Goal: Task Accomplishment & Management: Manage account settings

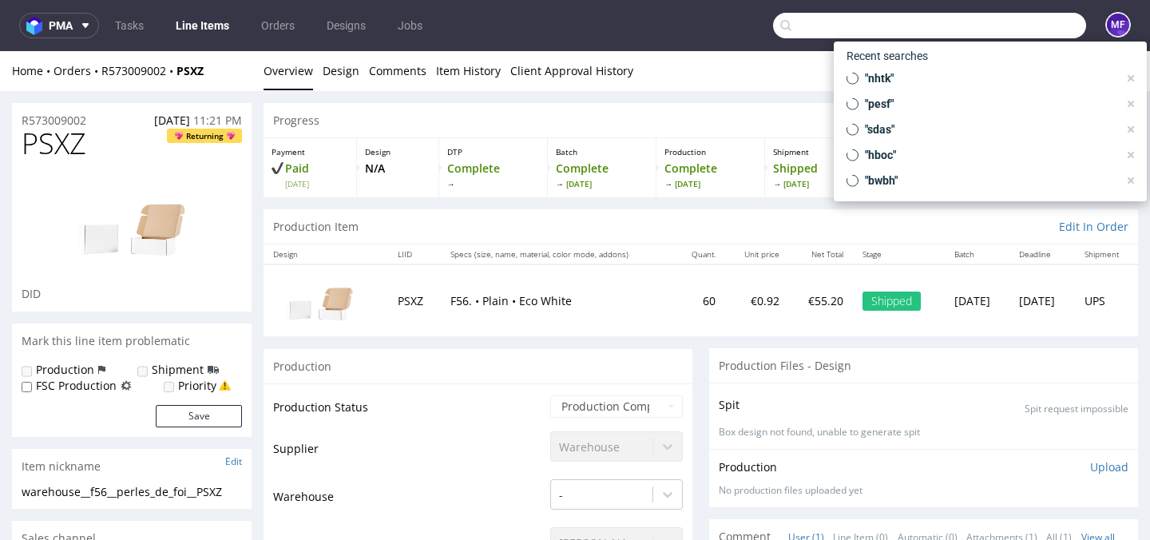
click at [994, 30] on input "text" at bounding box center [929, 26] width 313 height 26
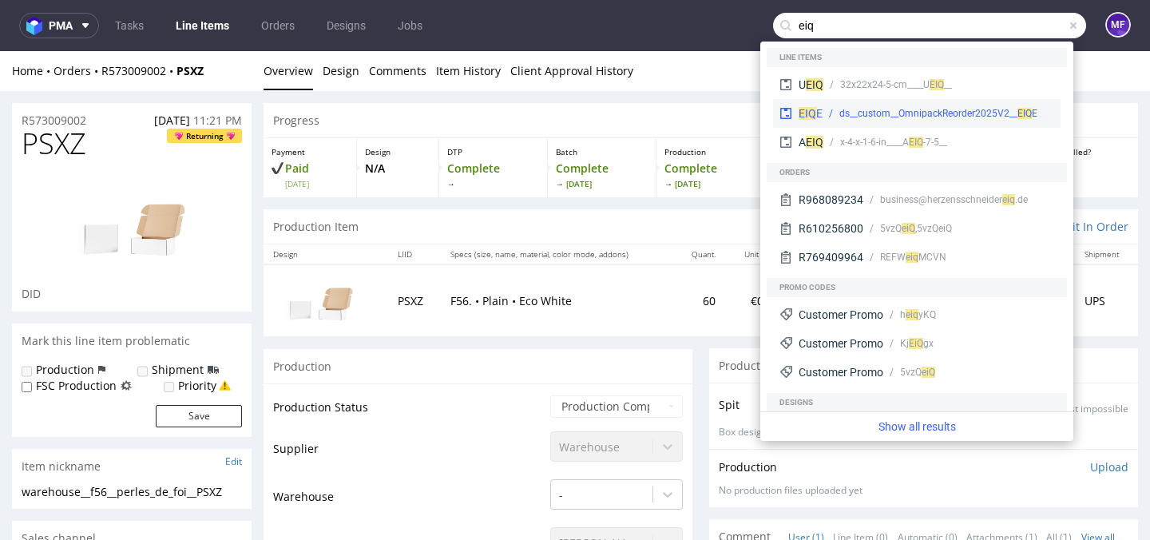
type input "eiq"
click at [886, 113] on div "ds__custom__OmnipackReorder2025V2__ EI" at bounding box center [932, 113] width 186 height 14
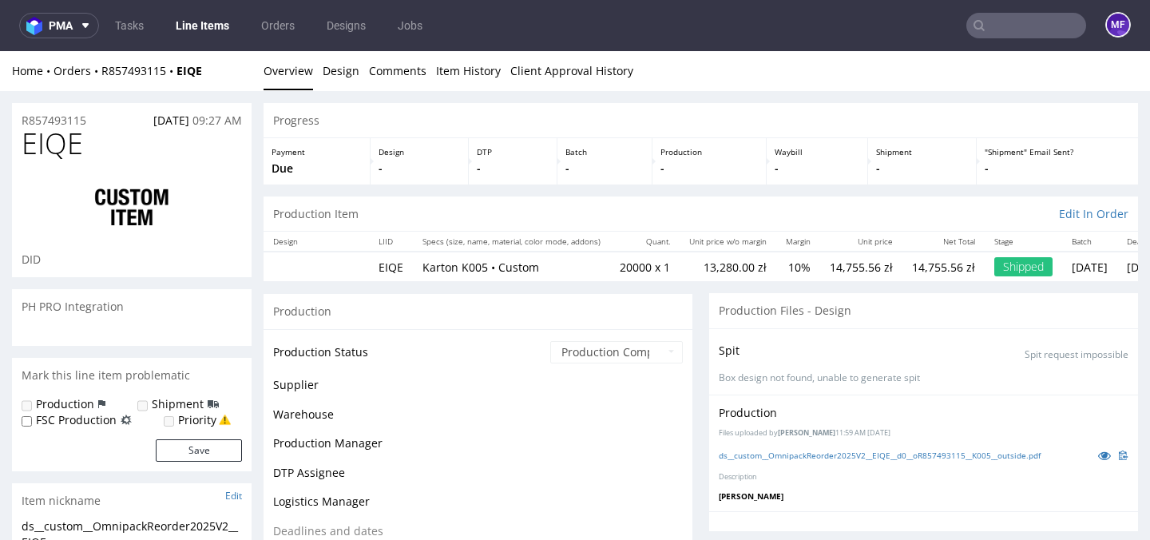
scroll to position [5021, 0]
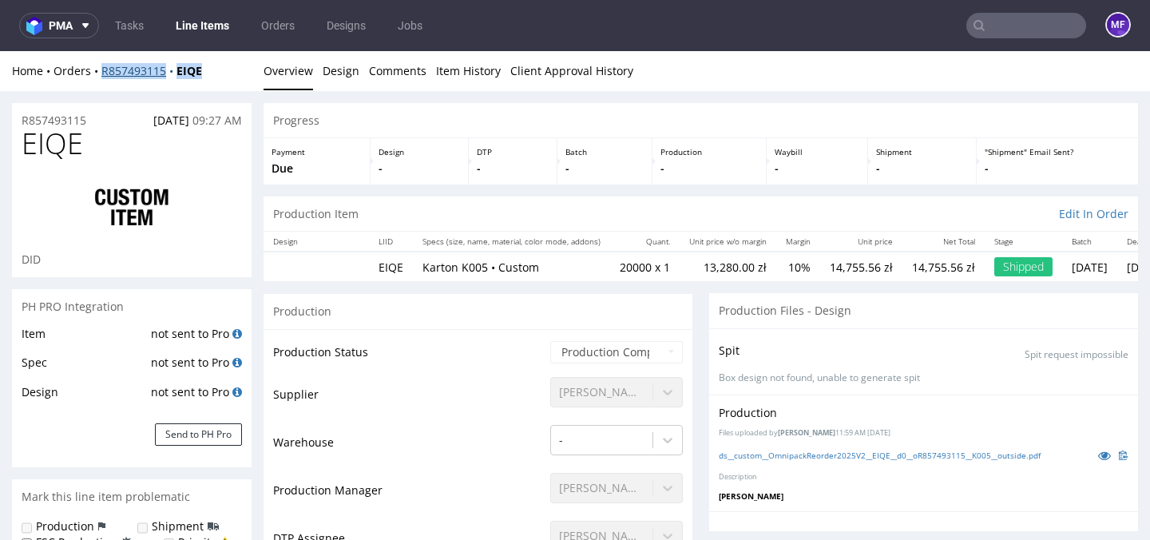
drag, startPoint x: 205, startPoint y: 71, endPoint x: 102, endPoint y: 76, distance: 103.1
click at [102, 76] on div "Home Orders R857493115 EIQE" at bounding box center [132, 71] width 240 height 16
copy div "R857493115 EIQE"
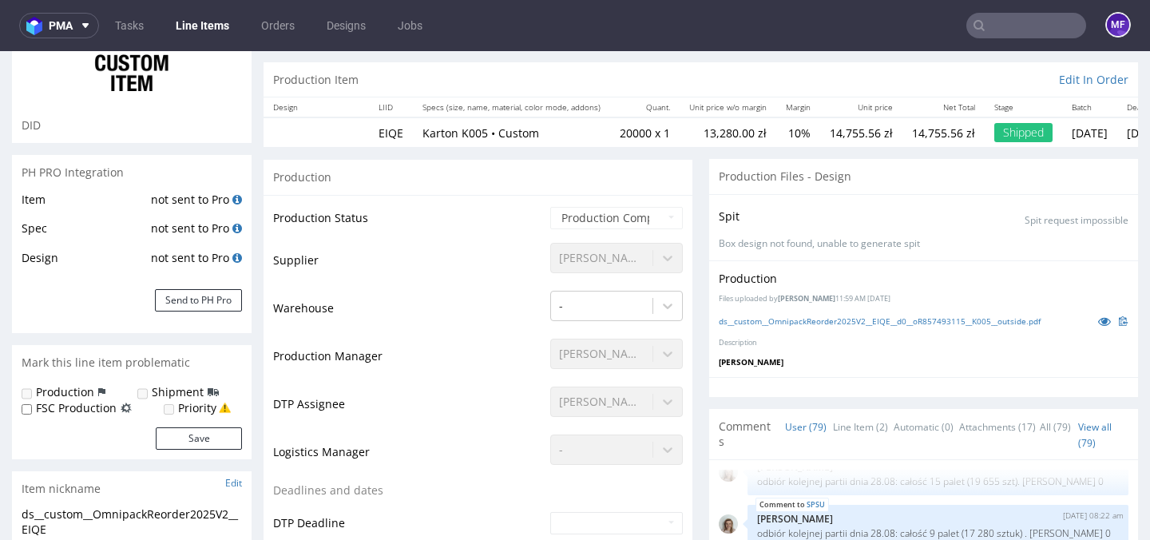
scroll to position [0, 0]
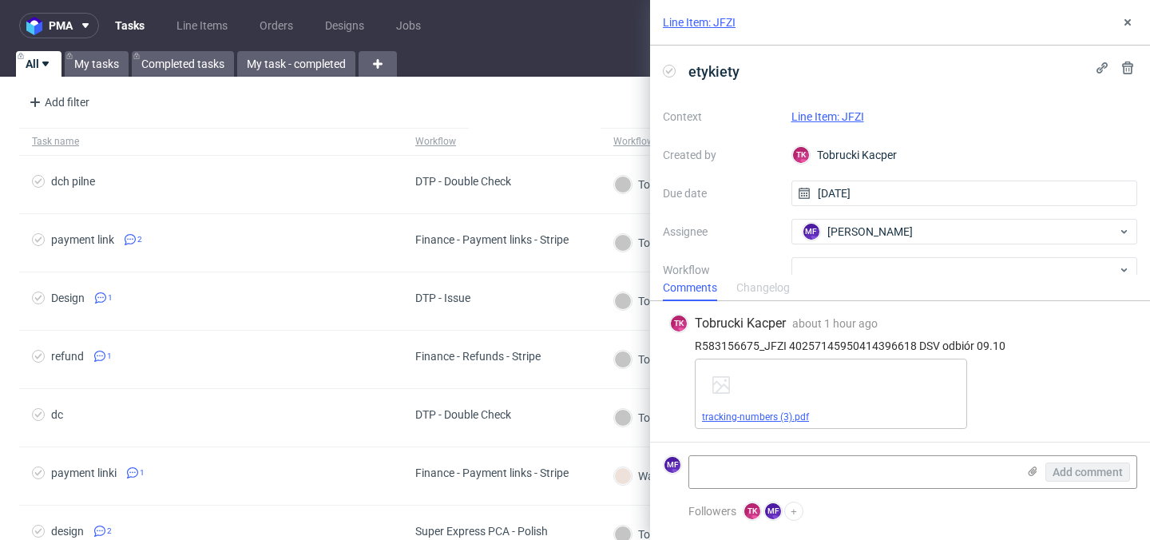
click at [782, 415] on link "tracking-numbers (3).pdf" at bounding box center [755, 416] width 107 height 11
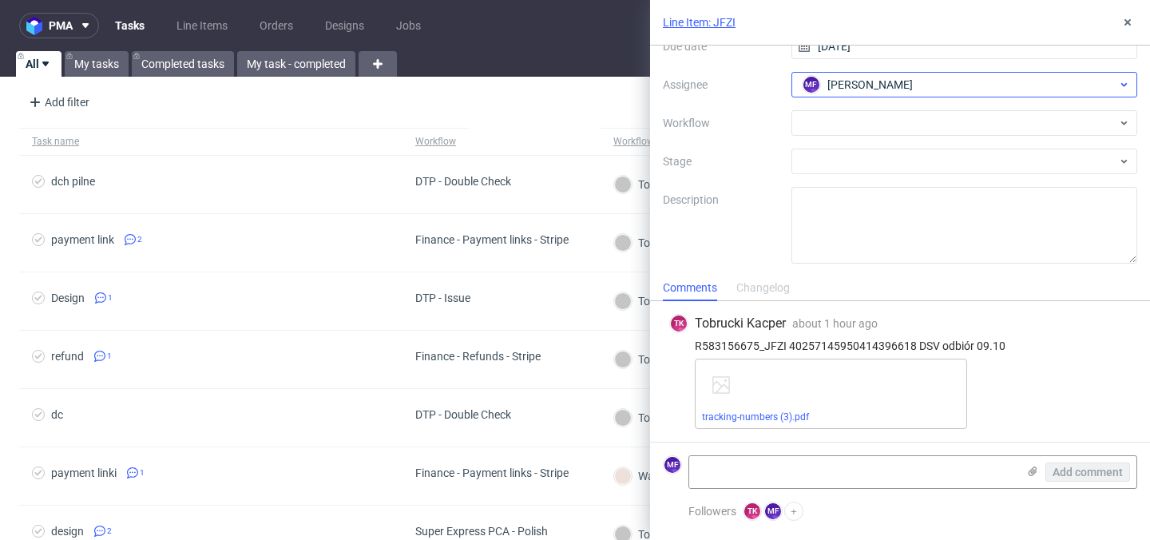
scroll to position [149, 0]
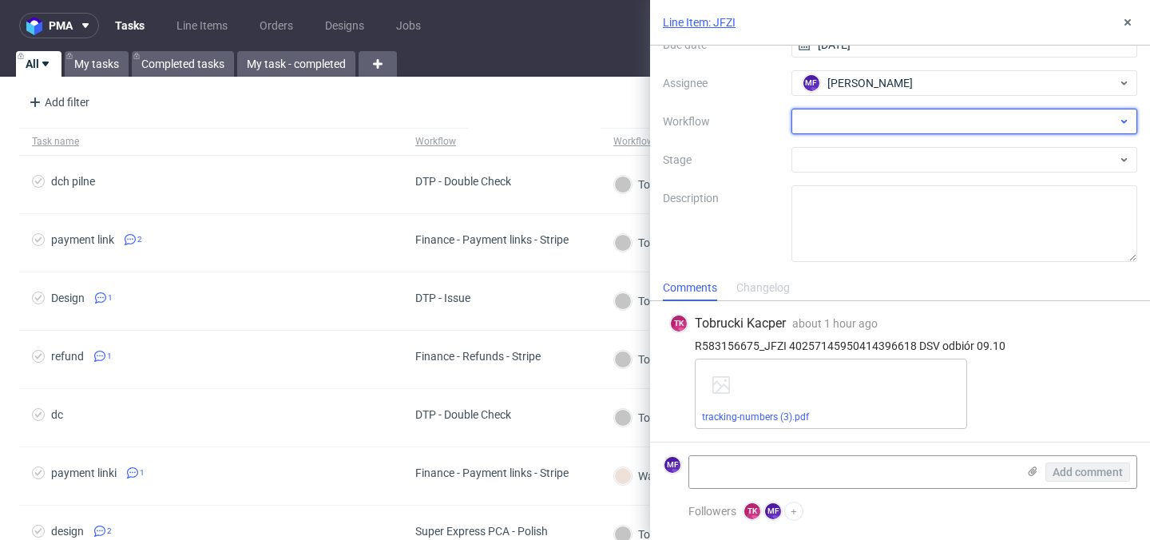
click at [898, 120] on div at bounding box center [964, 122] width 347 height 26
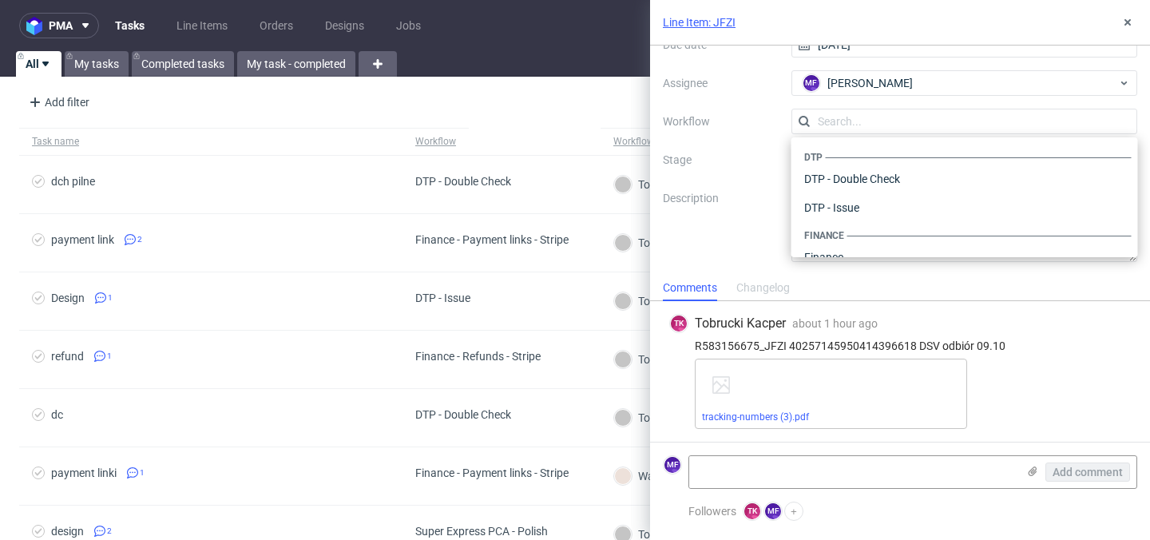
scroll to position [982, 0]
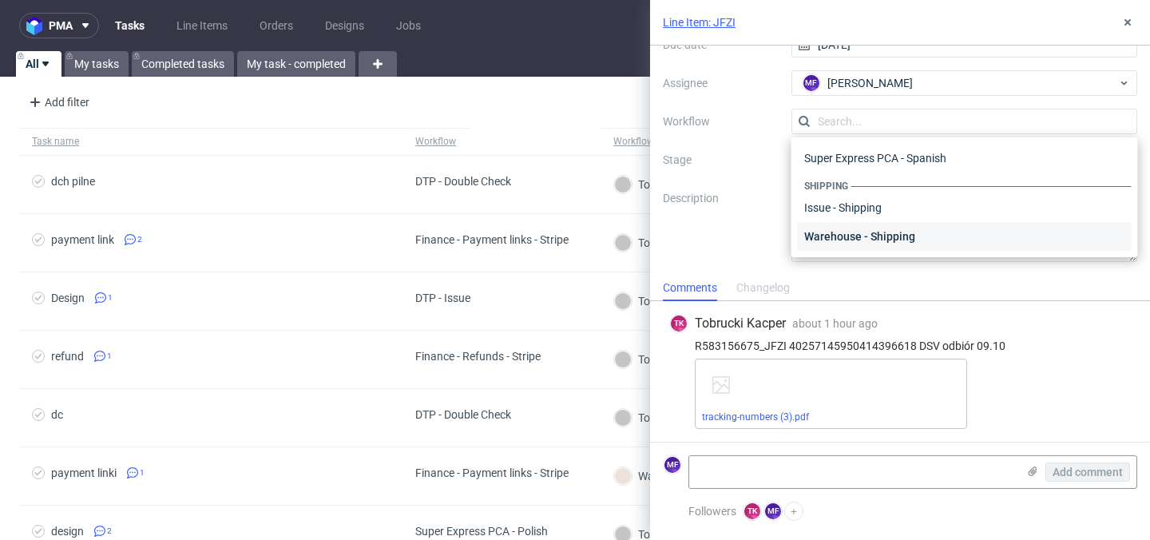
click at [878, 228] on div "Warehouse - Shipping" at bounding box center [965, 236] width 334 height 29
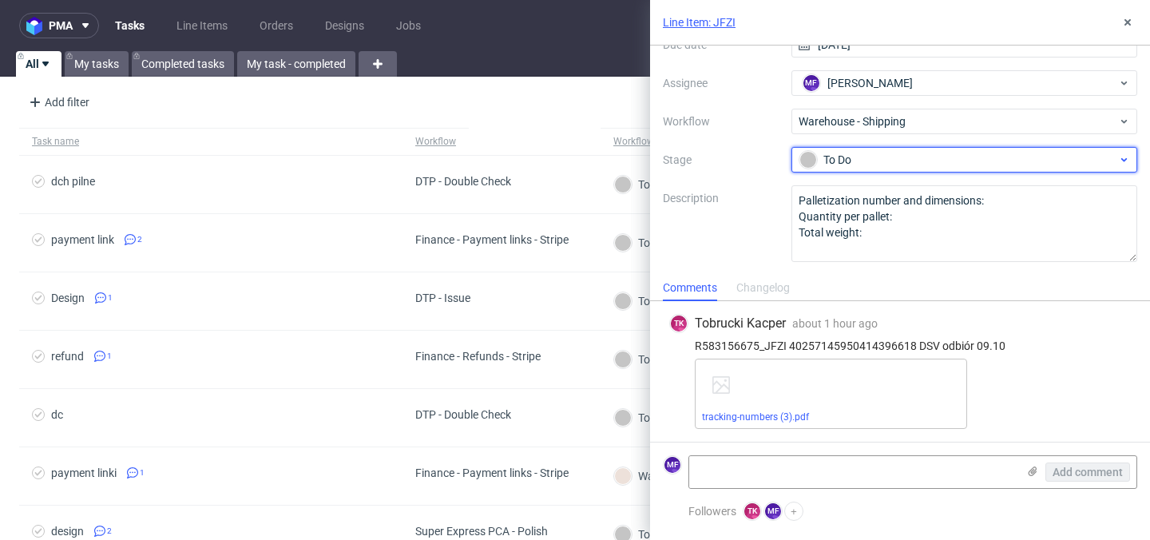
click at [873, 166] on div "To Do" at bounding box center [958, 160] width 318 height 18
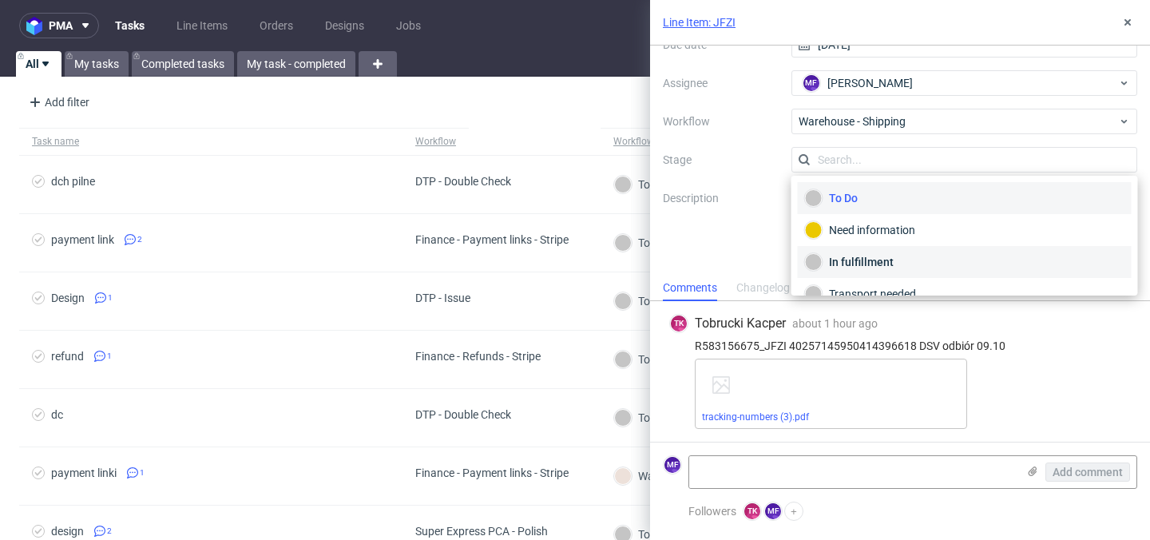
scroll to position [85, 0]
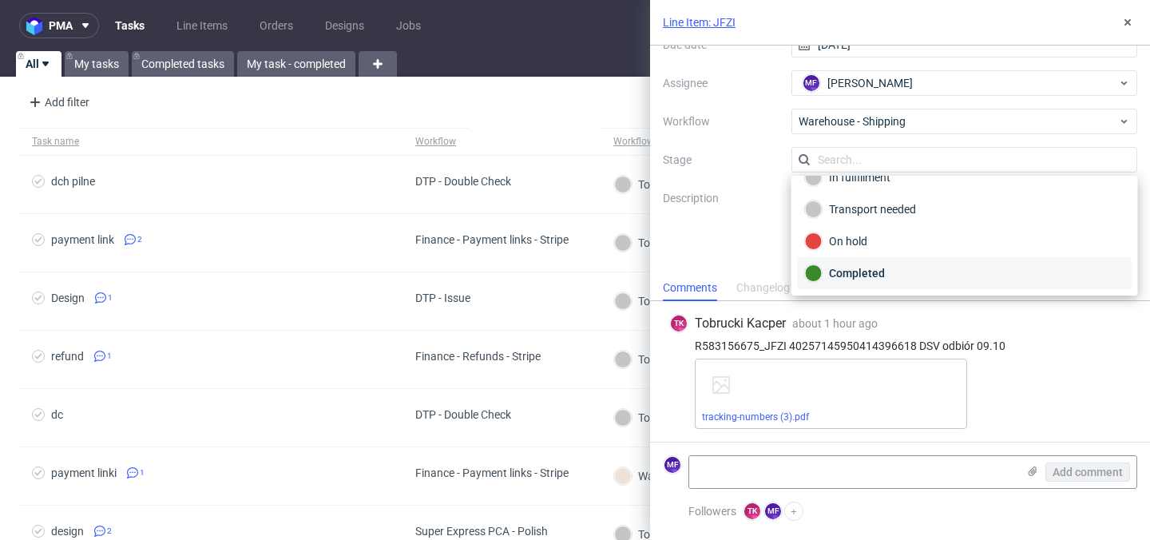
click at [869, 274] on div "Completed" at bounding box center [964, 273] width 319 height 18
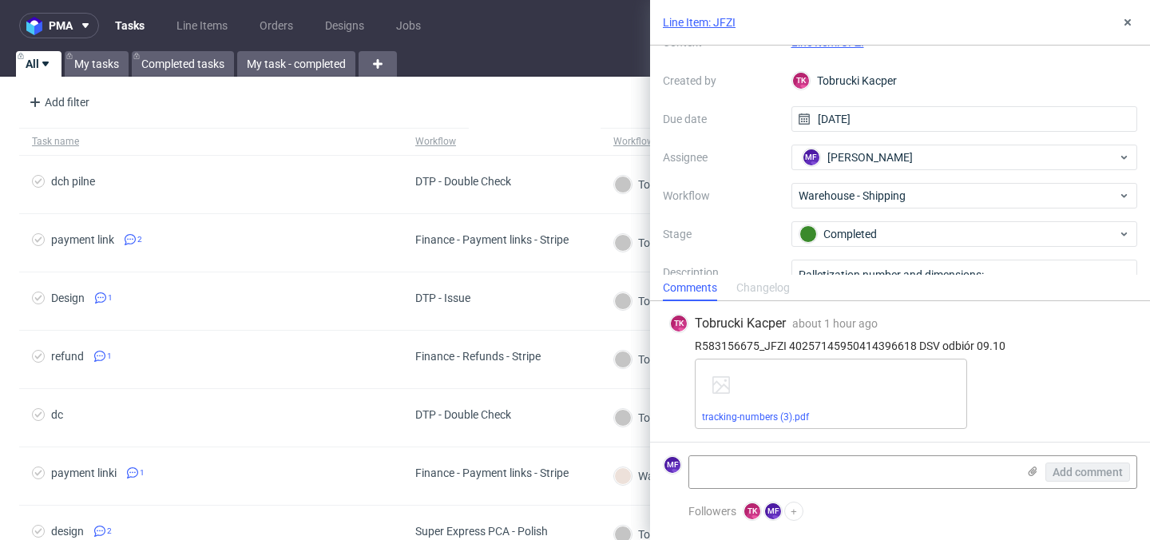
scroll to position [0, 0]
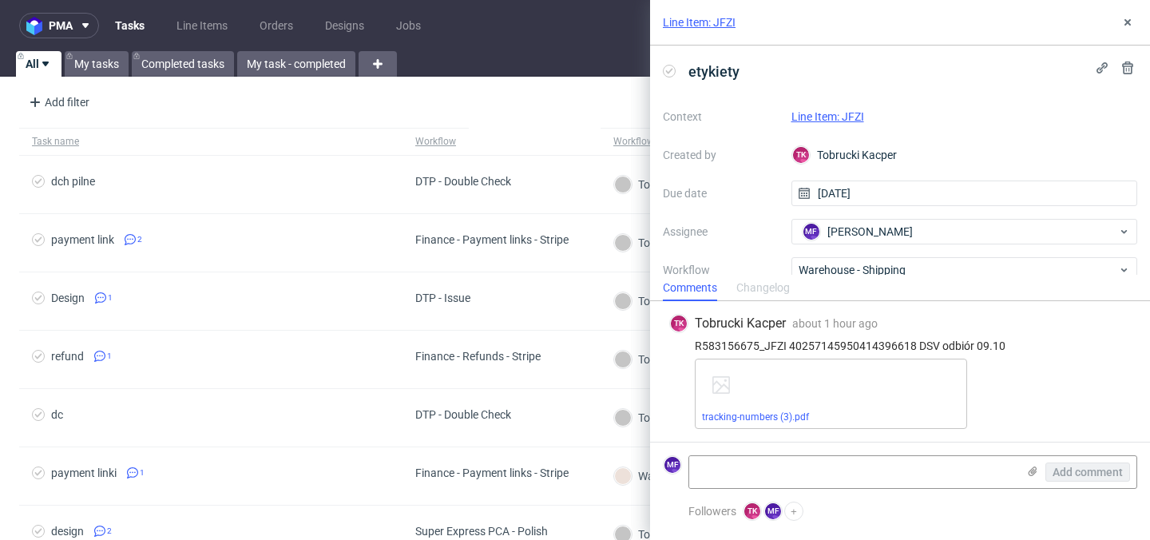
click at [826, 108] on div "Line Item: JFZI" at bounding box center [964, 116] width 347 height 19
click at [826, 110] on link "Line Item: JFZI" at bounding box center [827, 116] width 73 height 13
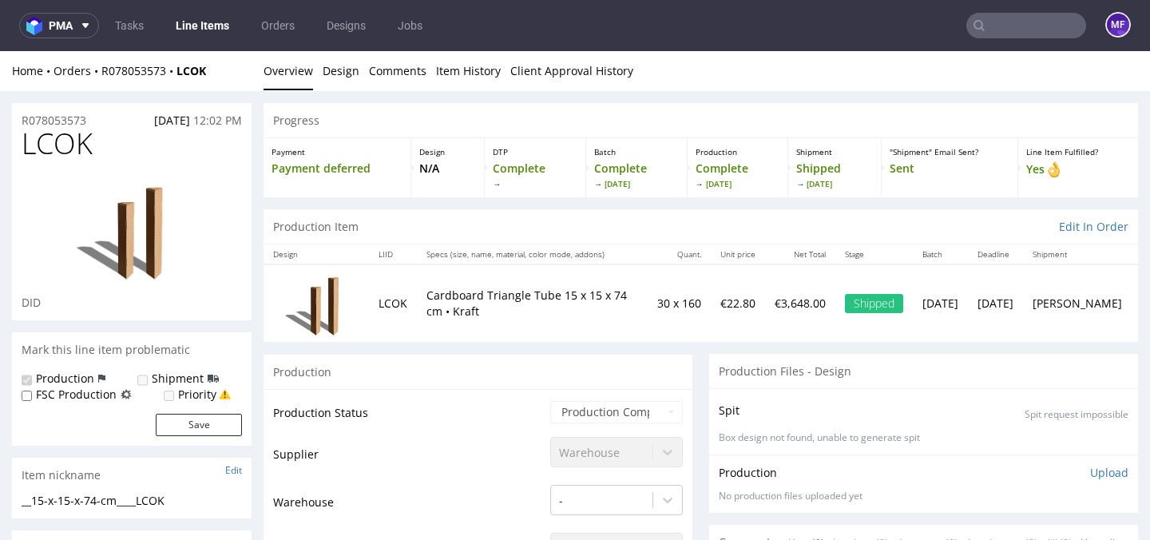
scroll to position [26, 0]
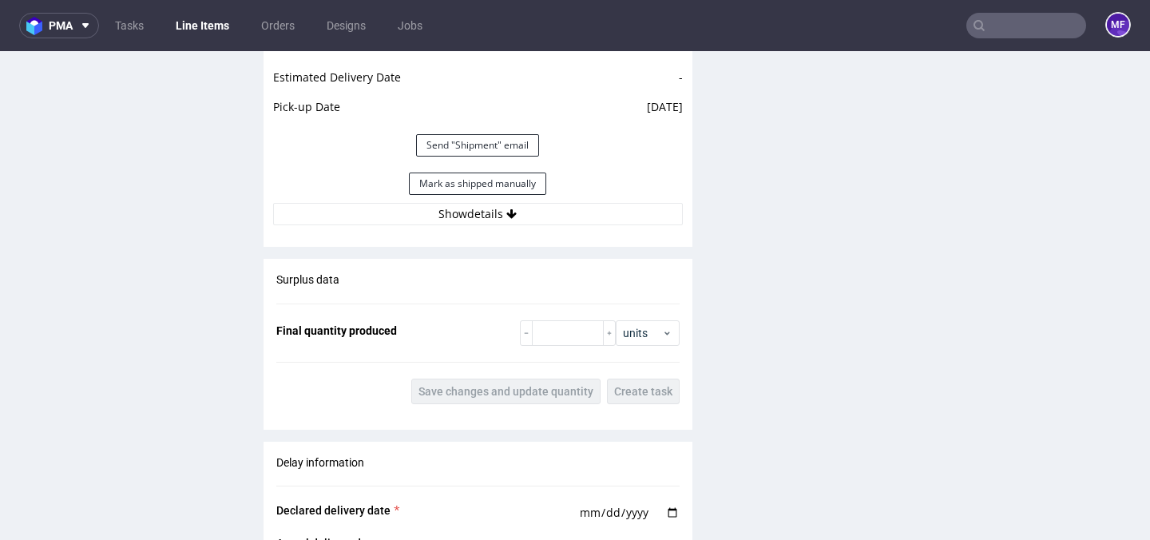
scroll to position [1812, 0]
click at [523, 212] on button "Show details" at bounding box center [478, 215] width 410 height 22
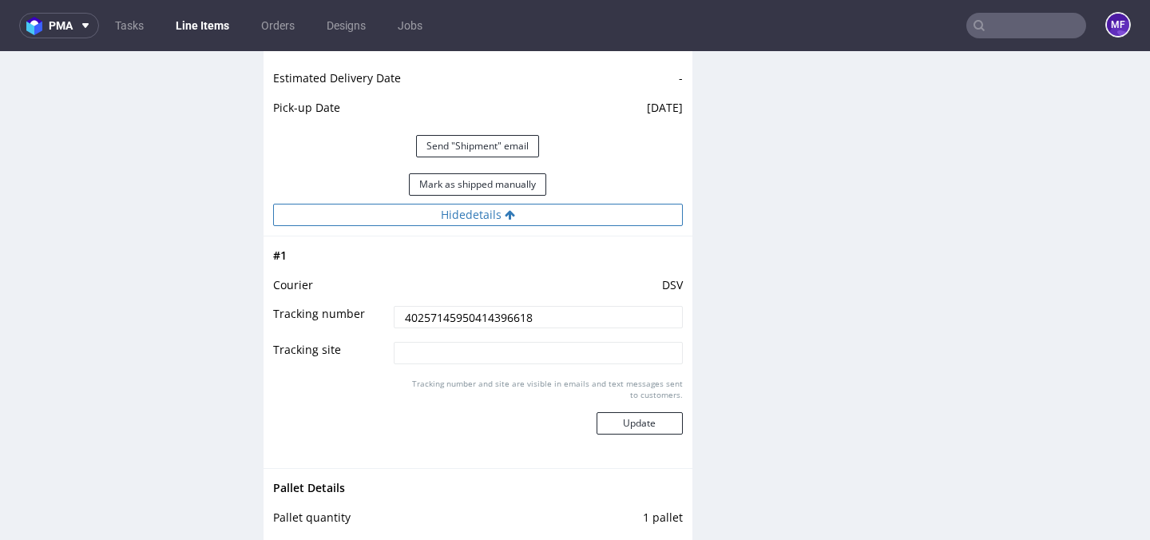
click at [523, 212] on button "Hide details" at bounding box center [478, 215] width 410 height 22
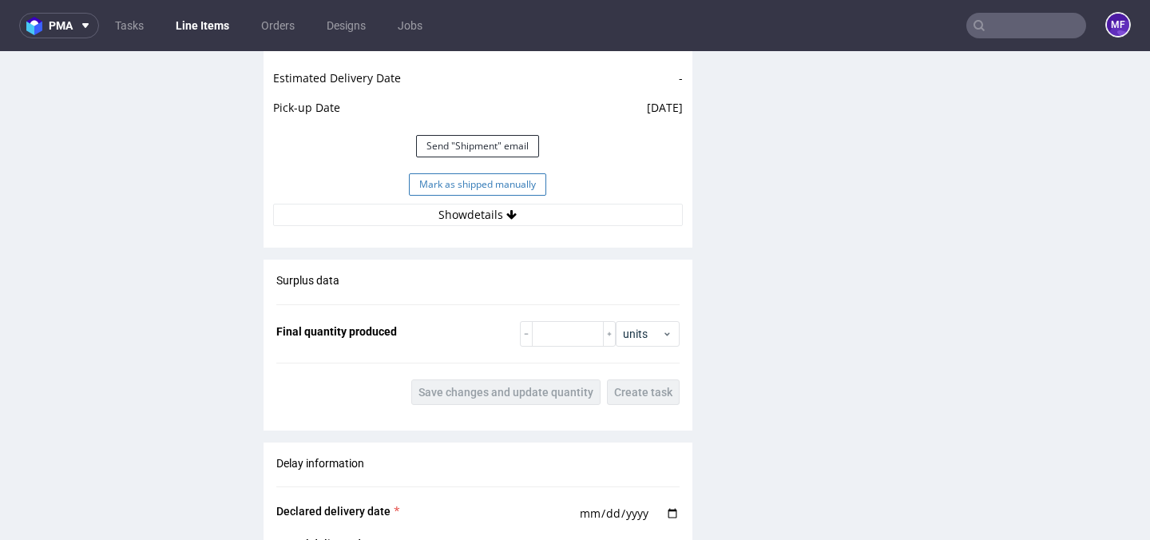
click at [507, 184] on button "Mark as shipped manually" at bounding box center [477, 184] width 137 height 22
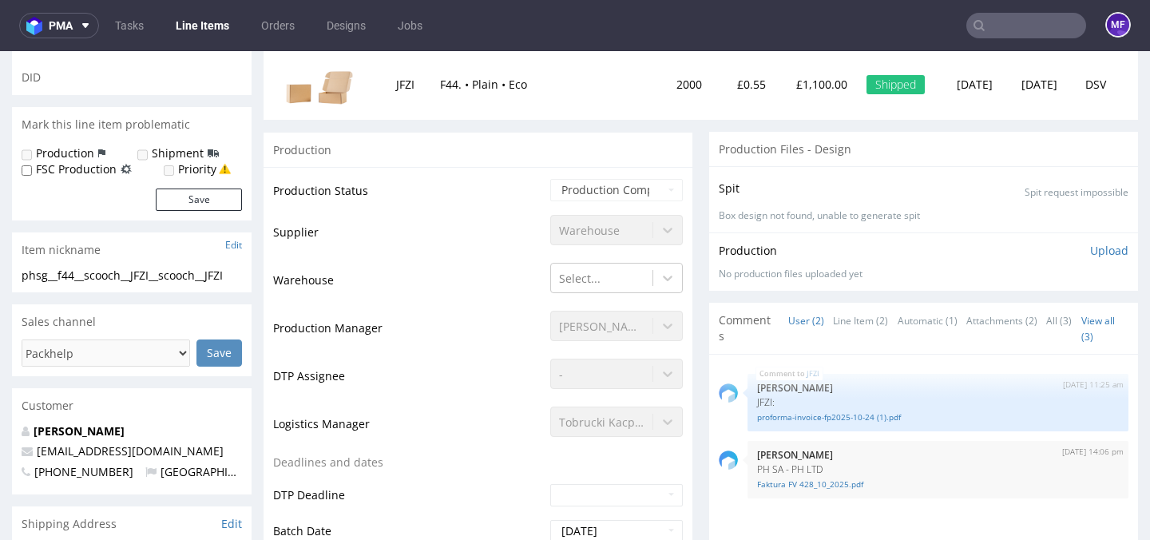
scroll to position [0, 0]
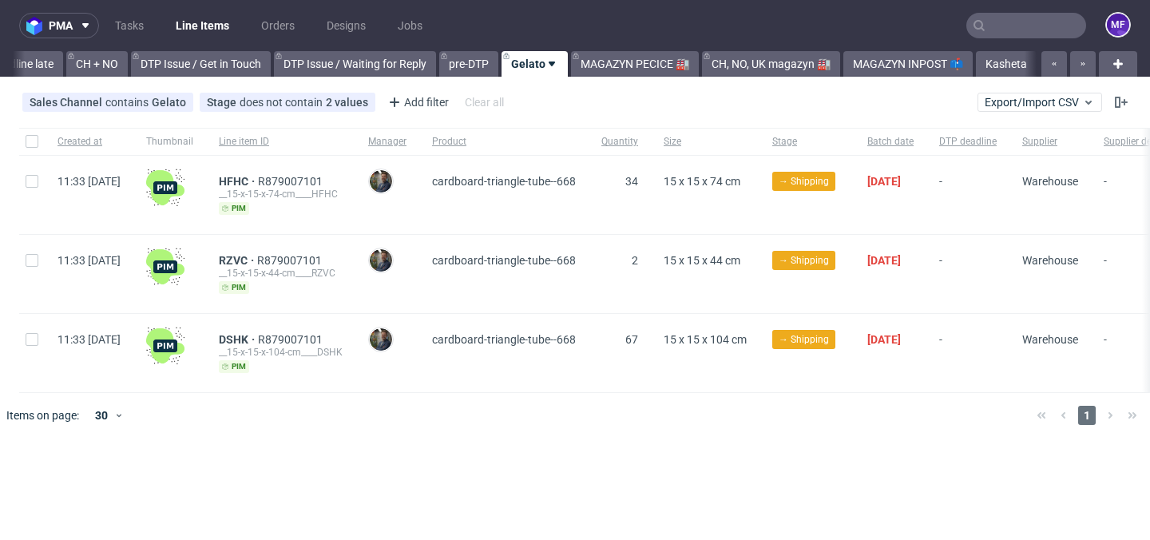
scroll to position [0, 2284]
click at [628, 60] on link "MAGAZYN PECICE 🏭" at bounding box center [635, 64] width 128 height 26
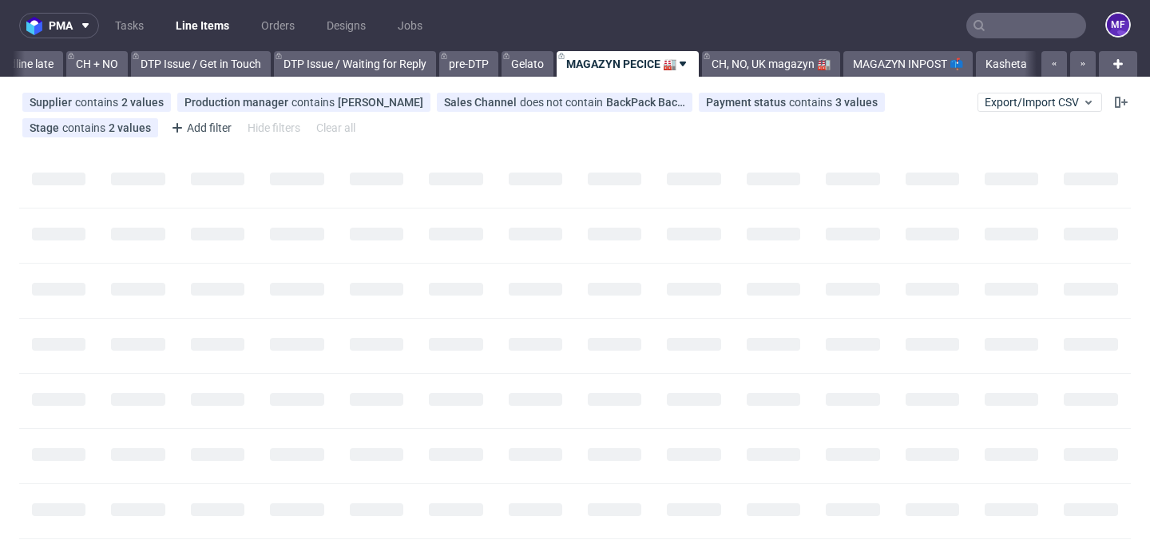
scroll to position [0, 2298]
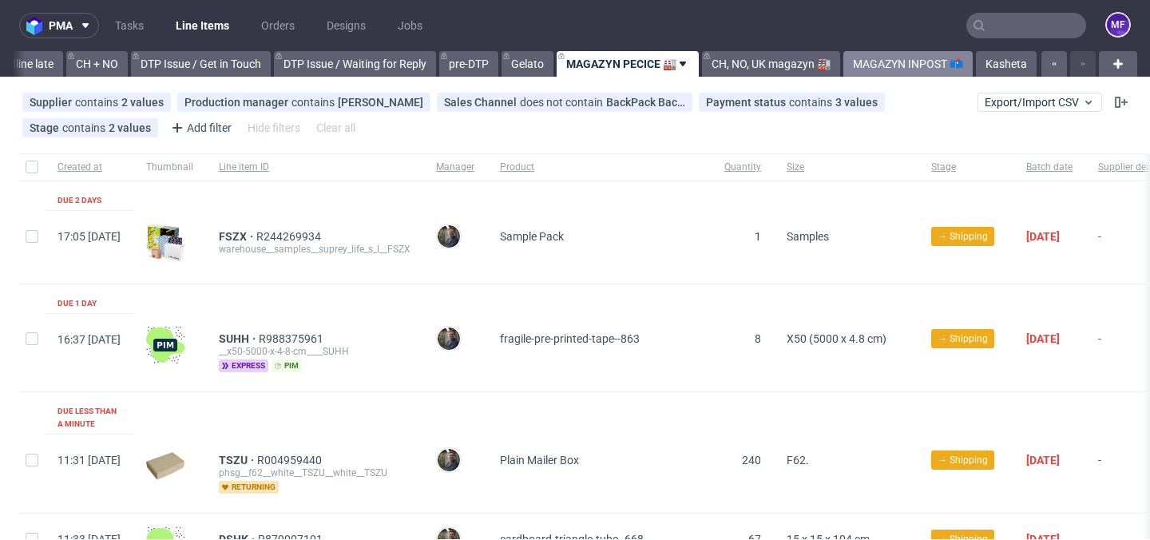
click at [895, 73] on link "MAGAZYN INPOST 📫" at bounding box center [907, 64] width 129 height 26
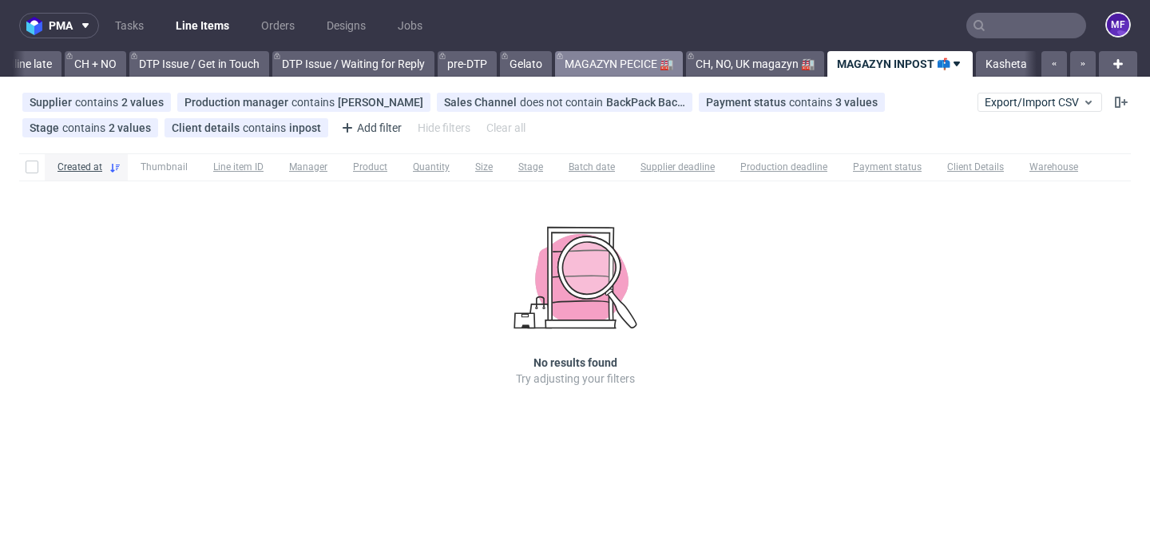
click at [613, 63] on link "MAGAZYN PECICE 🏭" at bounding box center [619, 64] width 128 height 26
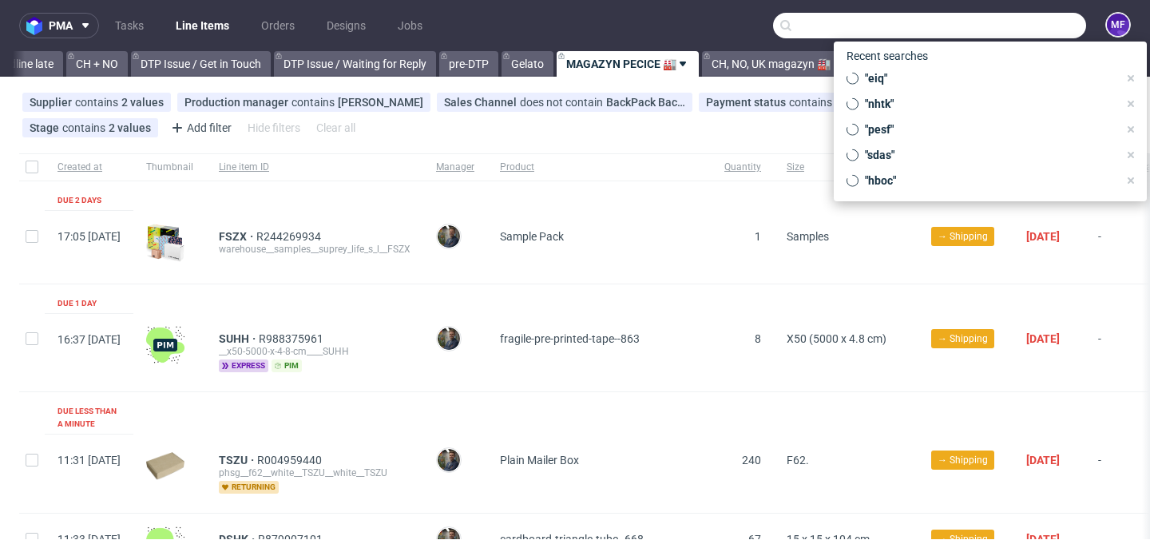
click at [1030, 25] on input "text" at bounding box center [929, 26] width 313 height 26
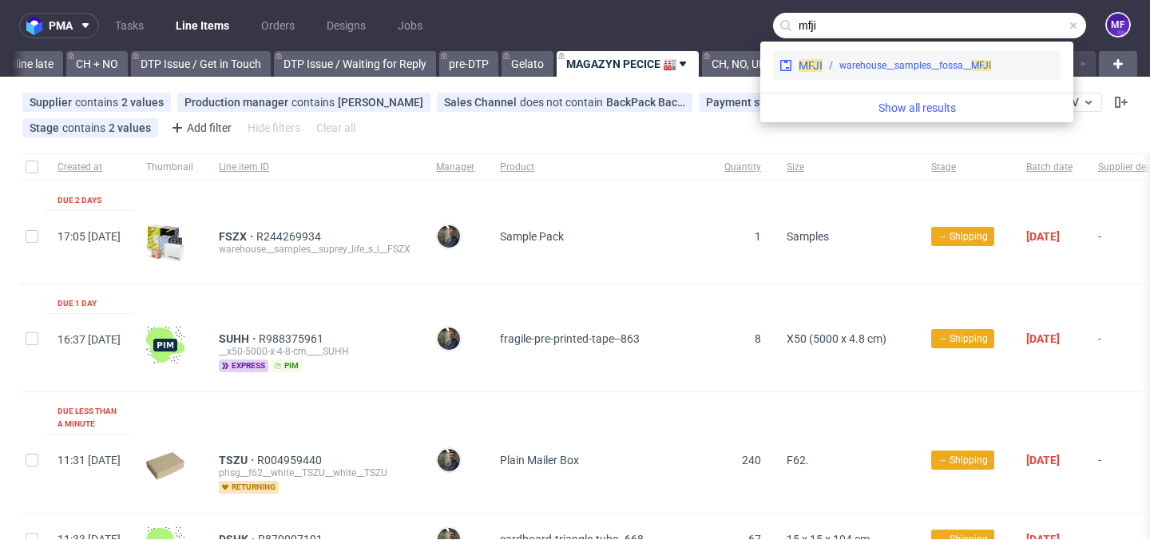
type input "mfji"
click at [938, 64] on div "warehouse__samples__fossa__ MFJI" at bounding box center [915, 65] width 152 height 14
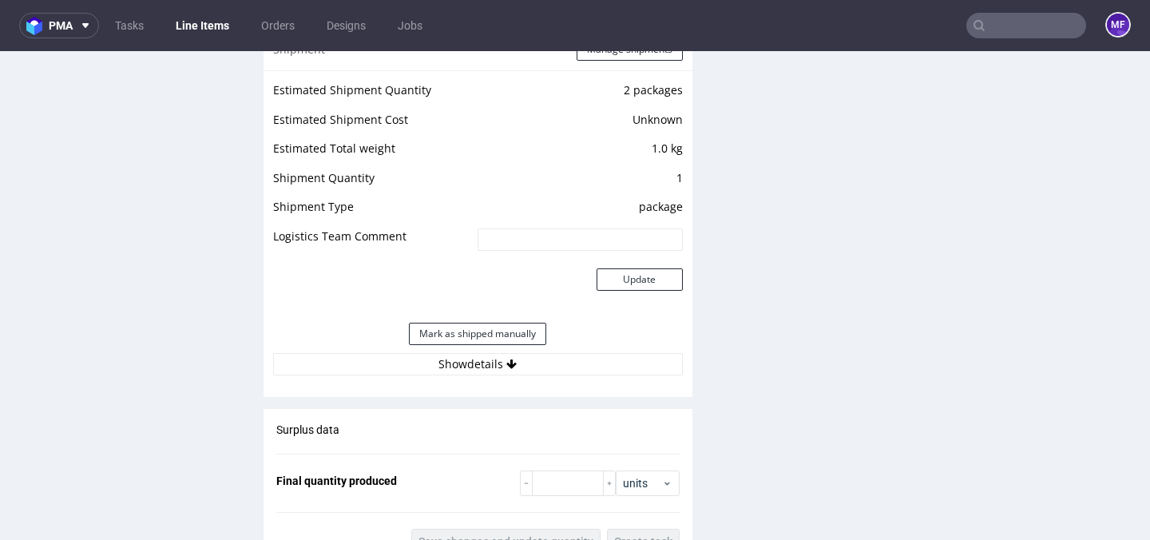
scroll to position [1443, 0]
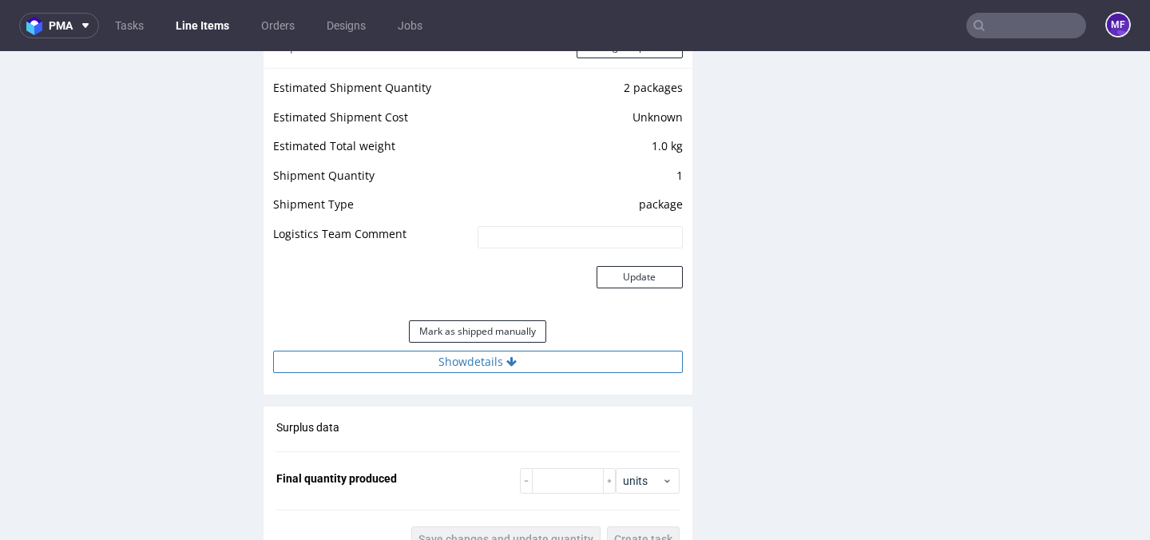
click at [478, 364] on button "Show details" at bounding box center [478, 362] width 410 height 22
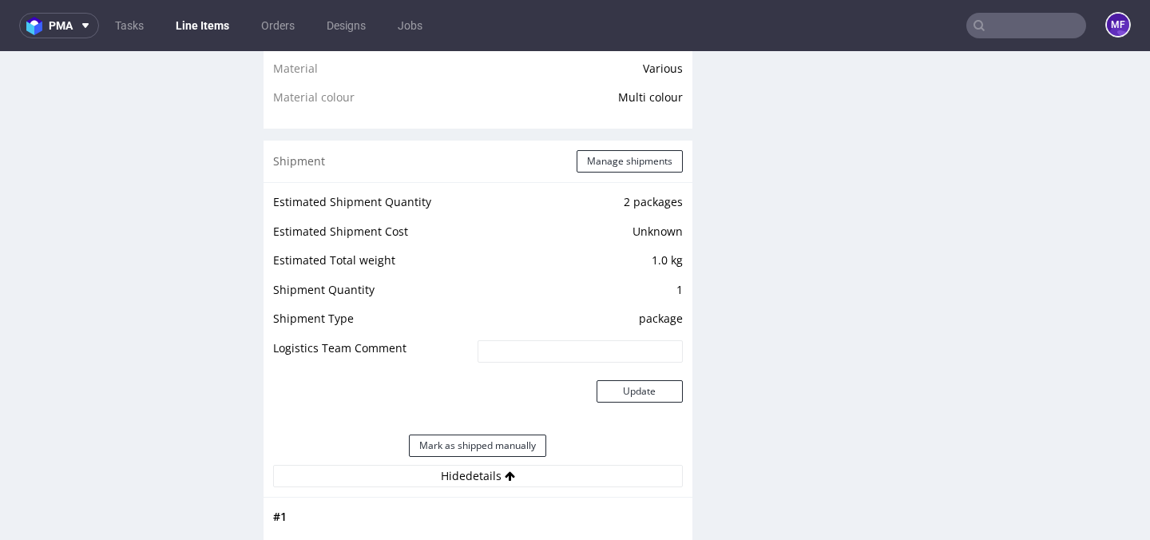
scroll to position [1252, 0]
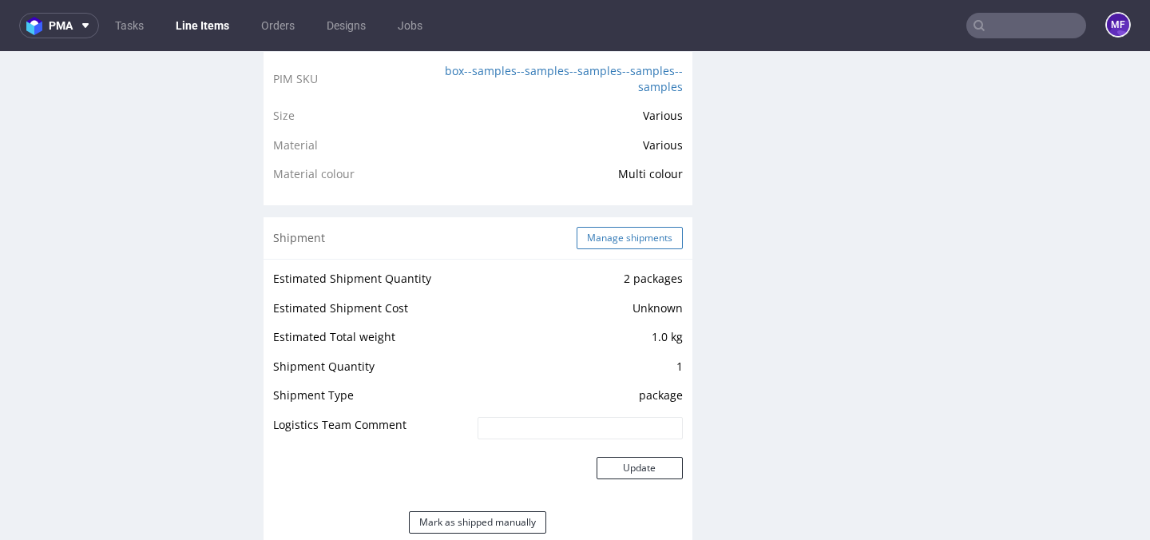
click at [605, 236] on button "Manage shipments" at bounding box center [630, 238] width 106 height 22
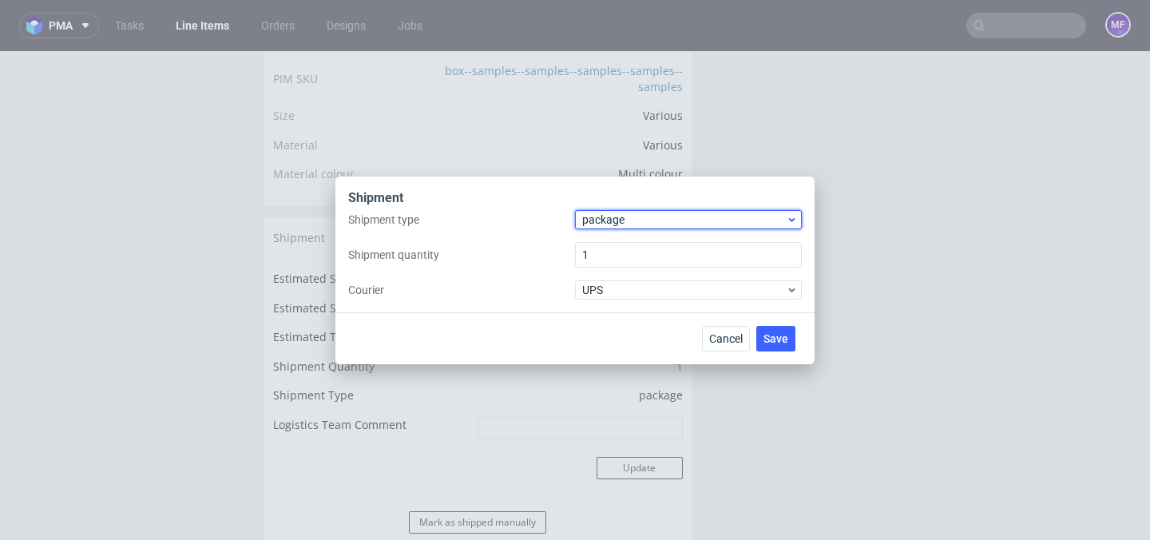
click at [638, 227] on span "package" at bounding box center [684, 220] width 204 height 16
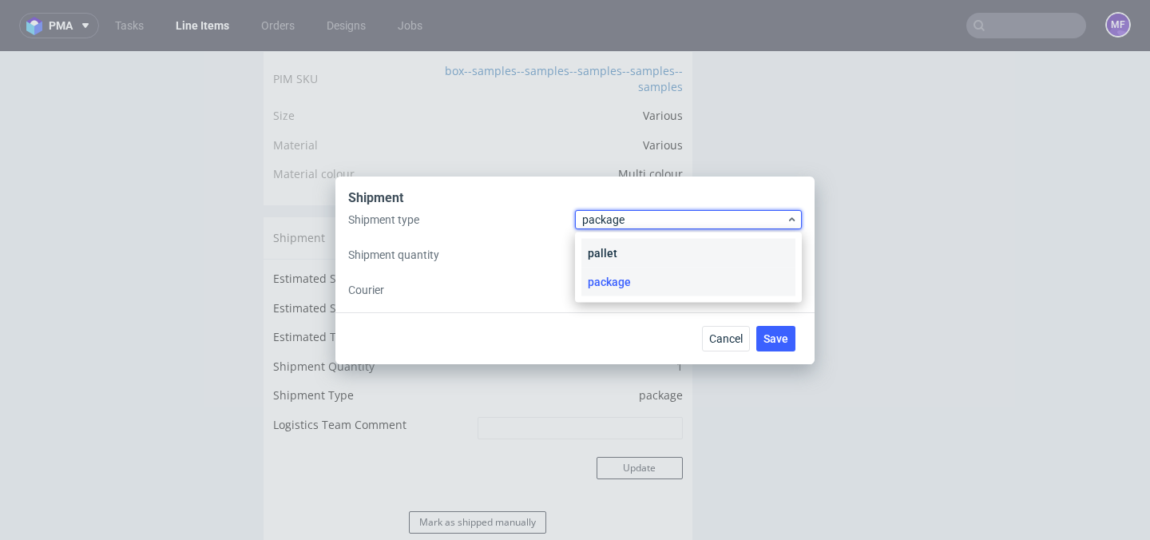
click at [623, 256] on div "pallet" at bounding box center [688, 253] width 214 height 29
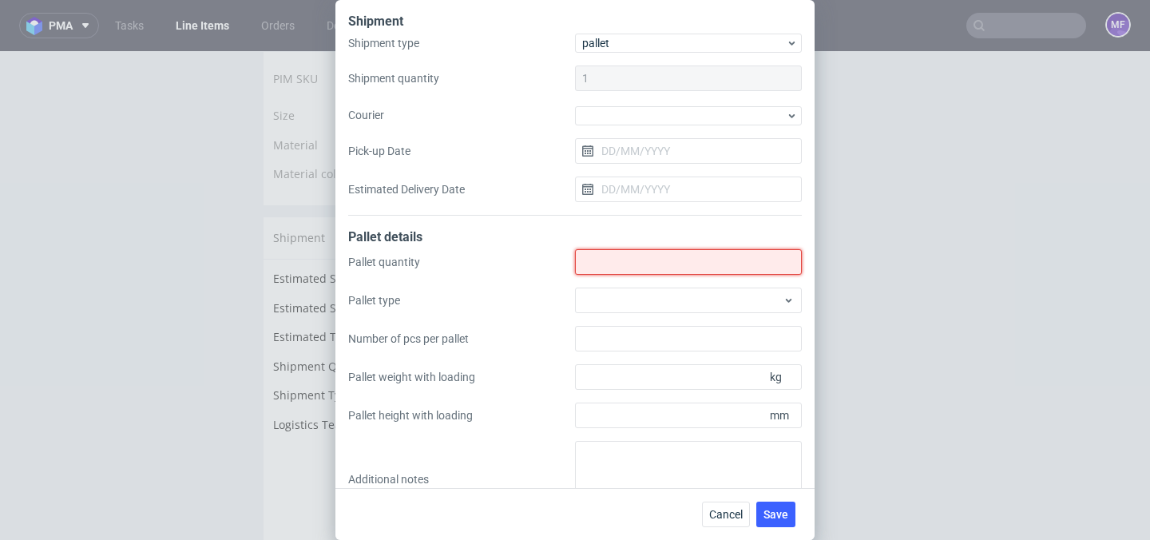
click at [619, 257] on input "Shipment type" at bounding box center [688, 262] width 227 height 26
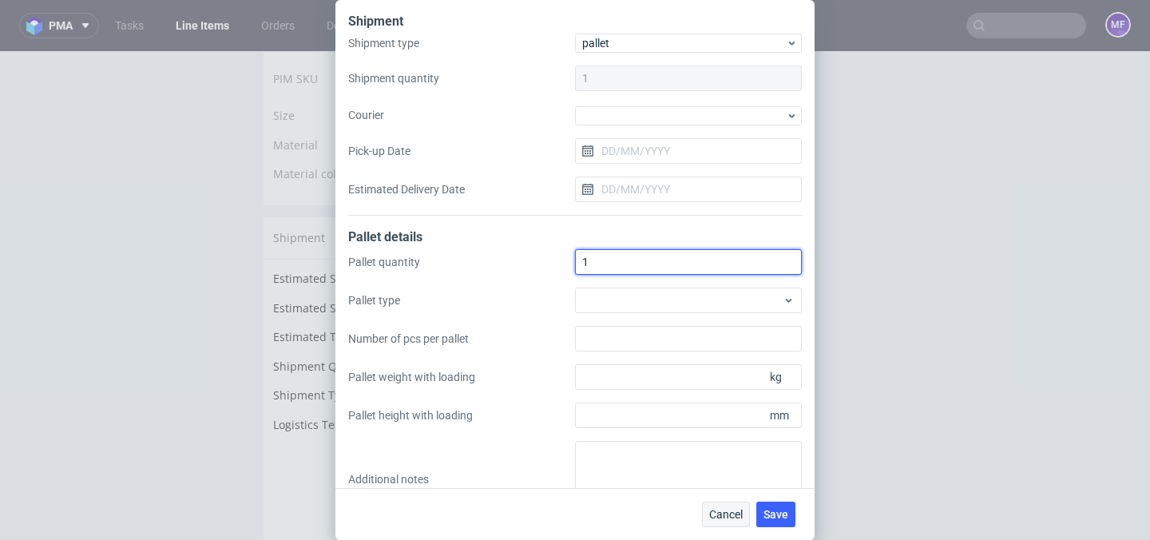
type input "1"
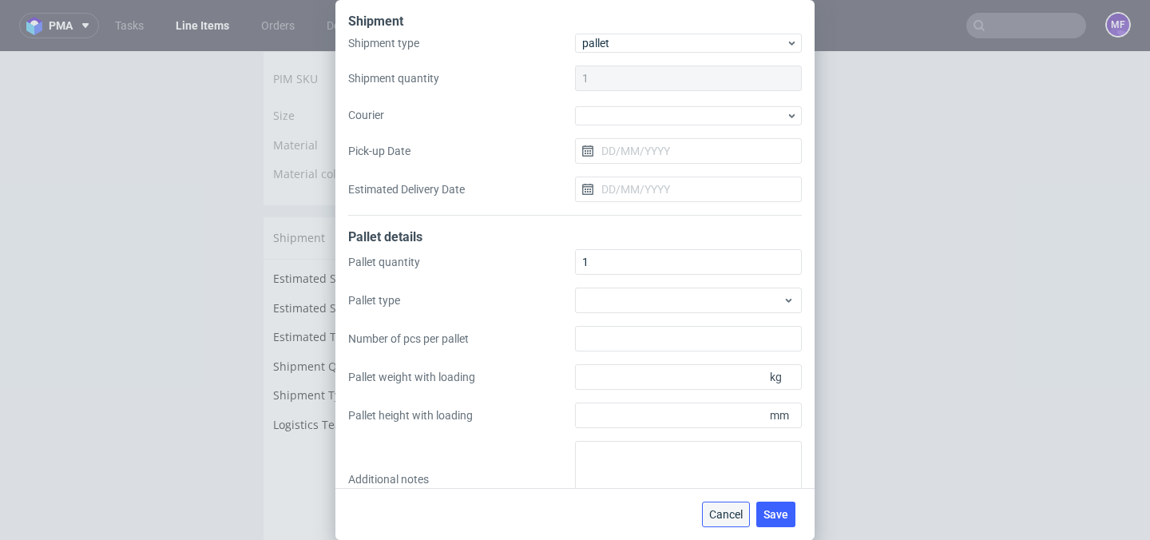
click at [718, 512] on span "Cancel" at bounding box center [726, 514] width 34 height 11
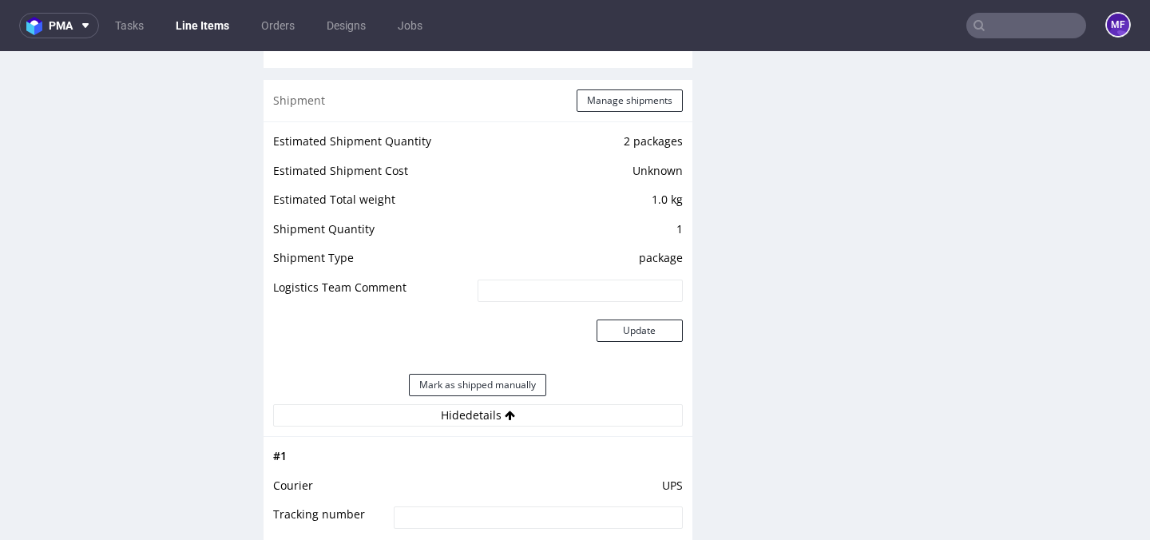
scroll to position [1354, 0]
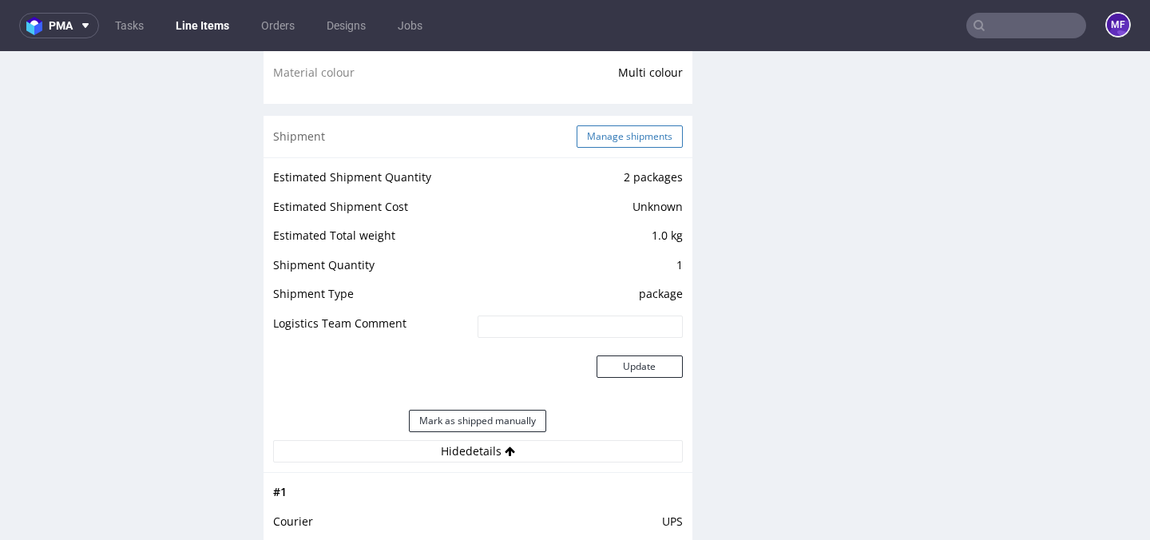
click at [638, 132] on button "Manage shipments" at bounding box center [630, 136] width 106 height 22
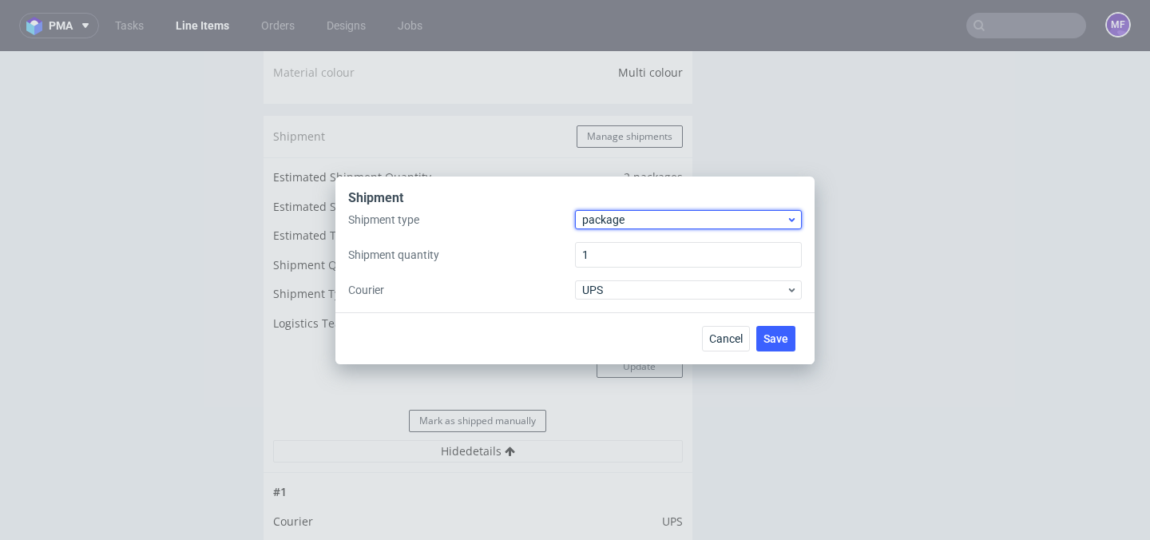
click at [639, 227] on span "package" at bounding box center [684, 220] width 204 height 16
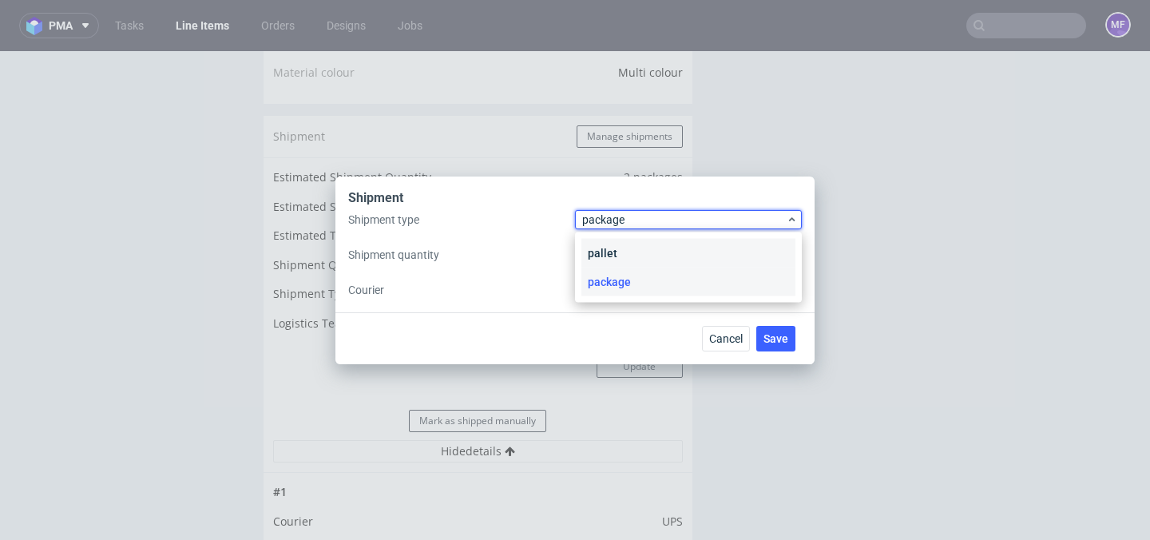
click at [625, 242] on div "pallet" at bounding box center [688, 253] width 214 height 29
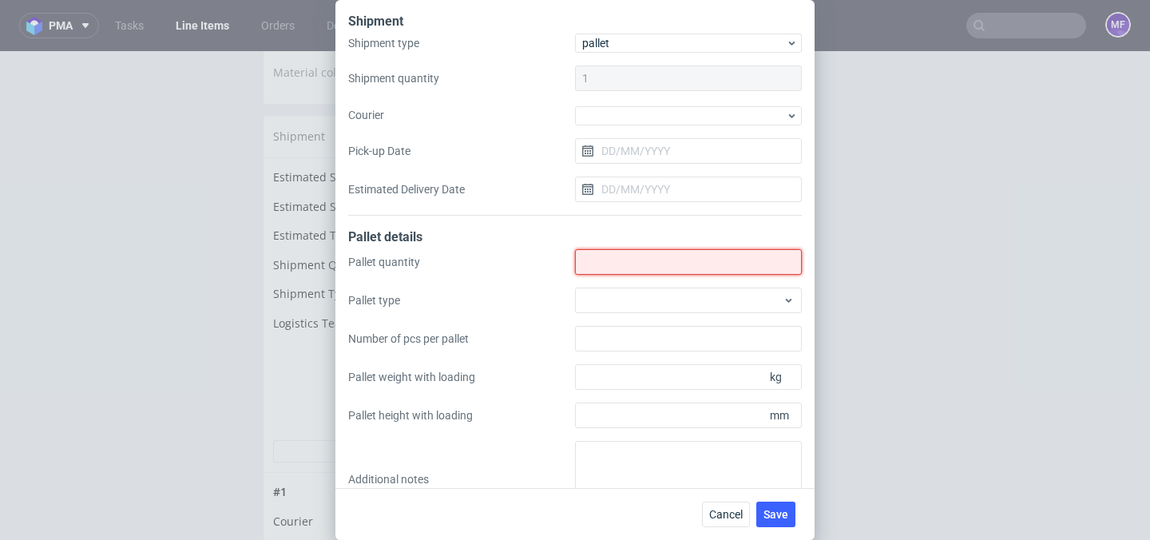
click at [616, 269] on input "Shipment type" at bounding box center [688, 262] width 227 height 26
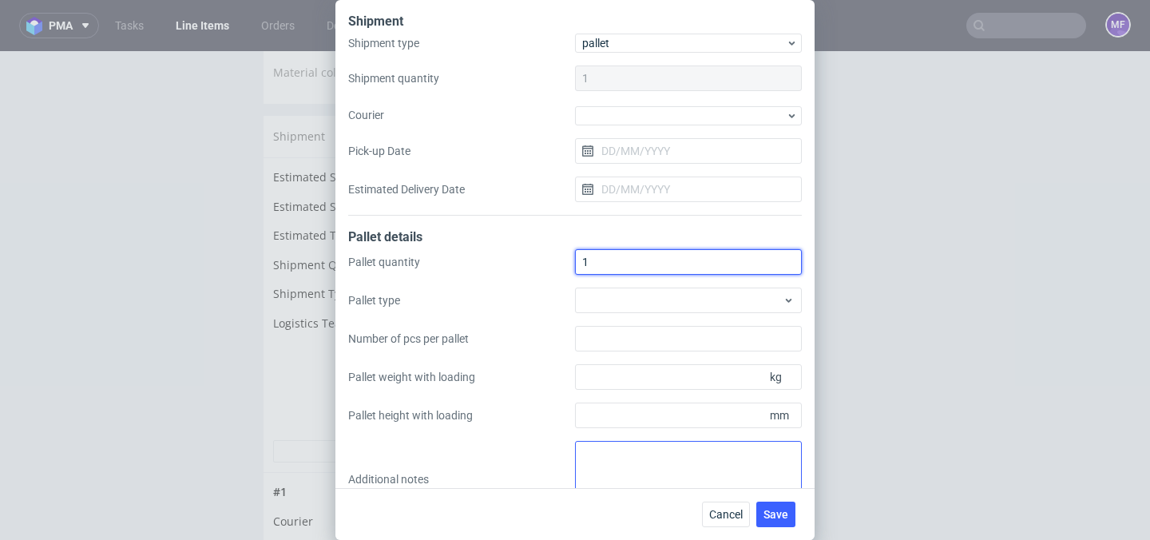
type input "1"
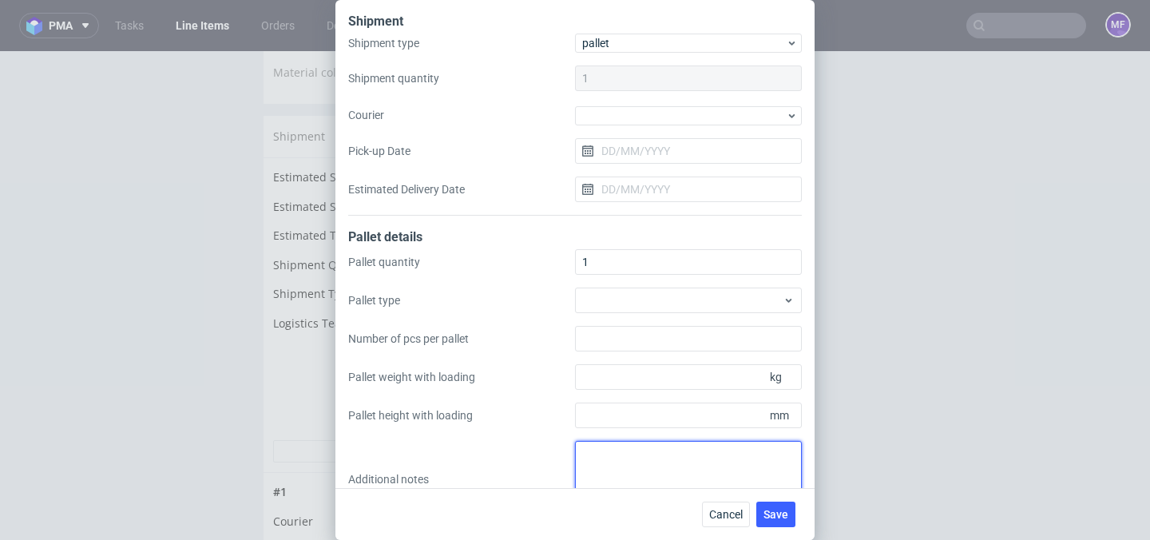
click at [613, 450] on textarea at bounding box center [688, 479] width 227 height 77
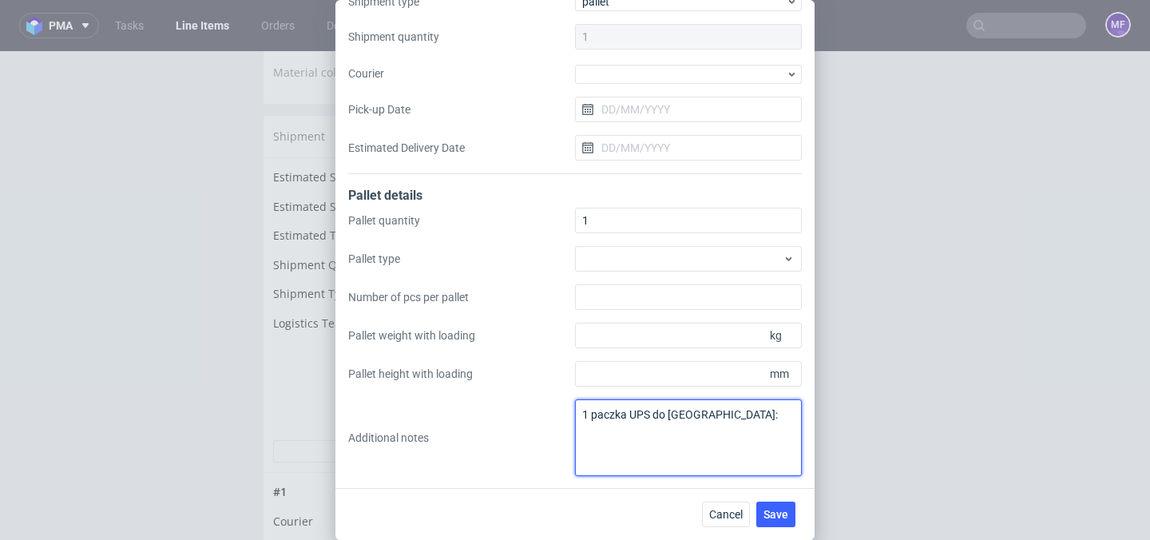
paste textarea "45x50x3 0,5 kg"
type textarea "1 paczka UPS do [GEOGRAPHIC_DATA]: 45x50x3 0,5 kg proforma w kom"
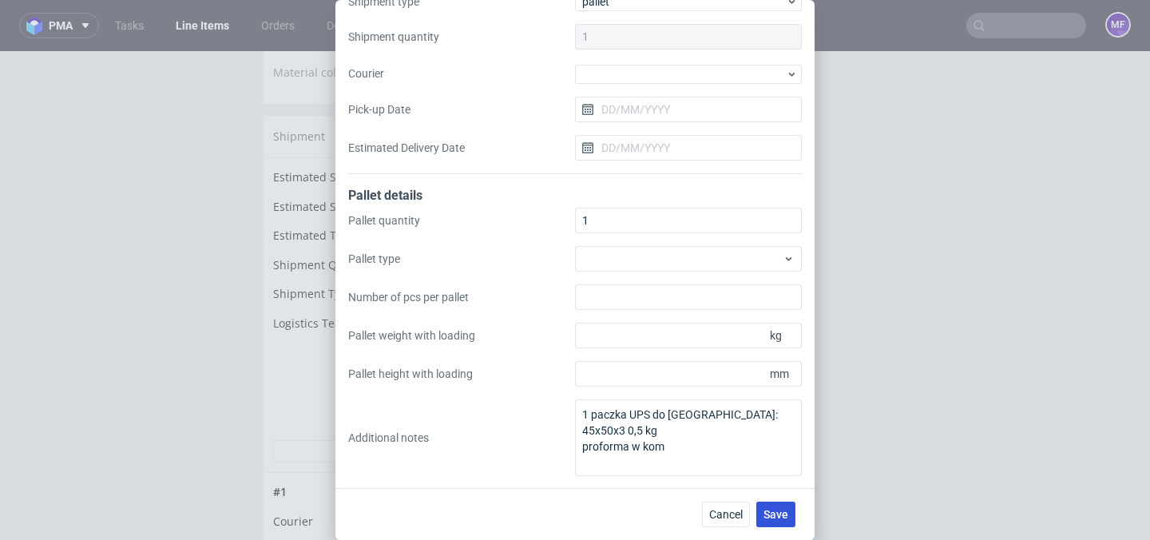
click at [773, 515] on span "Save" at bounding box center [776, 514] width 25 height 11
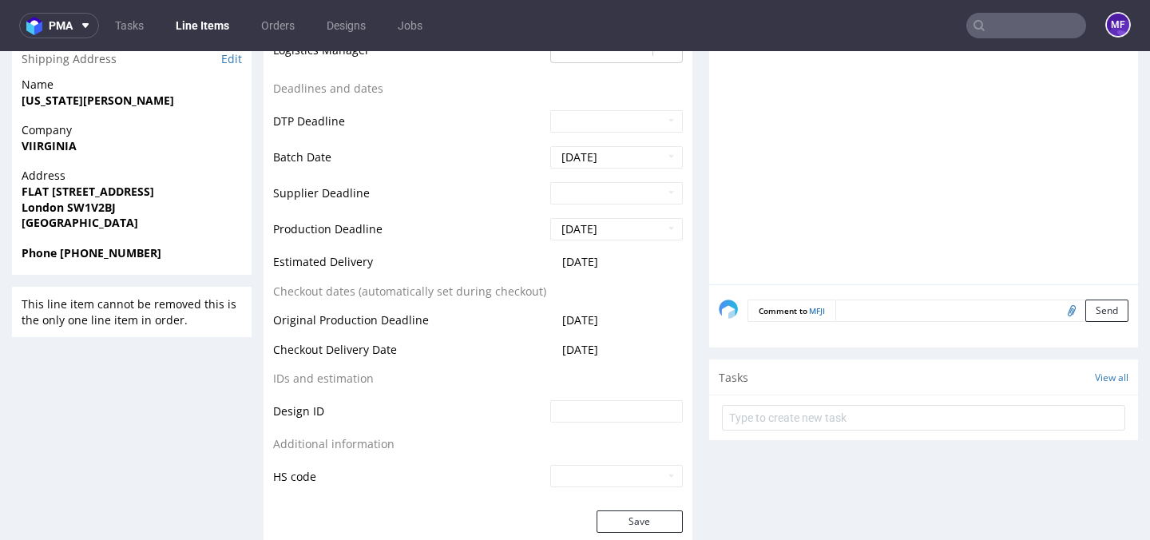
scroll to position [720, 0]
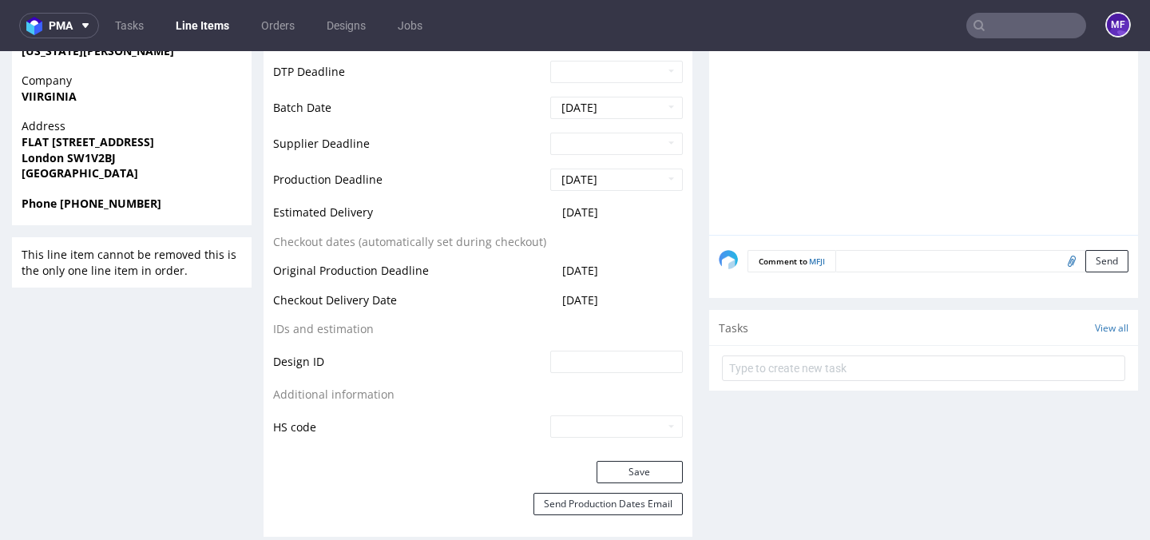
click at [1058, 264] on input "file" at bounding box center [1069, 260] width 22 height 21
click at [1058, 262] on input "file" at bounding box center [1069, 260] width 22 height 21
type input "C:\fakepath\proforma-invoice-fp2025-10-14.pdf"
click at [1085, 266] on button "Send" at bounding box center [1106, 261] width 43 height 22
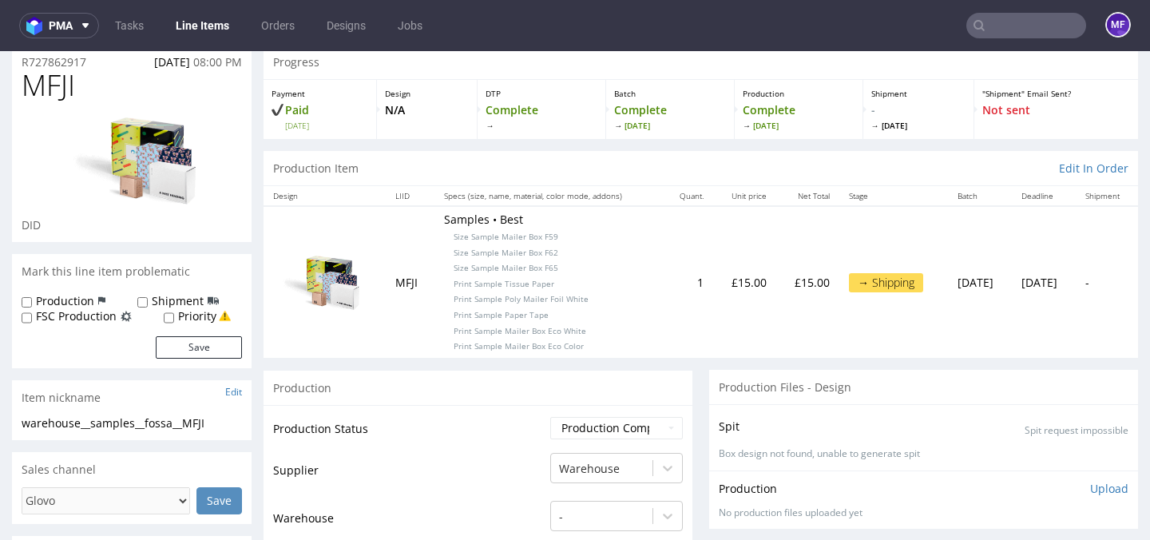
scroll to position [41, 0]
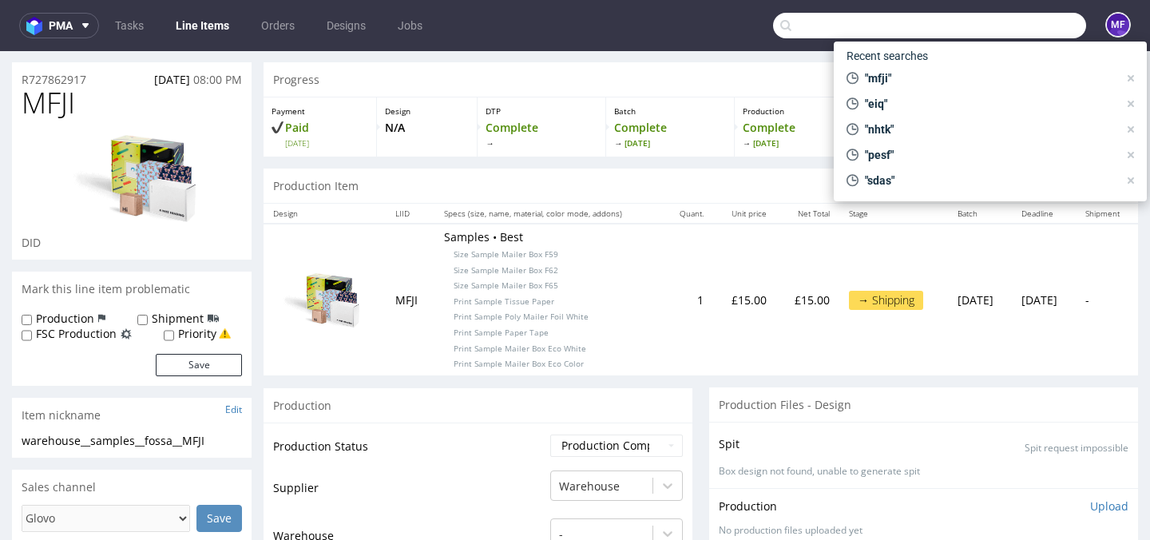
click at [1004, 31] on input "text" at bounding box center [929, 26] width 313 height 26
paste input "FBQF"
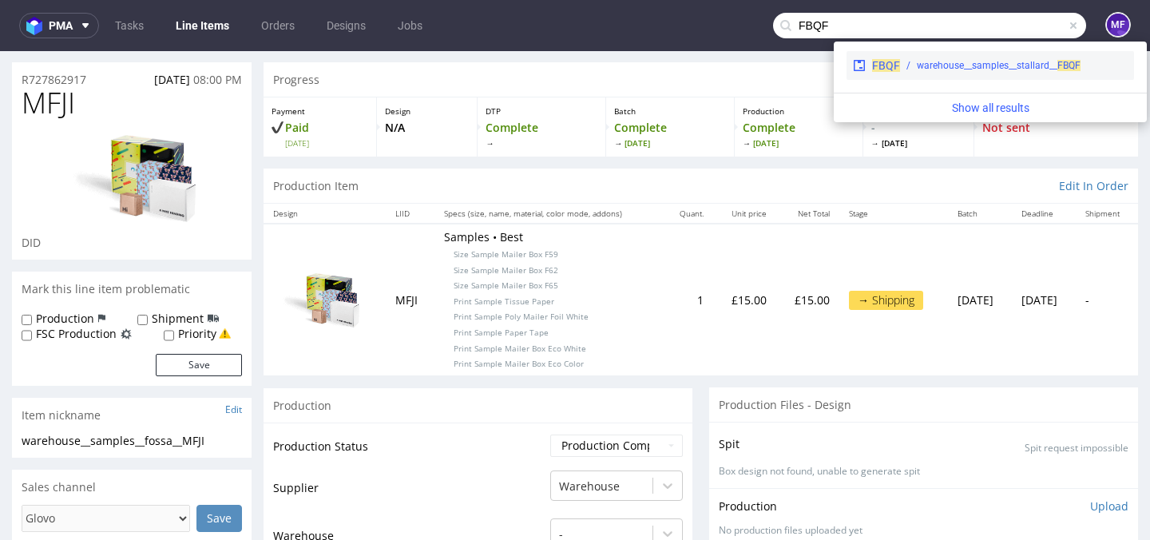
type input "FBQF"
click at [987, 67] on div "warehouse__samples__stallard__ FBQF" at bounding box center [999, 65] width 164 height 14
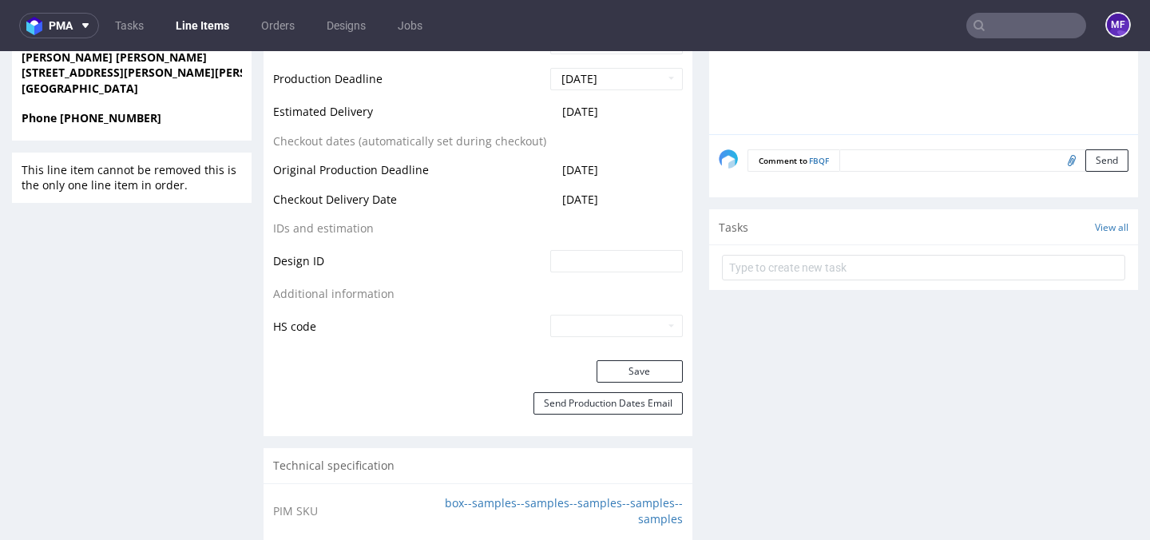
scroll to position [821, 0]
click at [1058, 158] on input "file" at bounding box center [1069, 159] width 22 height 21
type input "C:\fakepath\proforma-invoice-fp2025-10-3.pdf"
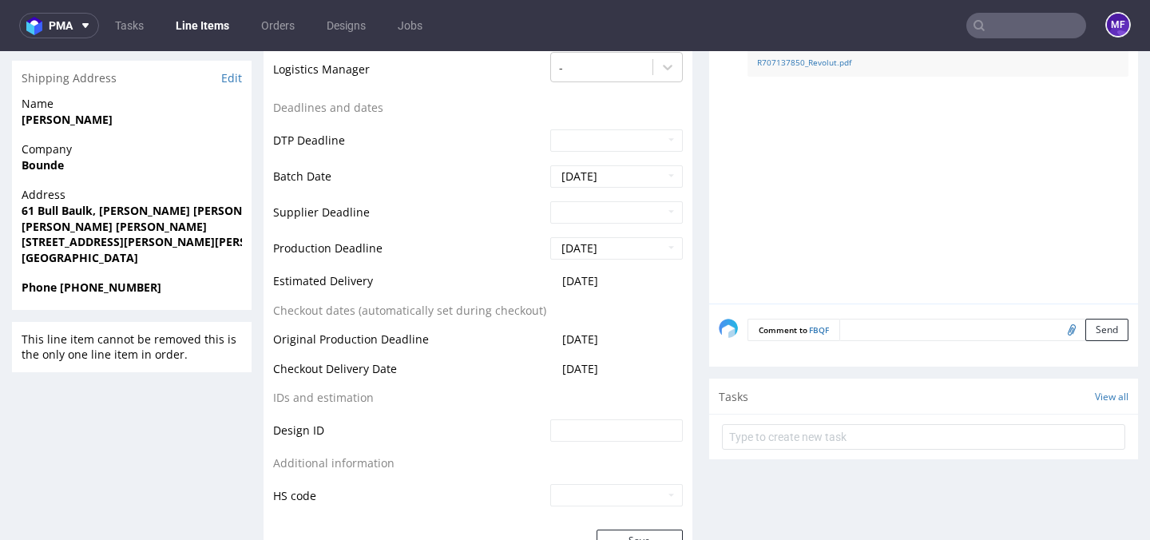
scroll to position [546, 0]
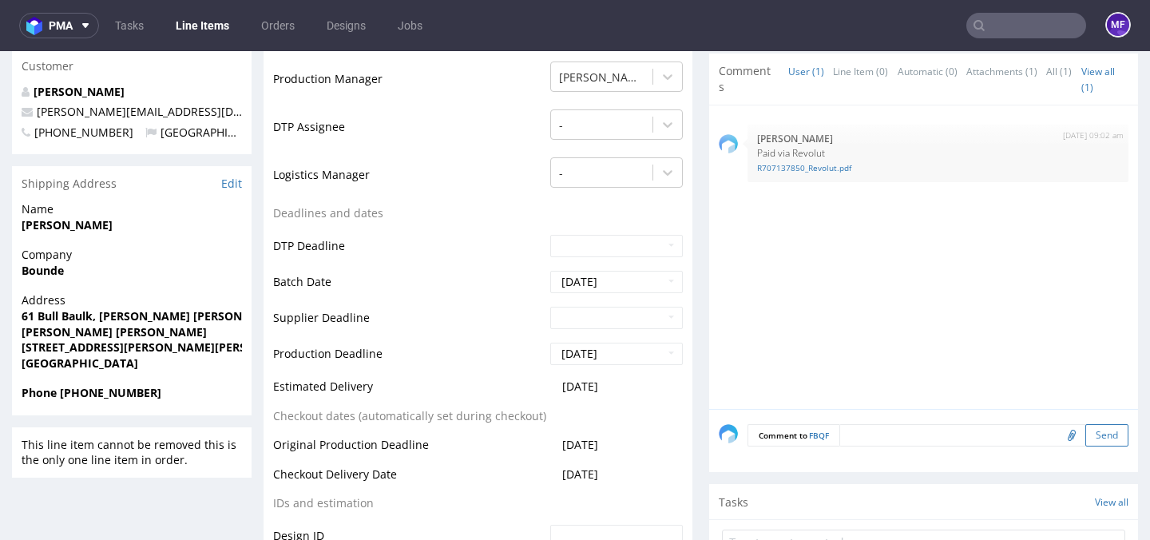
click at [1087, 434] on button "Send" at bounding box center [1106, 435] width 43 height 22
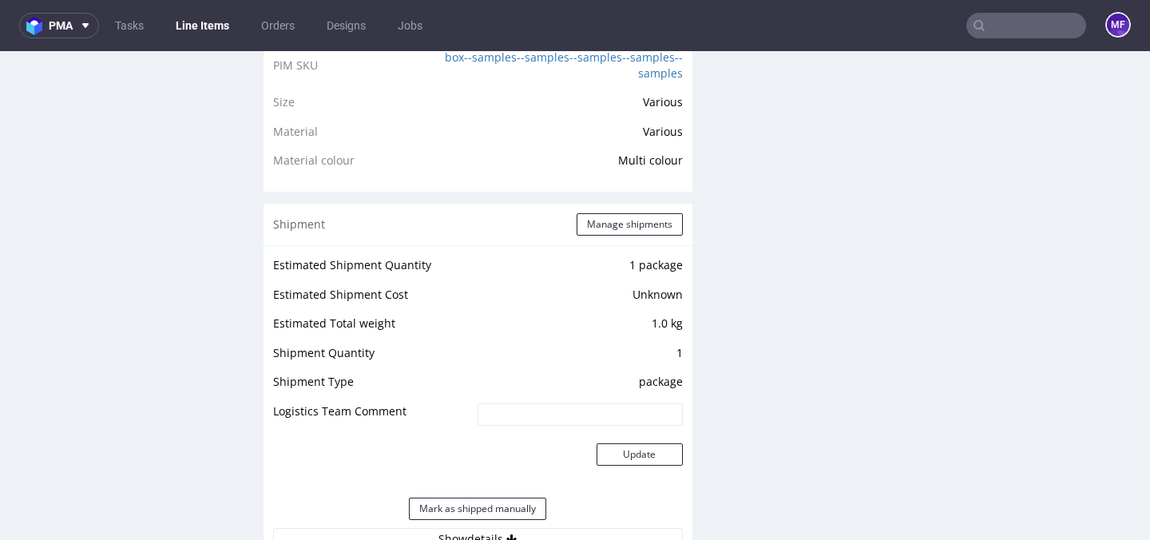
scroll to position [1260, 0]
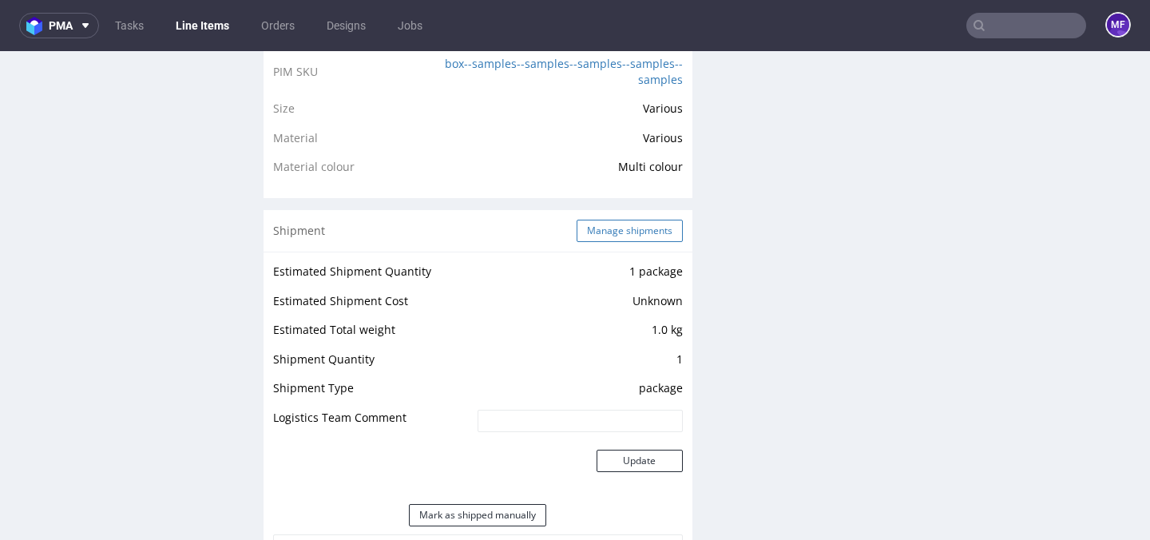
click at [617, 236] on button "Manage shipments" at bounding box center [630, 231] width 106 height 22
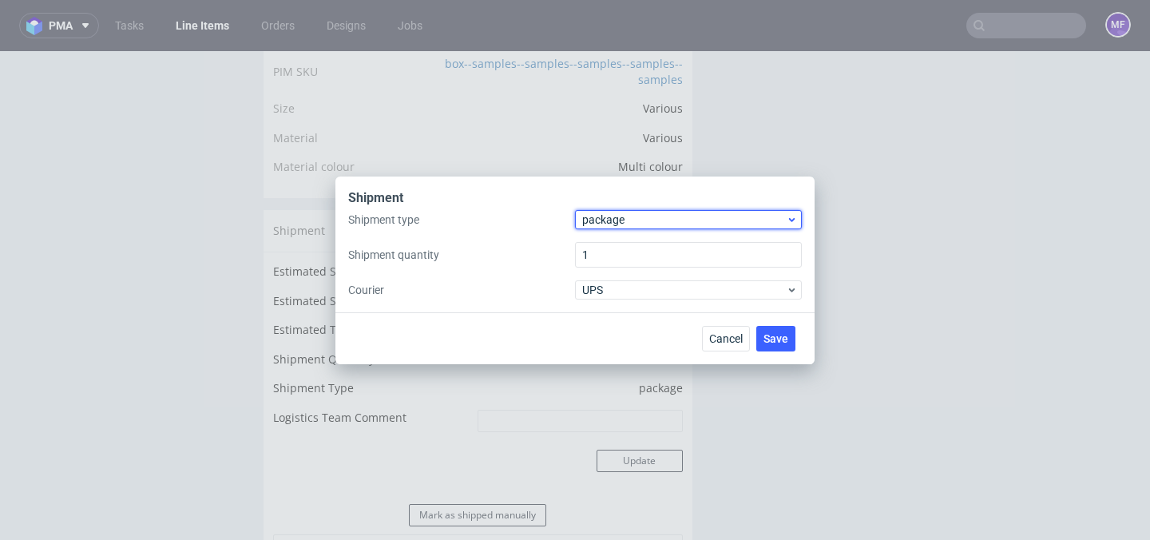
click at [601, 224] on span "package" at bounding box center [684, 220] width 204 height 16
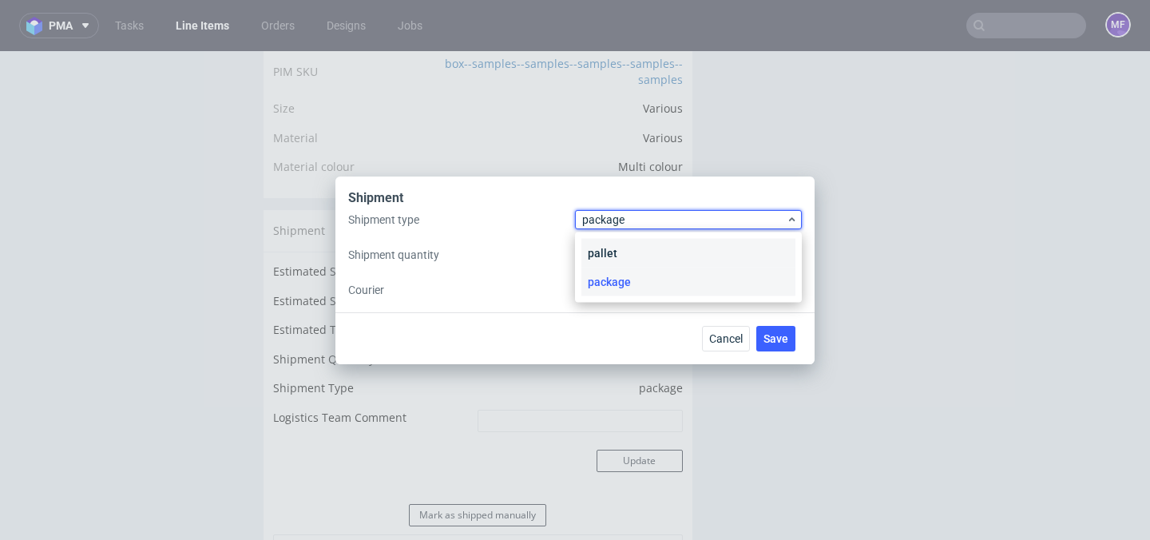
click at [605, 248] on div "pallet" at bounding box center [688, 253] width 214 height 29
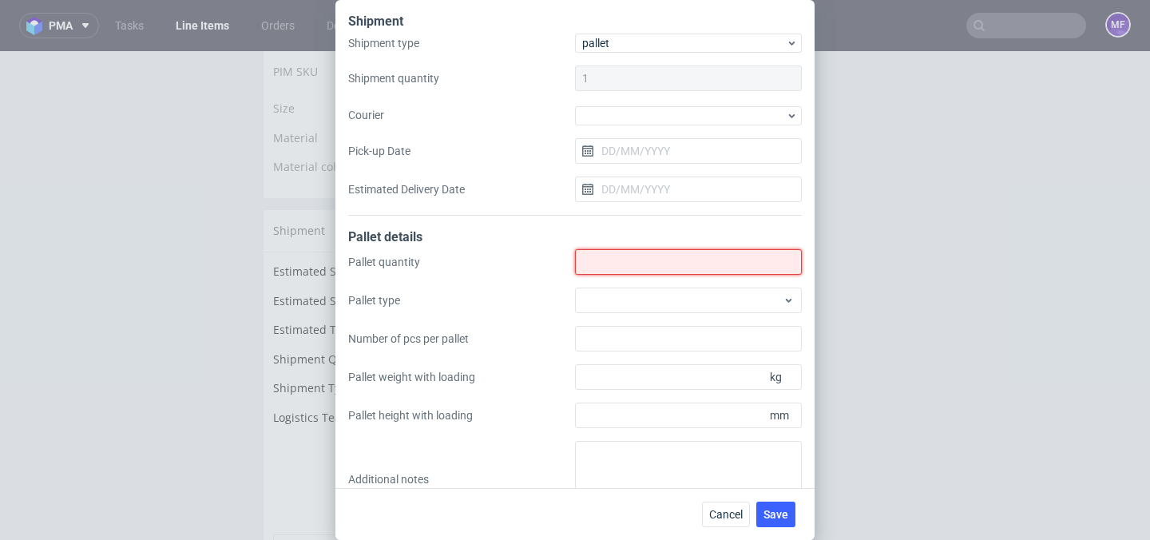
click at [607, 257] on input "Shipment type" at bounding box center [688, 262] width 227 height 26
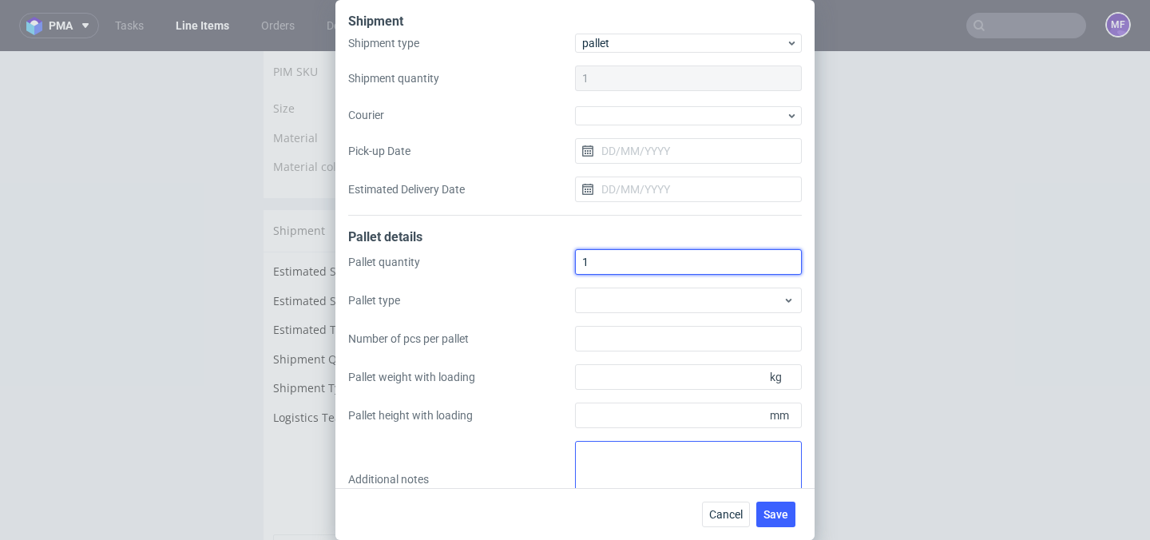
type input "1"
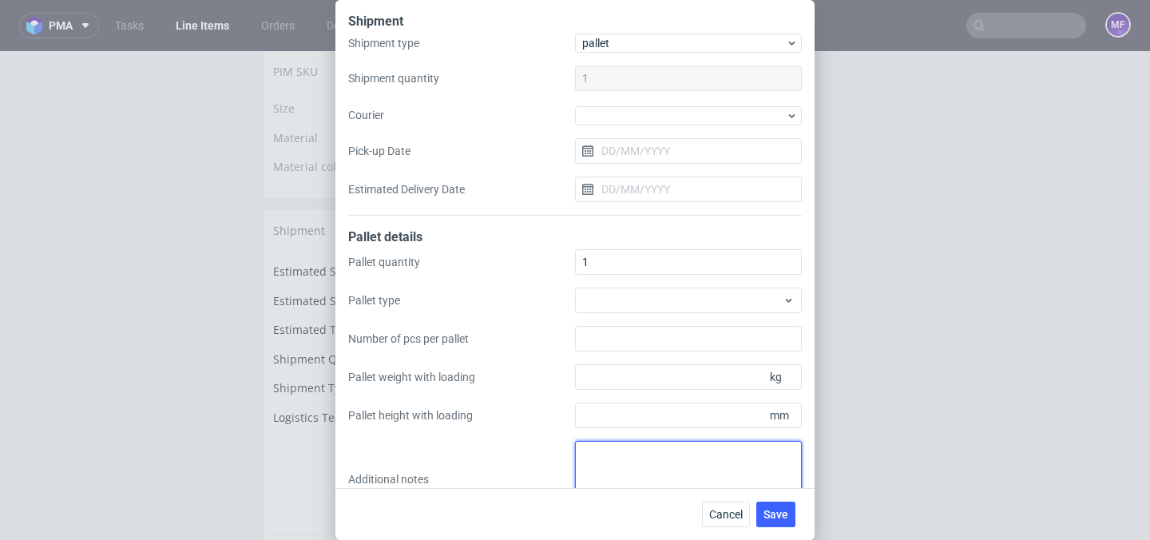
click at [621, 450] on textarea at bounding box center [688, 479] width 227 height 77
paste textarea "45x50x3 0,5 kg"
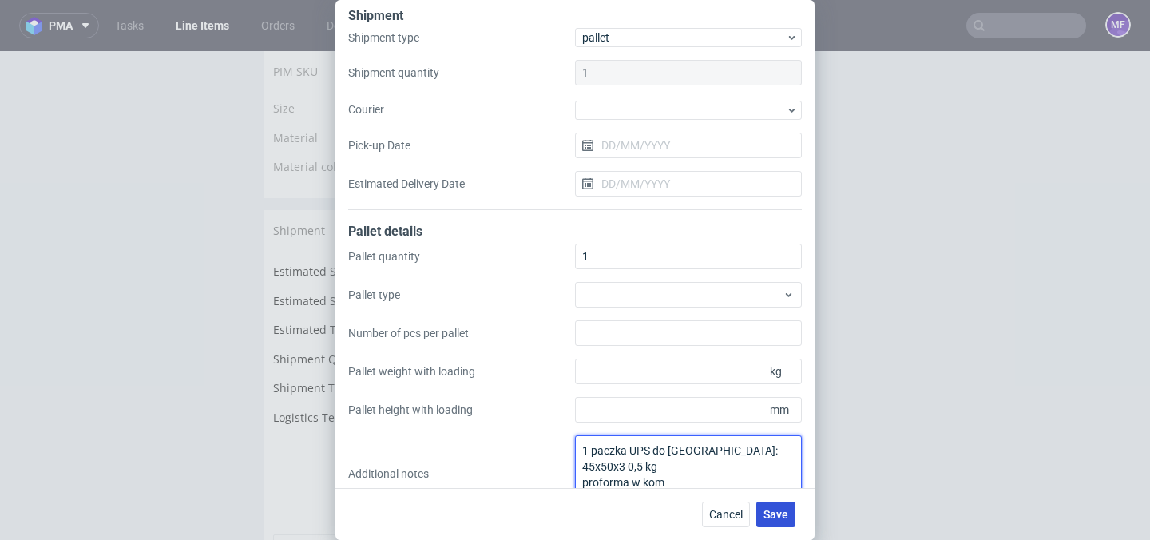
type textarea "1 paczka UPS do [GEOGRAPHIC_DATA]: 45x50x3 0,5 kg proforma w kom"
click at [778, 509] on span "Save" at bounding box center [776, 514] width 25 height 11
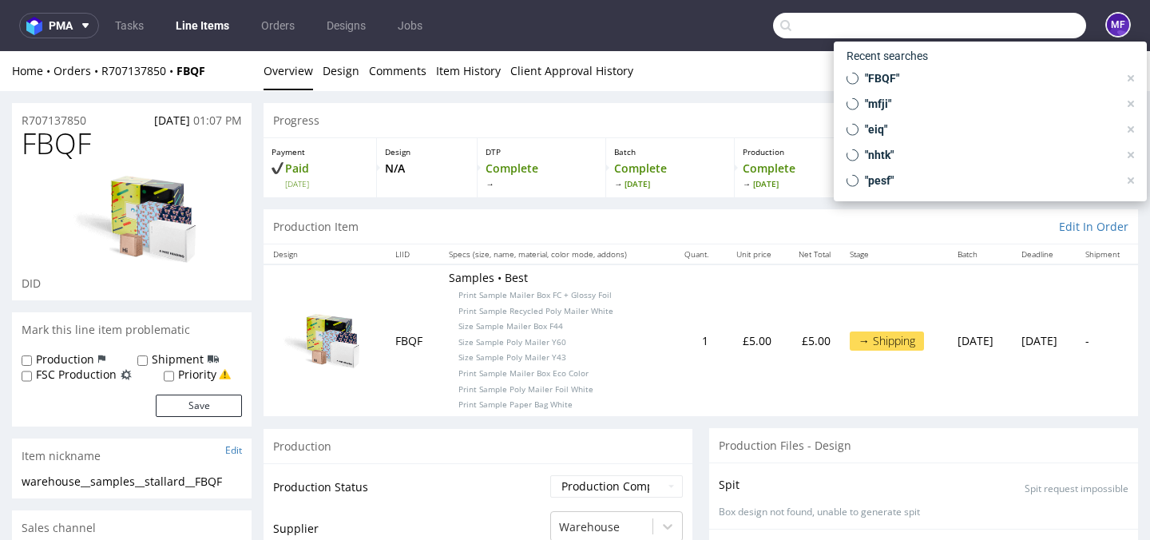
click at [994, 30] on input "text" at bounding box center [929, 26] width 313 height 26
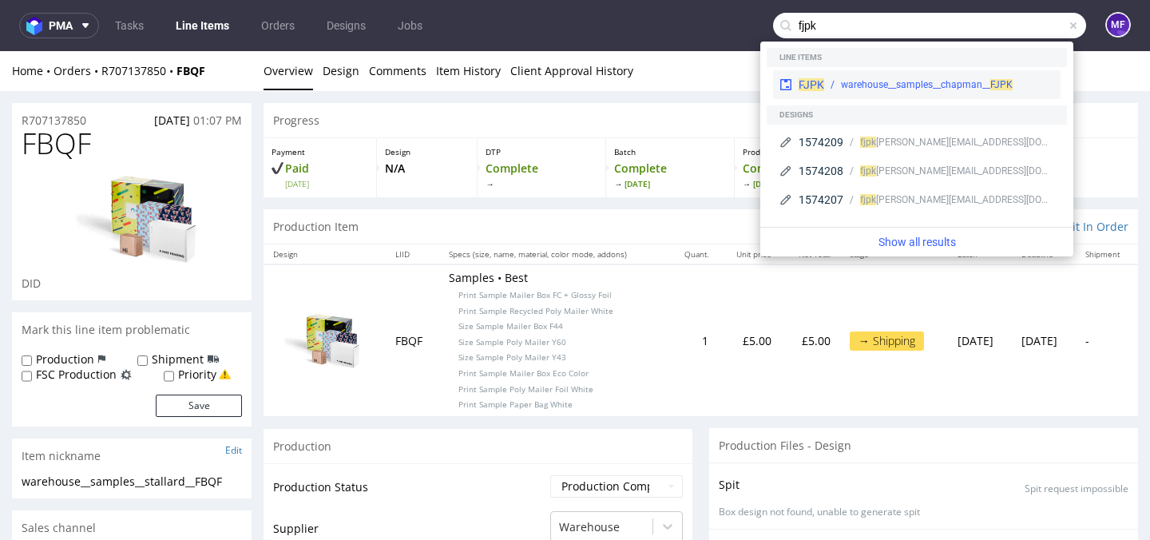
type input "fjpk"
click at [946, 86] on div "warehouse__samples__chapman__ FJPK" at bounding box center [927, 84] width 172 height 14
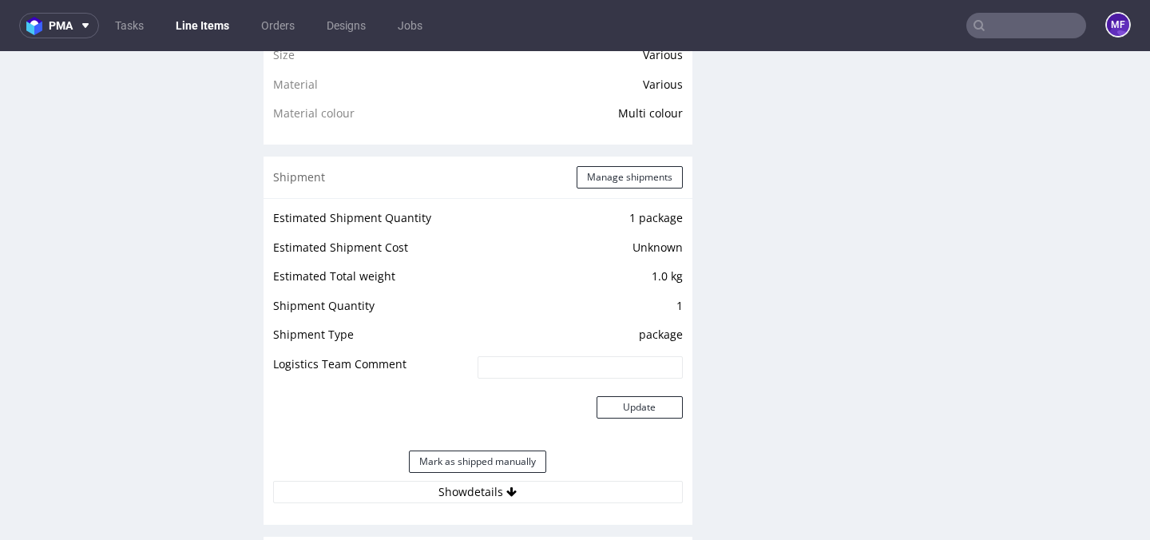
scroll to position [1320, 0]
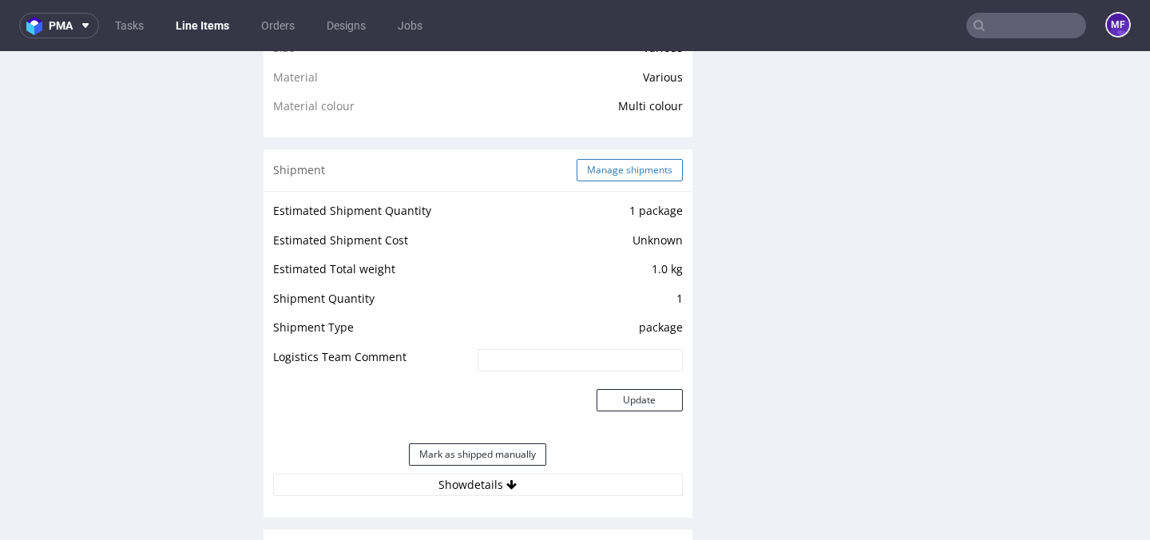
click at [626, 169] on button "Manage shipments" at bounding box center [630, 170] width 106 height 22
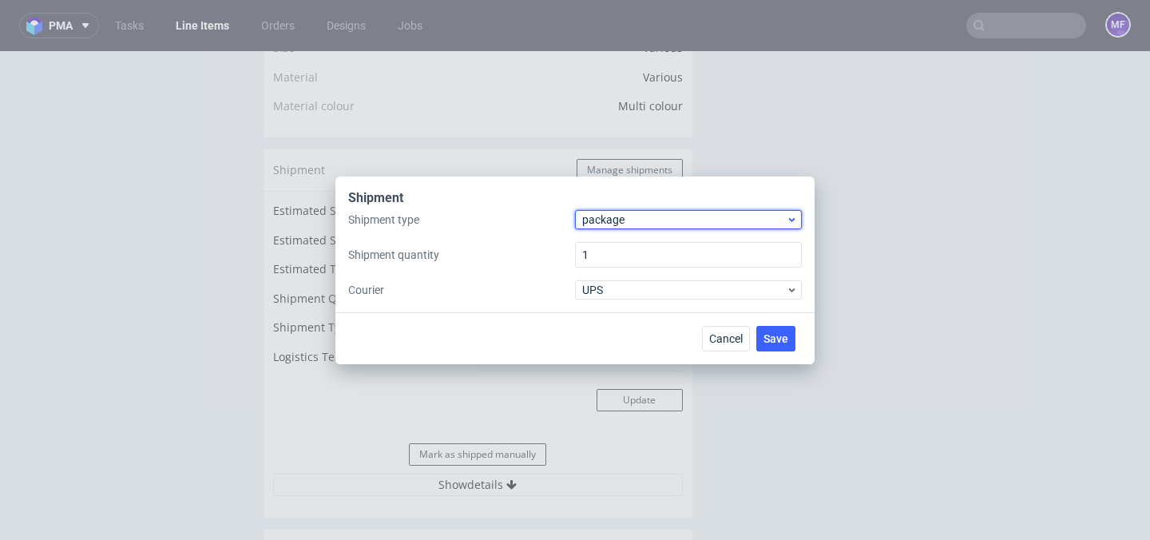
click at [633, 217] on span "package" at bounding box center [684, 220] width 204 height 16
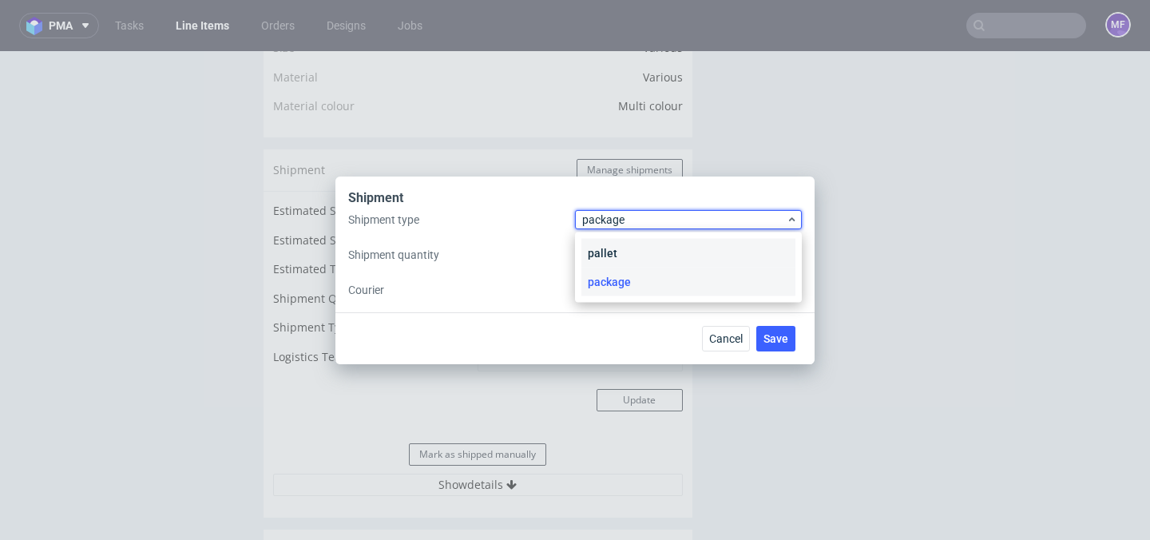
click at [625, 250] on div "pallet" at bounding box center [688, 253] width 214 height 29
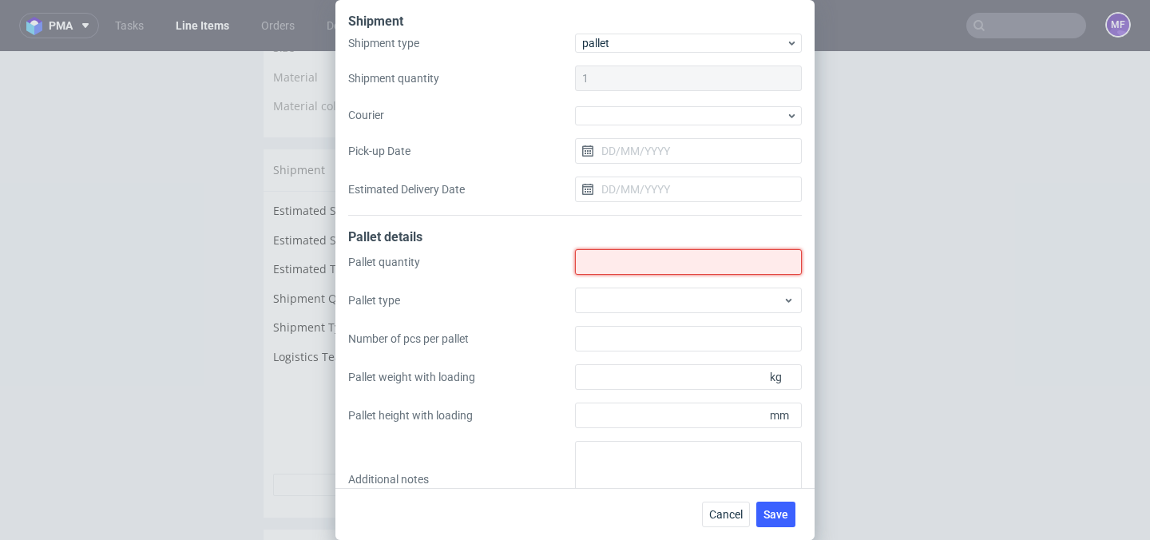
click at [619, 260] on input "Shipment type" at bounding box center [688, 262] width 227 height 26
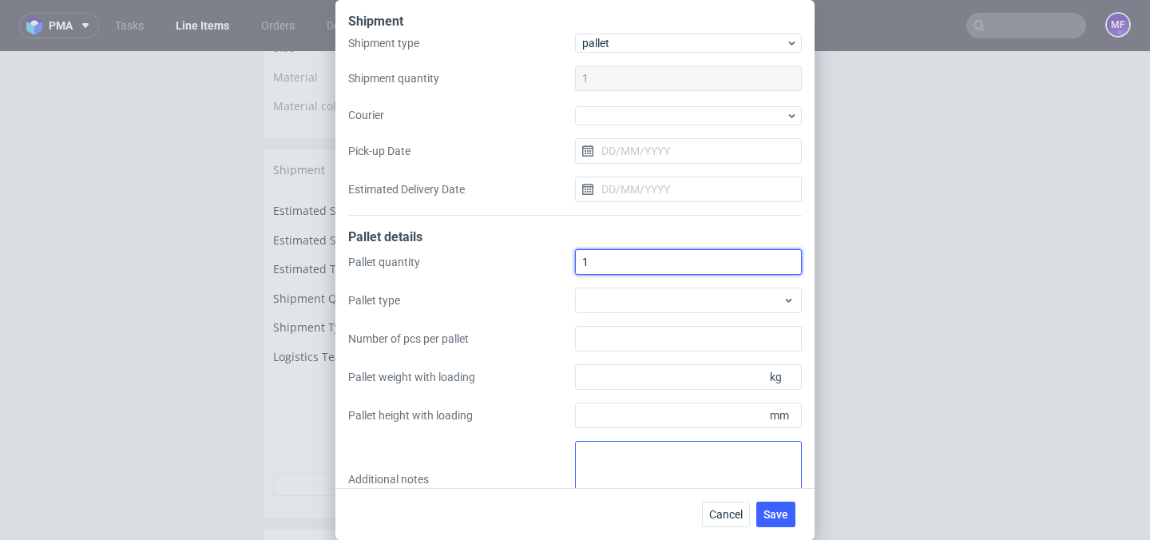
type input "1"
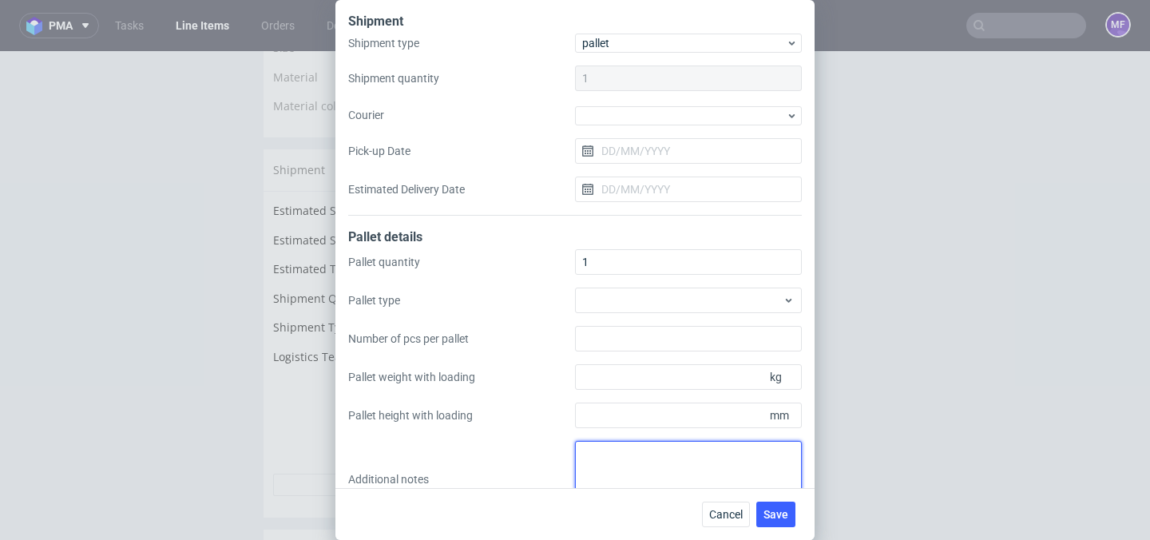
click at [616, 462] on textarea at bounding box center [688, 479] width 227 height 77
click at [712, 499] on div "Cancel Save" at bounding box center [574, 514] width 479 height 52
click at [723, 510] on span "Cancel" at bounding box center [726, 514] width 34 height 11
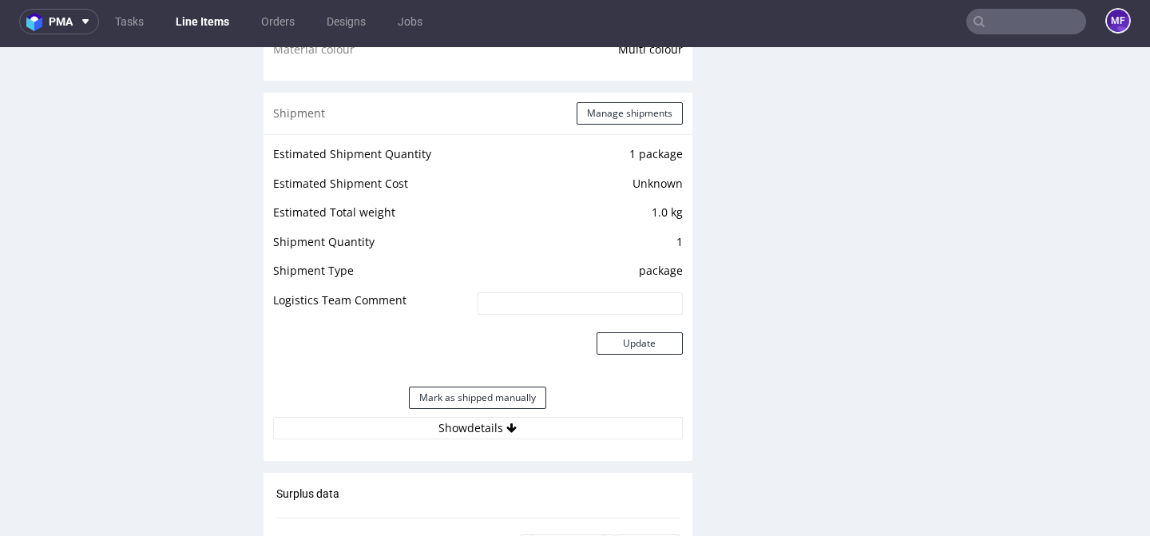
scroll to position [1343, 0]
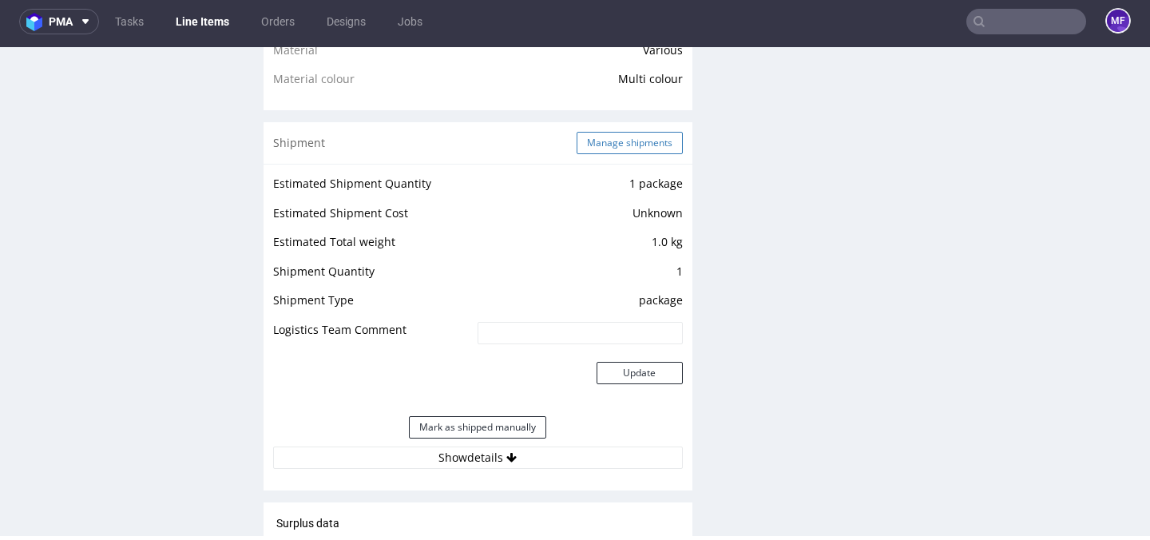
click at [640, 149] on button "Manage shipments" at bounding box center [630, 143] width 106 height 22
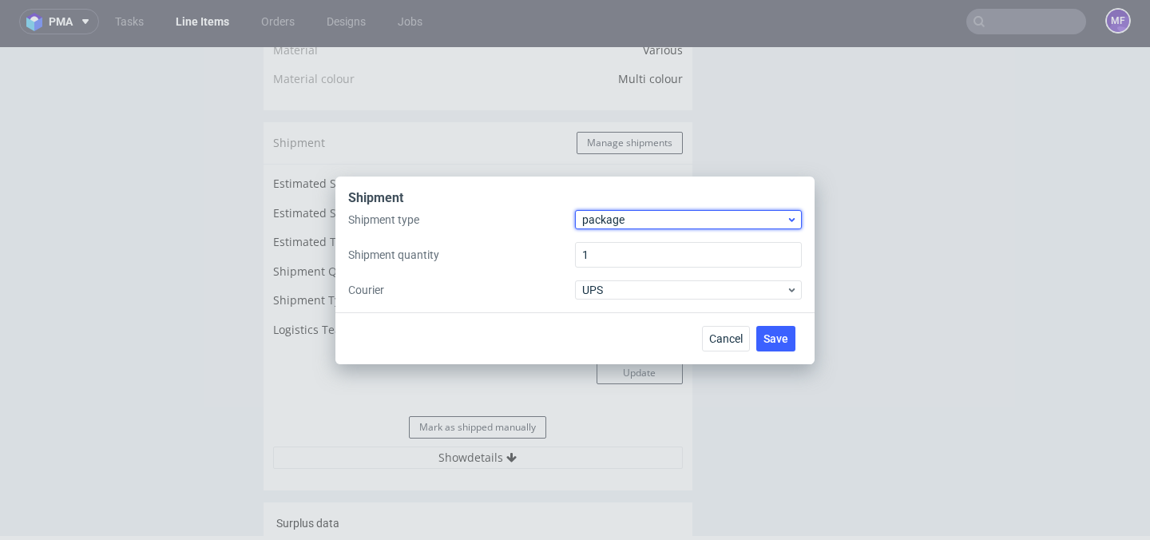
click at [613, 223] on span "package" at bounding box center [684, 220] width 204 height 16
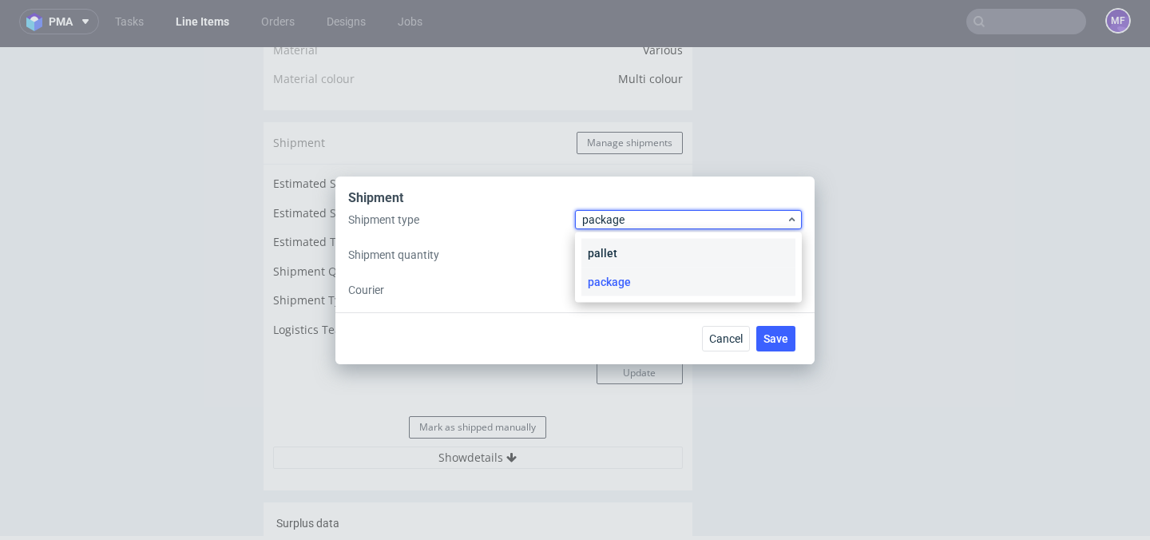
click at [617, 245] on div "pallet" at bounding box center [688, 253] width 214 height 29
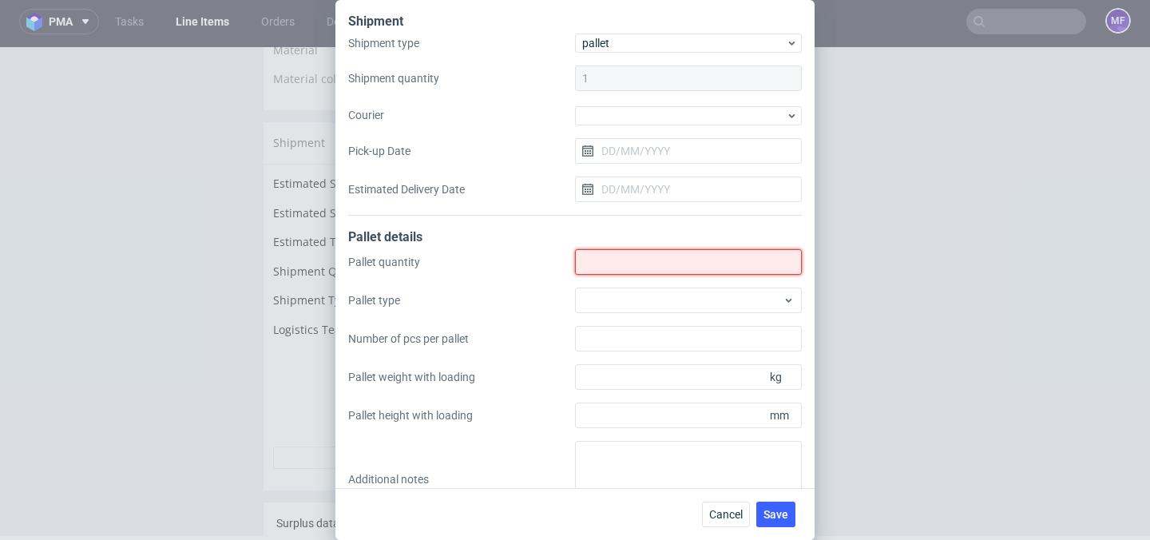
click at [613, 250] on input "Shipment type" at bounding box center [688, 262] width 227 height 26
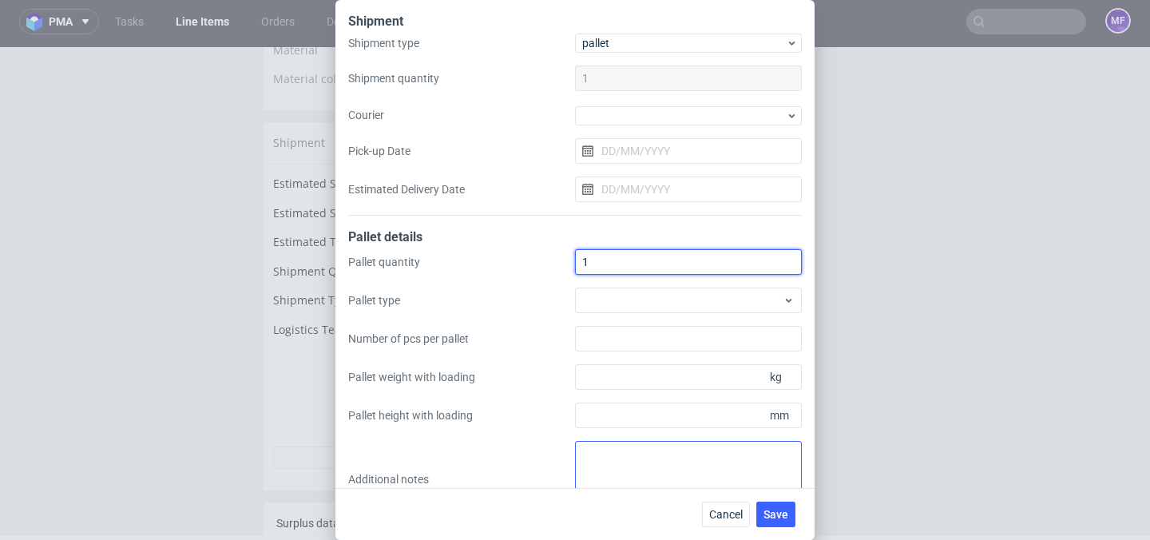
type input "1"
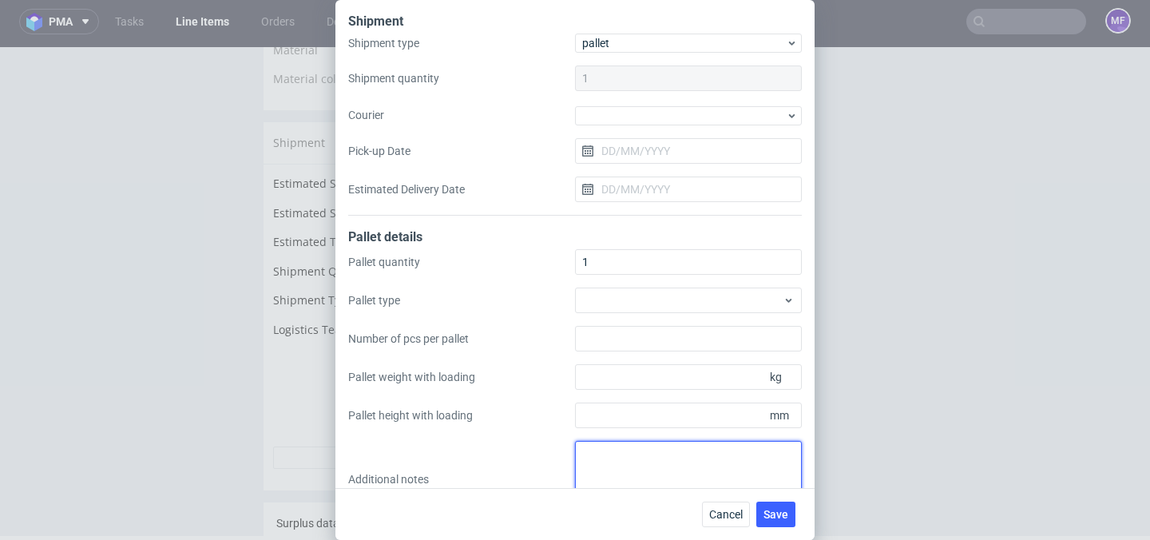
click at [609, 471] on textarea at bounding box center [688, 479] width 227 height 77
paste textarea "45x50x3 0,5 kg"
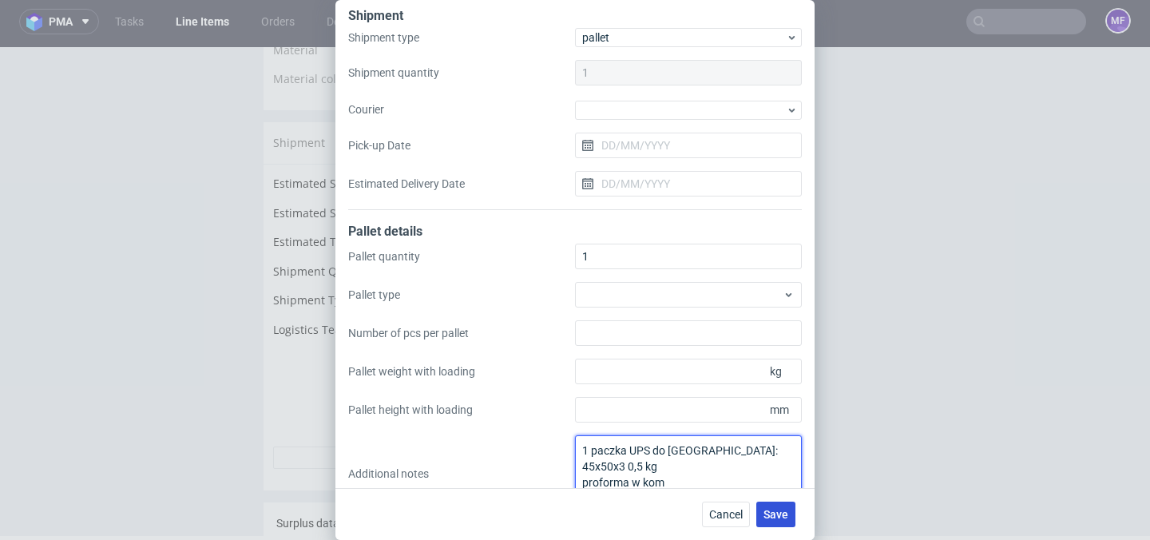
type textarea "1 paczka UPS do UK: 45x50x3 0,5 kg proforma w kom"
click at [780, 514] on span "Save" at bounding box center [776, 514] width 25 height 11
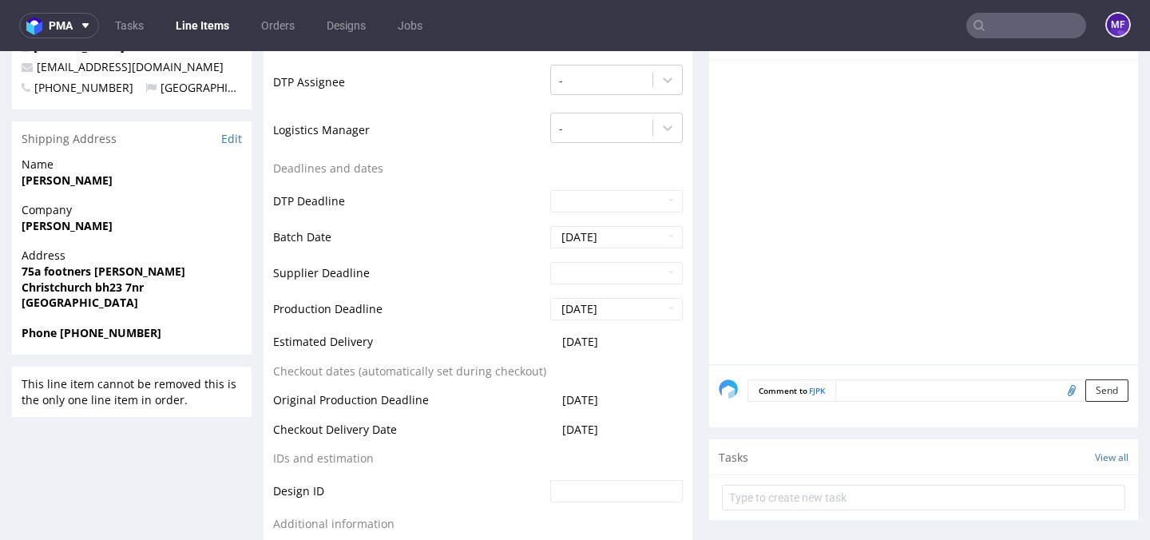
scroll to position [604, 0]
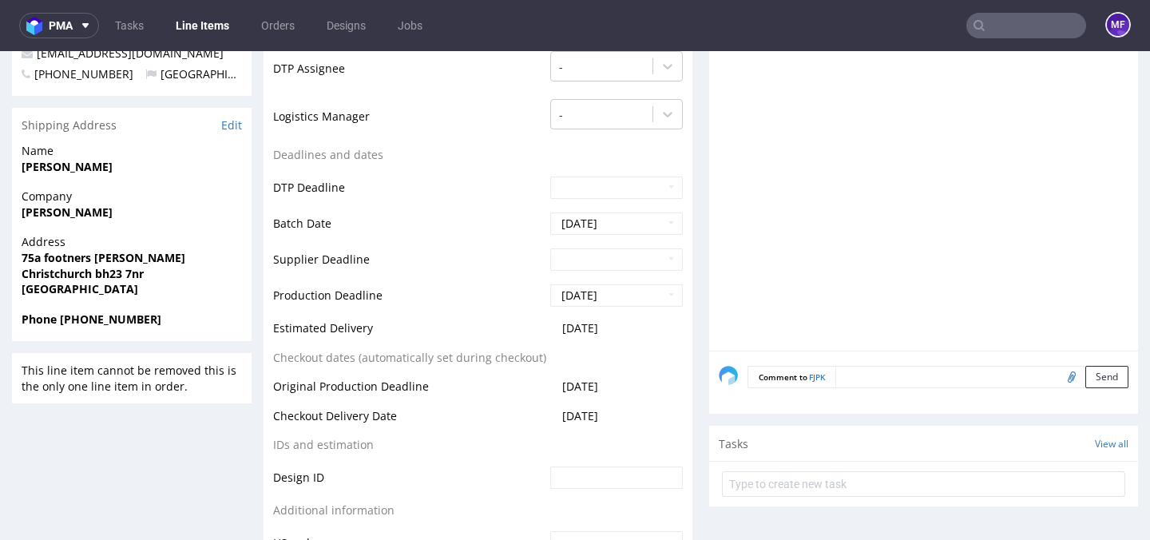
click at [1058, 375] on input "file" at bounding box center [1069, 376] width 22 height 21
type input "C:\fakepath\proforma-invoice-fp2025-09-120.pdf"
click at [1093, 374] on button "Send" at bounding box center [1106, 377] width 43 height 22
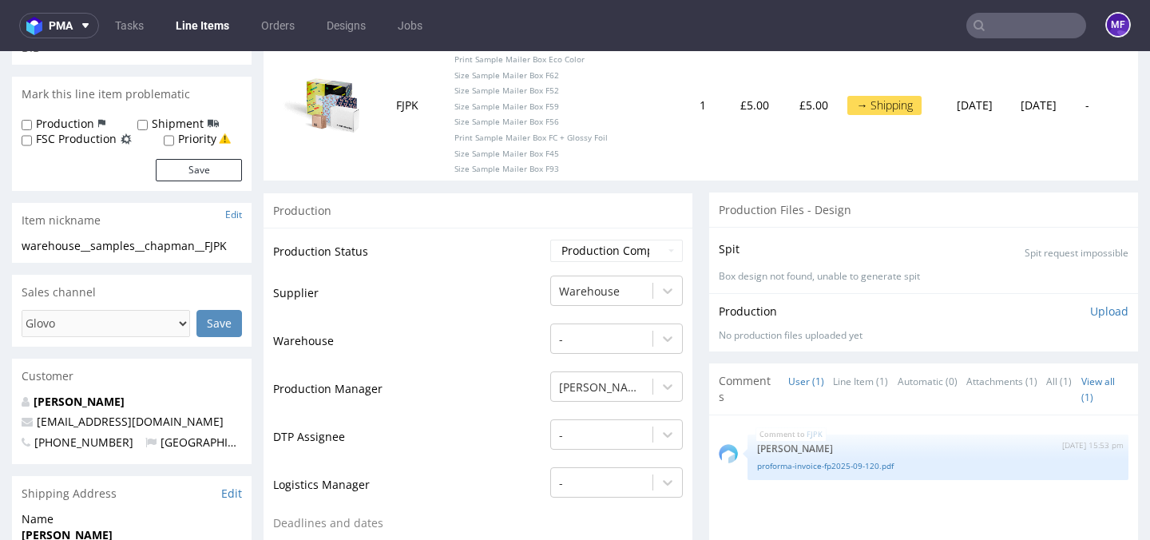
scroll to position [0, 0]
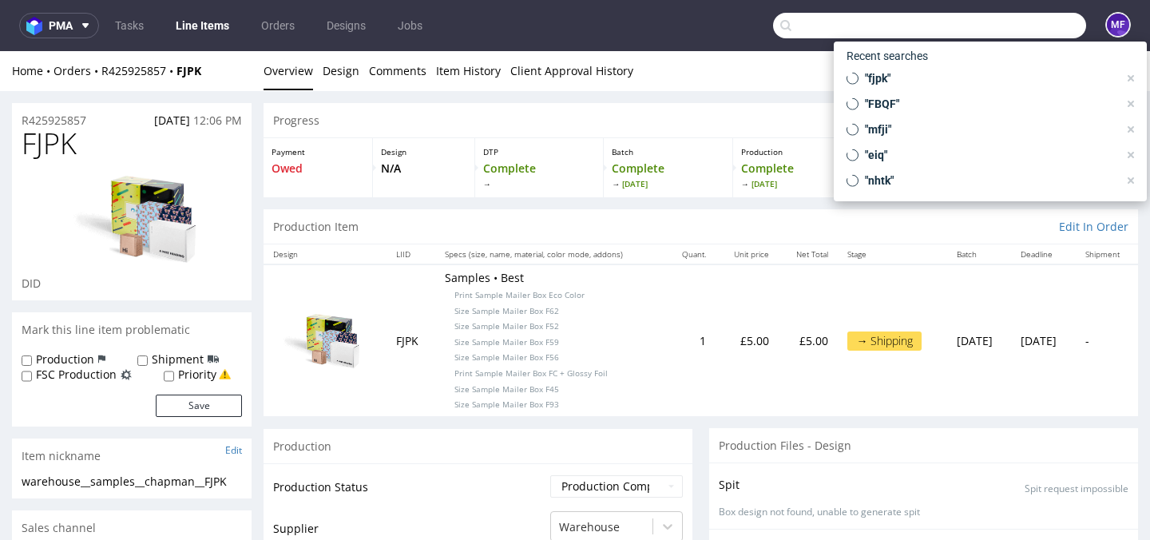
click at [1018, 30] on input "text" at bounding box center [929, 26] width 313 height 26
paste input "VORL"
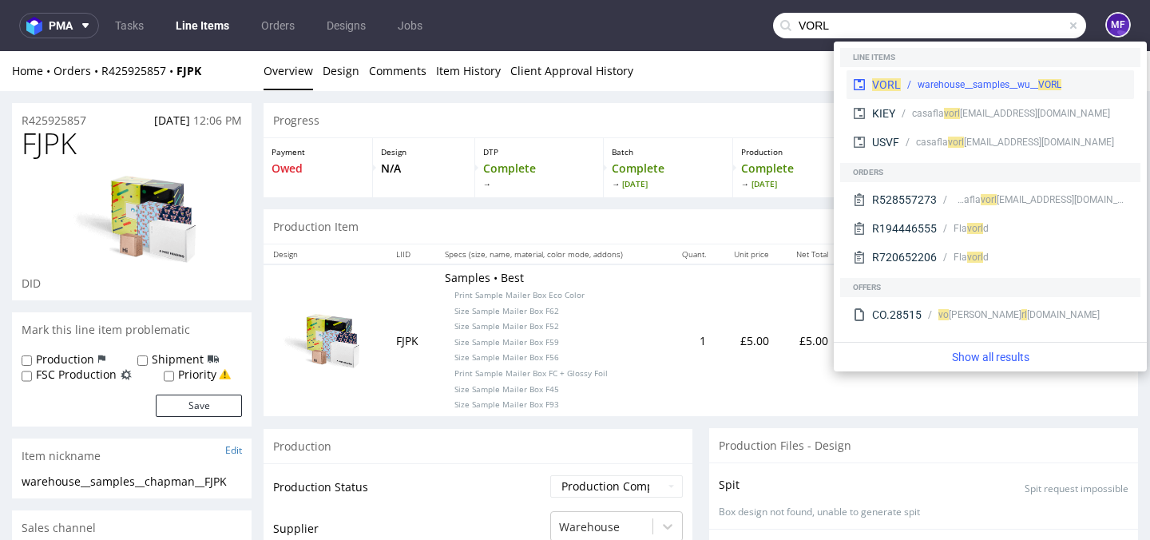
type input "VORL"
click at [980, 86] on div "warehouse__samples__wu__ VORL" at bounding box center [990, 84] width 144 height 14
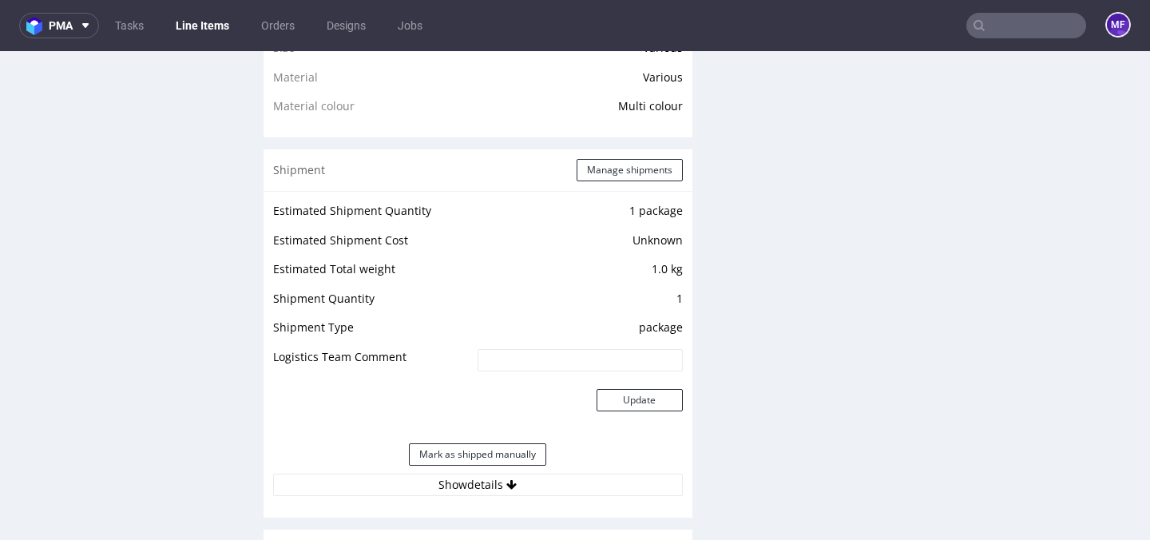
scroll to position [1309, 0]
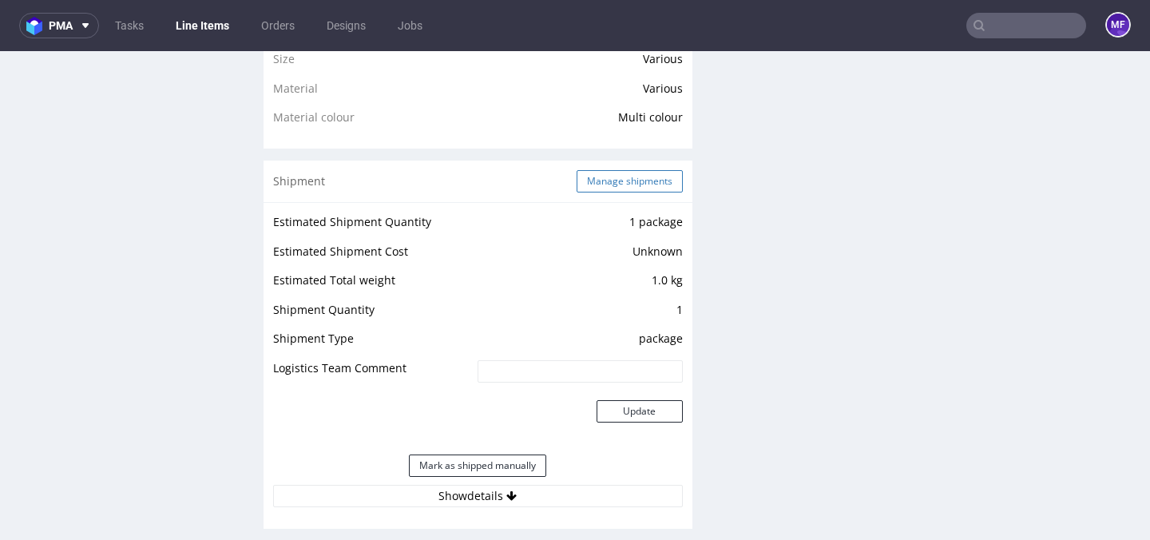
click at [641, 179] on button "Manage shipments" at bounding box center [630, 181] width 106 height 22
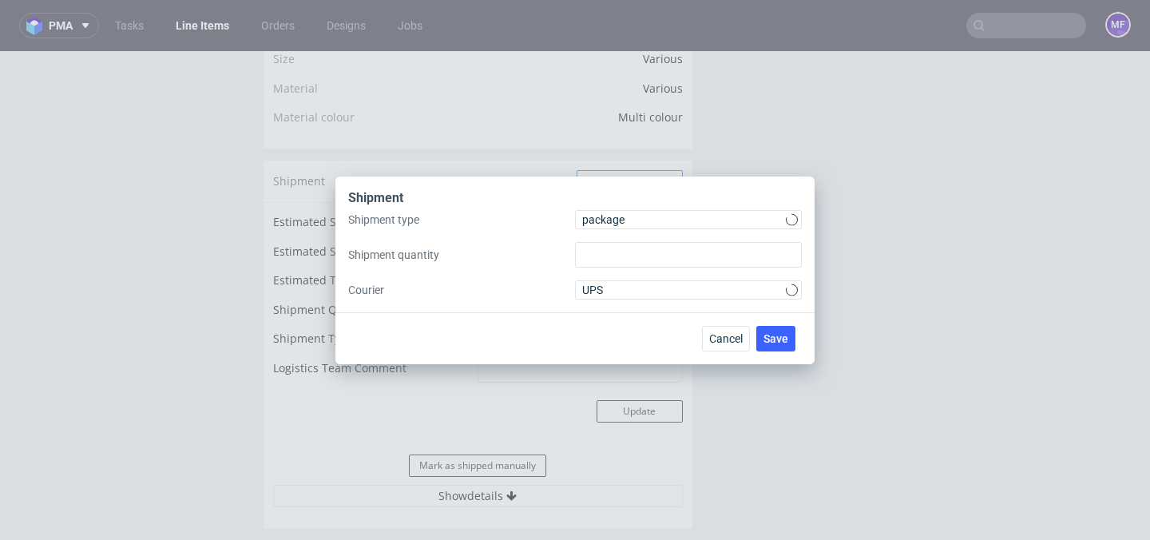
type input "1"
click at [649, 227] on span "package" at bounding box center [684, 220] width 204 height 16
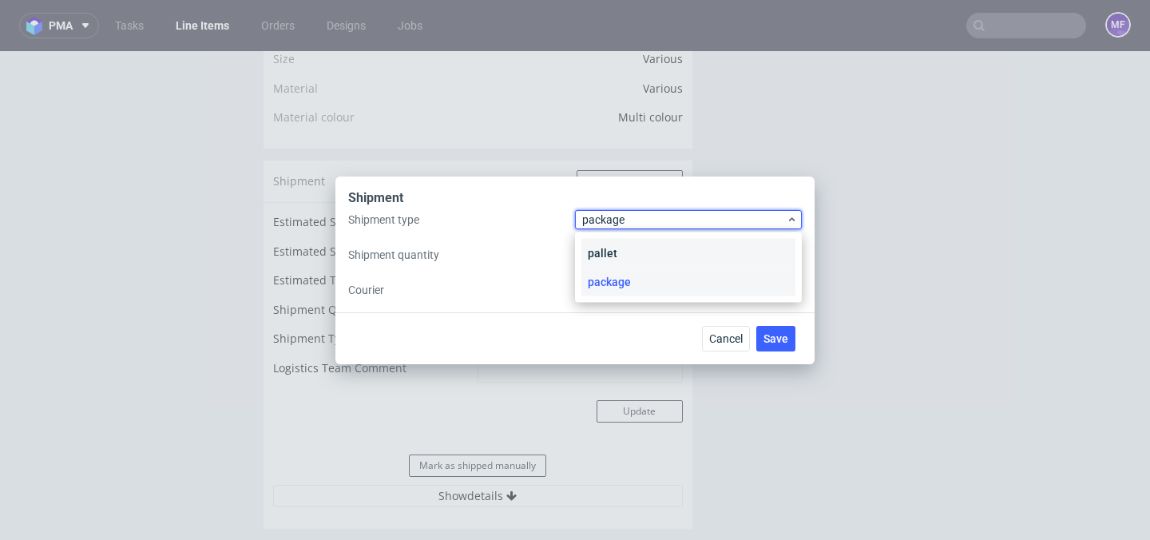
click at [633, 256] on div "pallet" at bounding box center [688, 253] width 214 height 29
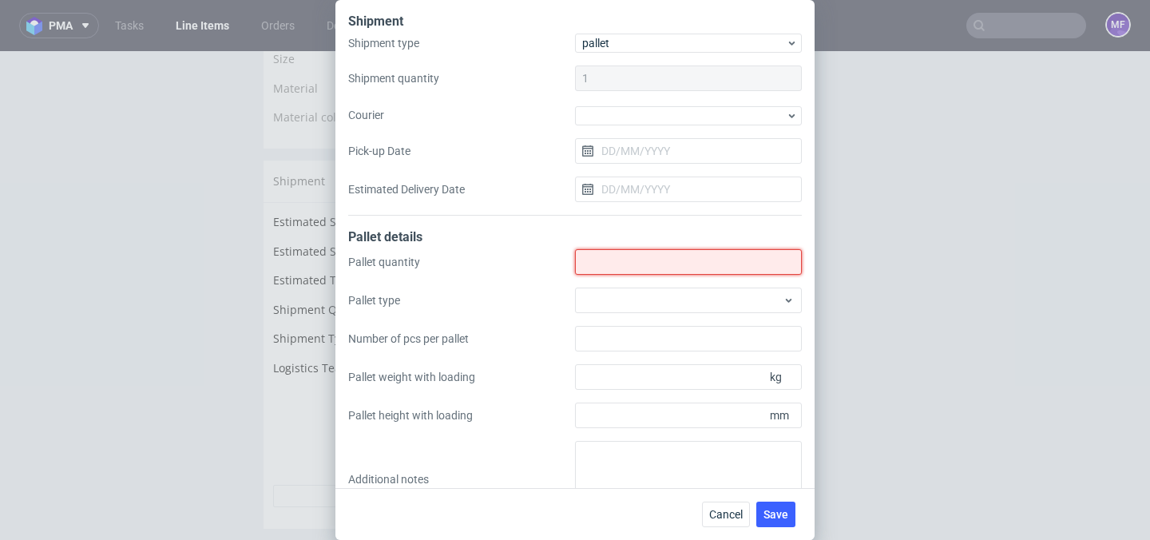
click at [617, 252] on input "Shipment type" at bounding box center [688, 262] width 227 height 26
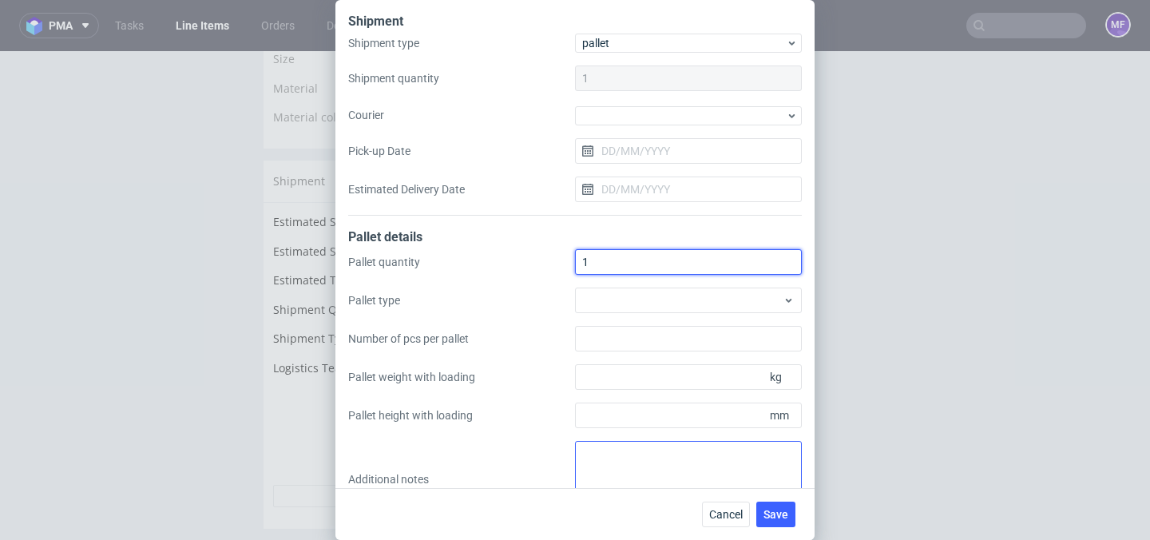
type input "1"
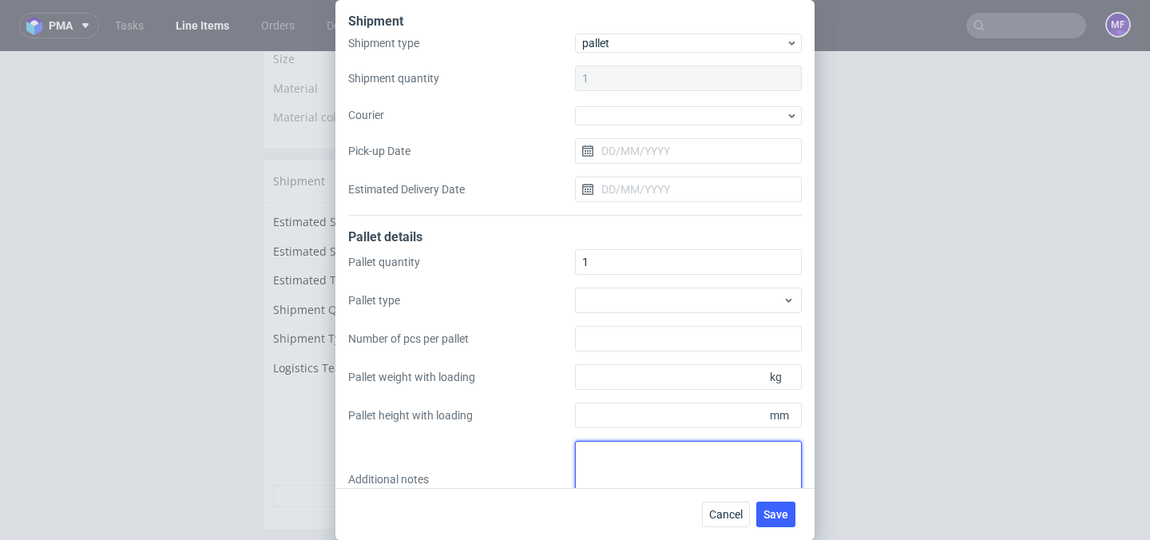
click at [613, 454] on textarea at bounding box center [688, 479] width 227 height 77
paste textarea "VORL"
click at [601, 477] on textarea "1 paczka UPS do [GEOGRAPHIC_DATA]:" at bounding box center [688, 479] width 227 height 77
paste textarea "45x50x3 0,5 kg"
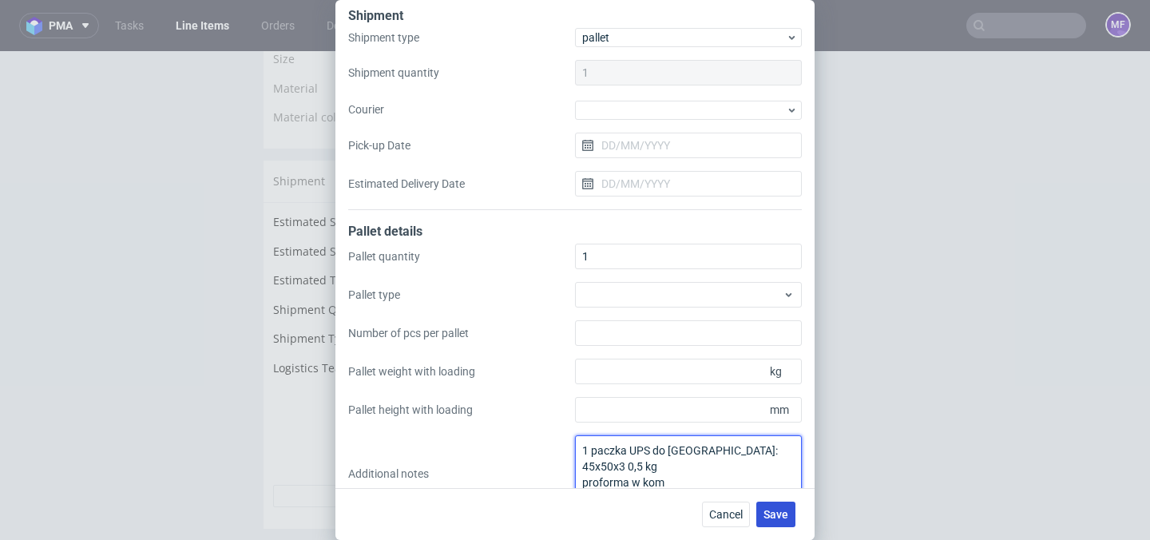
type textarea "1 paczka UPS do UK: 45x50x3 0,5 kg proforma w kom"
click at [774, 515] on span "Save" at bounding box center [776, 514] width 25 height 11
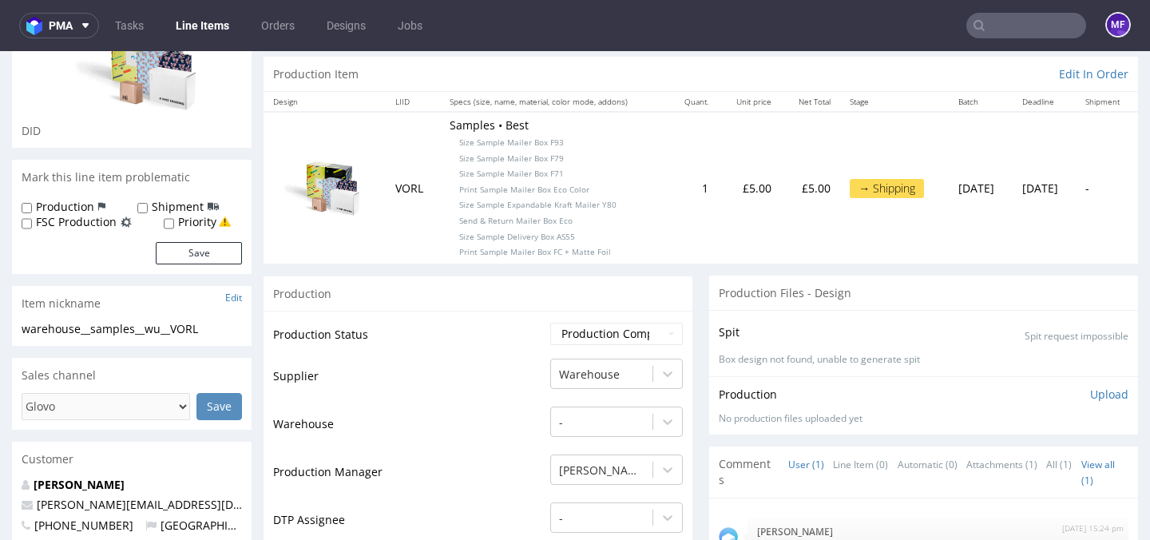
scroll to position [488, 0]
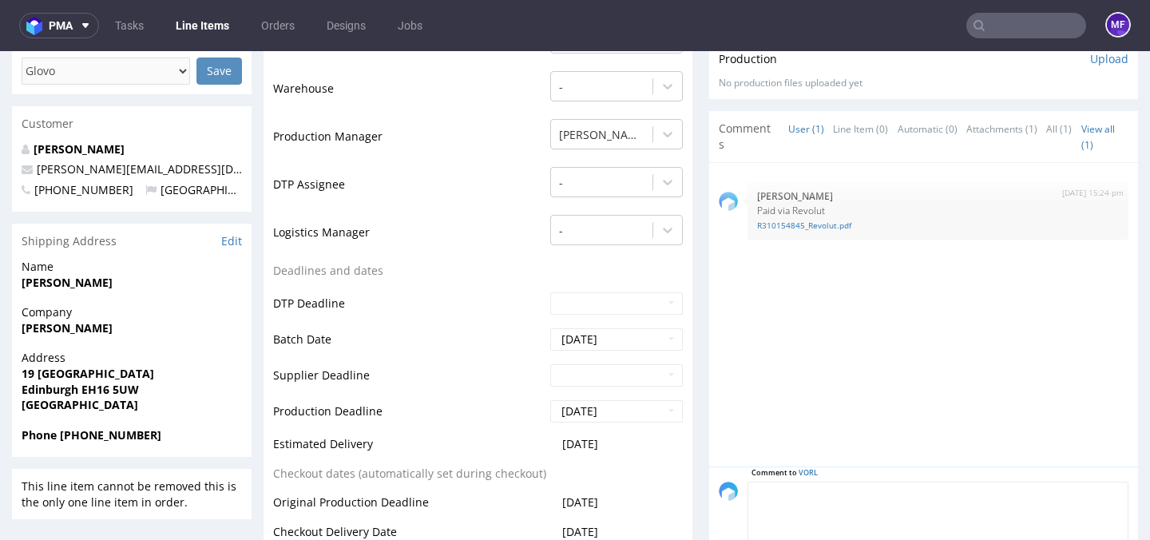
drag, startPoint x: 839, startPoint y: 486, endPoint x: 986, endPoint y: 502, distance: 147.8
click at [983, 497] on textarea at bounding box center [938, 516] width 381 height 69
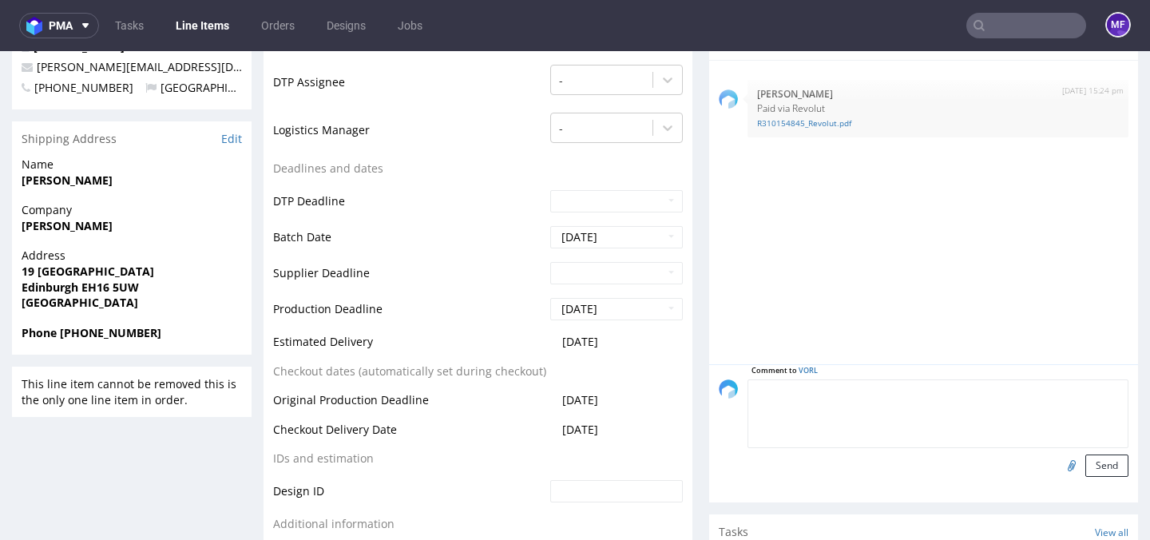
scroll to position [591, 0]
click at [1058, 467] on input "file" at bounding box center [1069, 464] width 22 height 21
type input "C:\fakepath\proforma-invoice-fp2025-10-8.pdf"
click at [1098, 462] on button "Send" at bounding box center [1106, 465] width 43 height 22
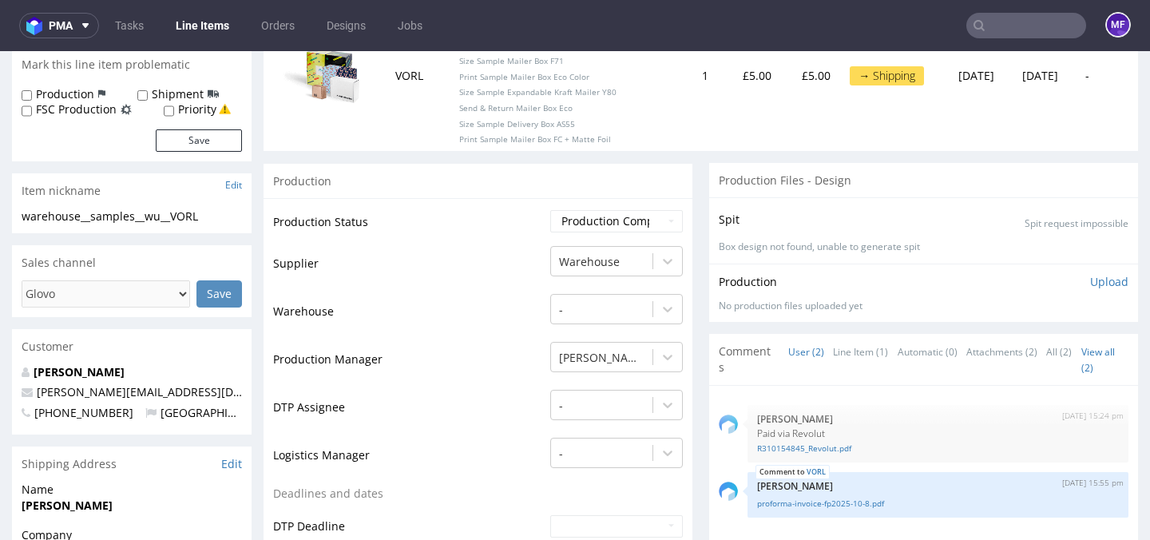
scroll to position [305, 0]
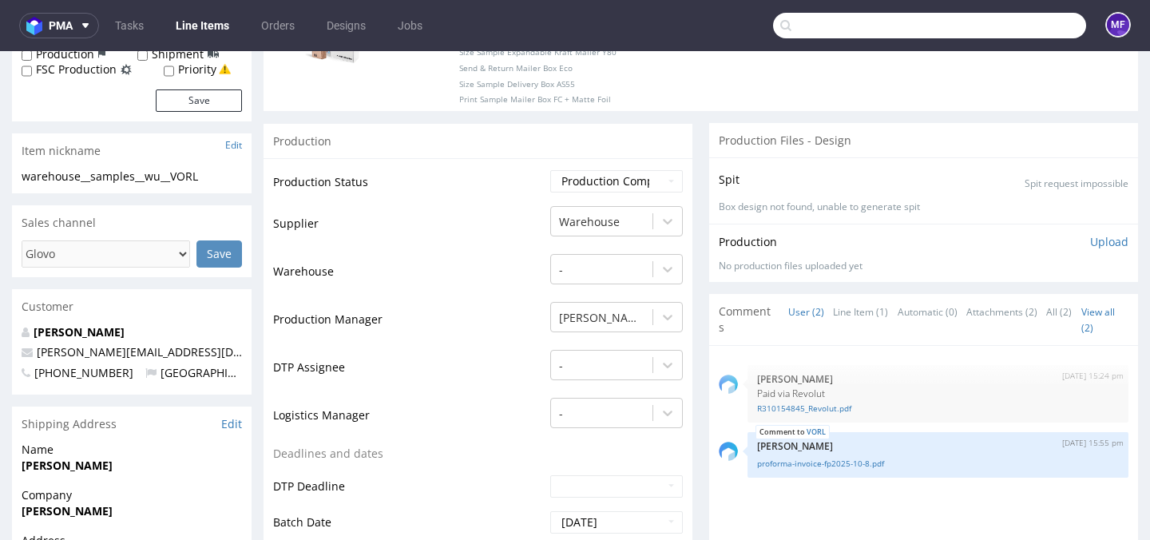
click at [998, 28] on input "text" at bounding box center [929, 26] width 313 height 26
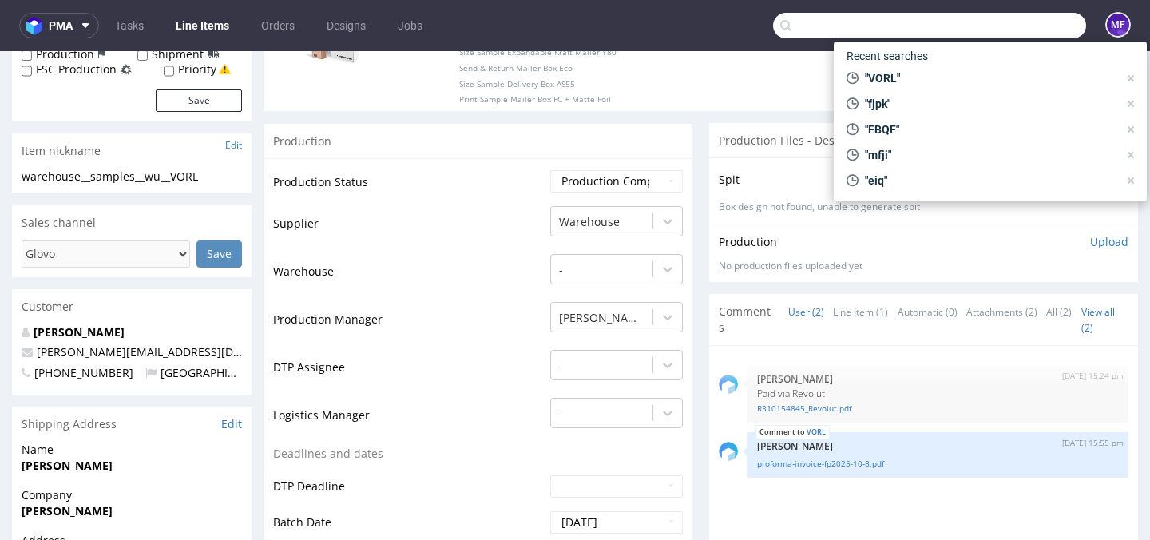
paste input "DPYB"
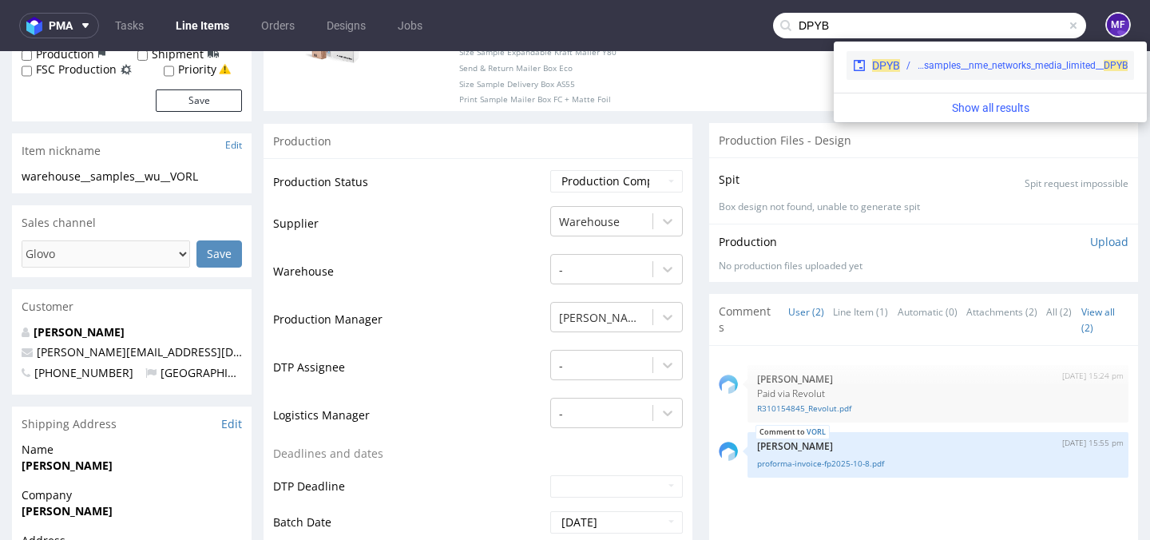
type input "DPYB"
click at [973, 66] on div "warehouse__samples__nme_networks_media_limited__ DPYB" at bounding box center [1022, 65] width 211 height 14
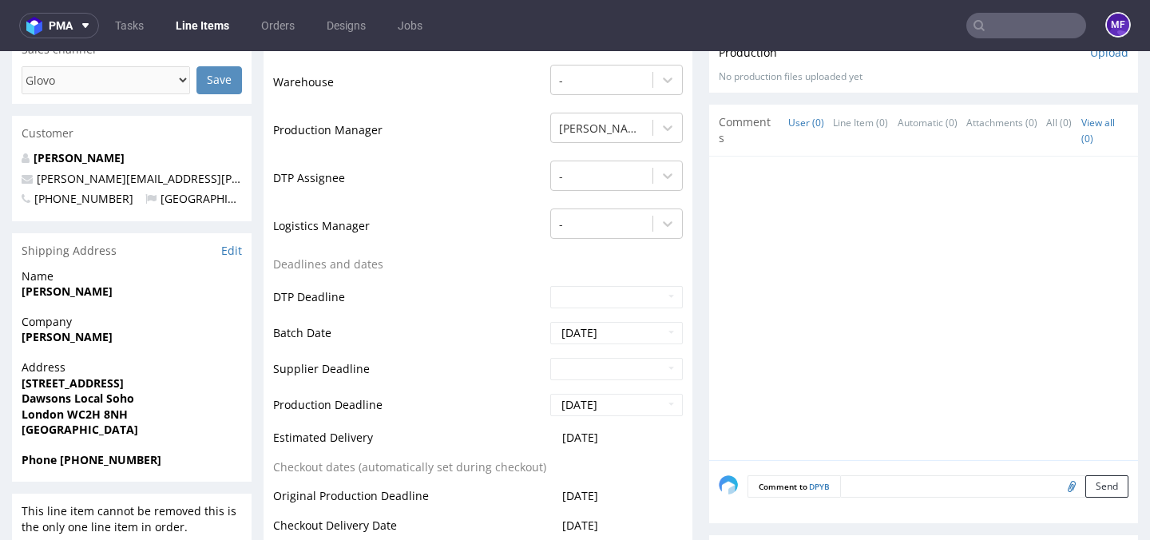
scroll to position [531, 0]
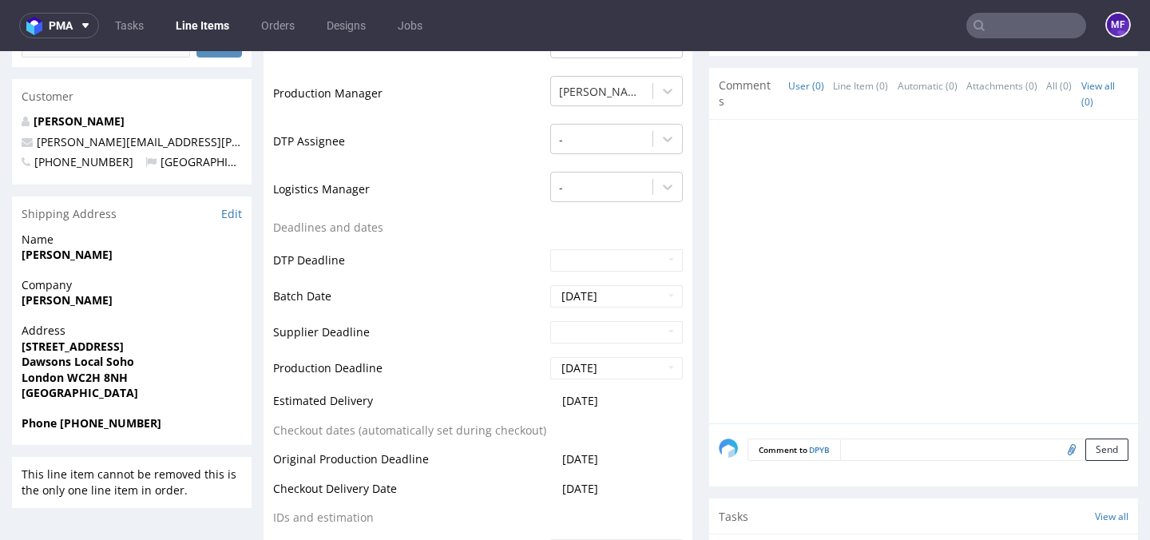
click at [1058, 451] on input "file" at bounding box center [1069, 448] width 22 height 21
type input "C:\fakepath\proforma-invoice-fp2025-10-21.pdf"
click at [1085, 448] on button "Send" at bounding box center [1106, 449] width 43 height 22
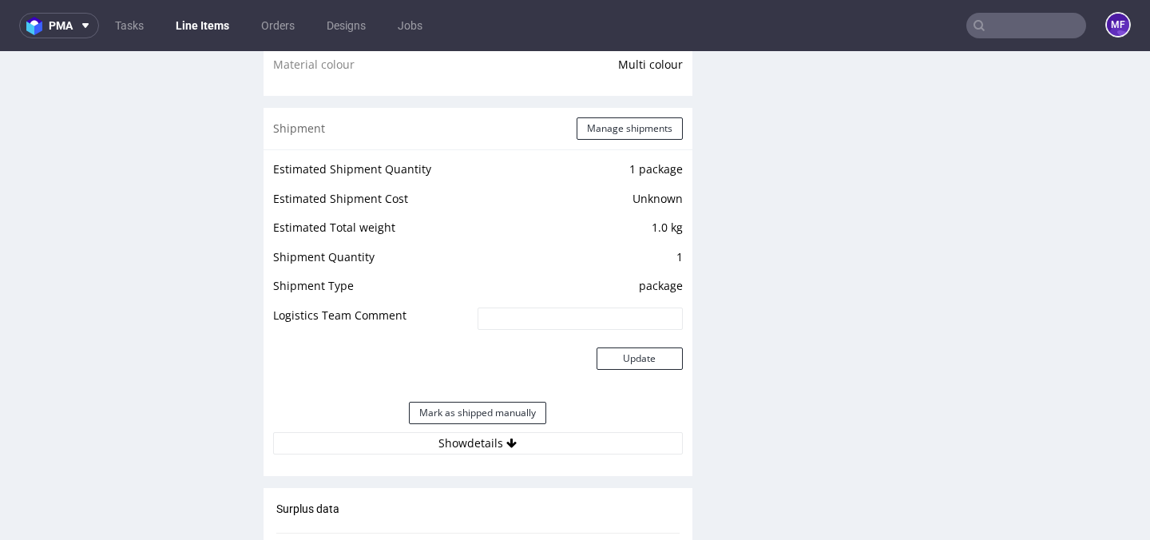
scroll to position [1352, 0]
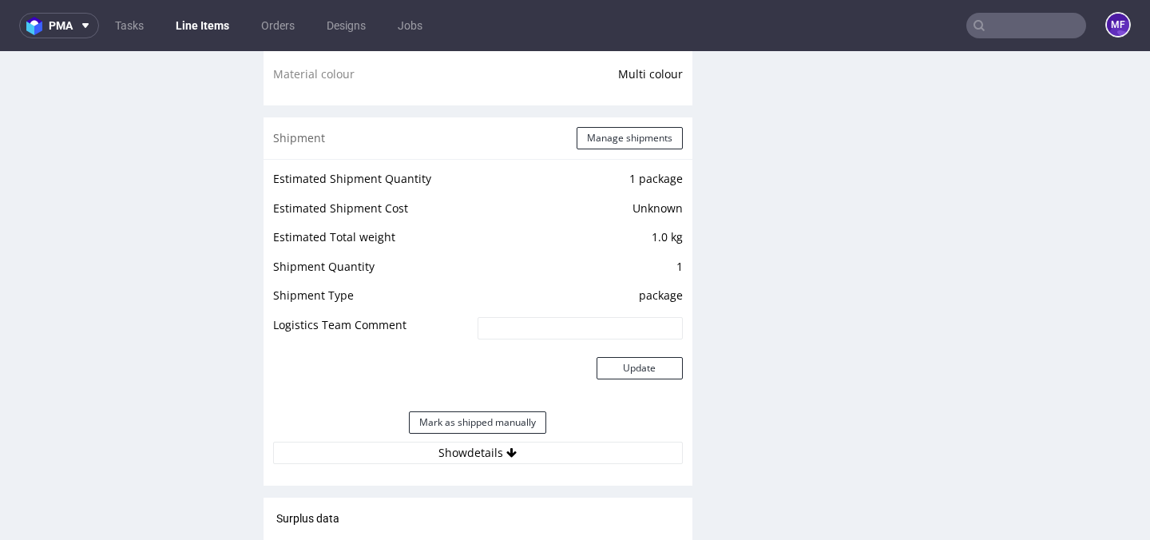
click at [620, 124] on div "Shipment Manage shipments" at bounding box center [478, 138] width 429 height 42
click at [620, 137] on button "Manage shipments" at bounding box center [630, 138] width 106 height 22
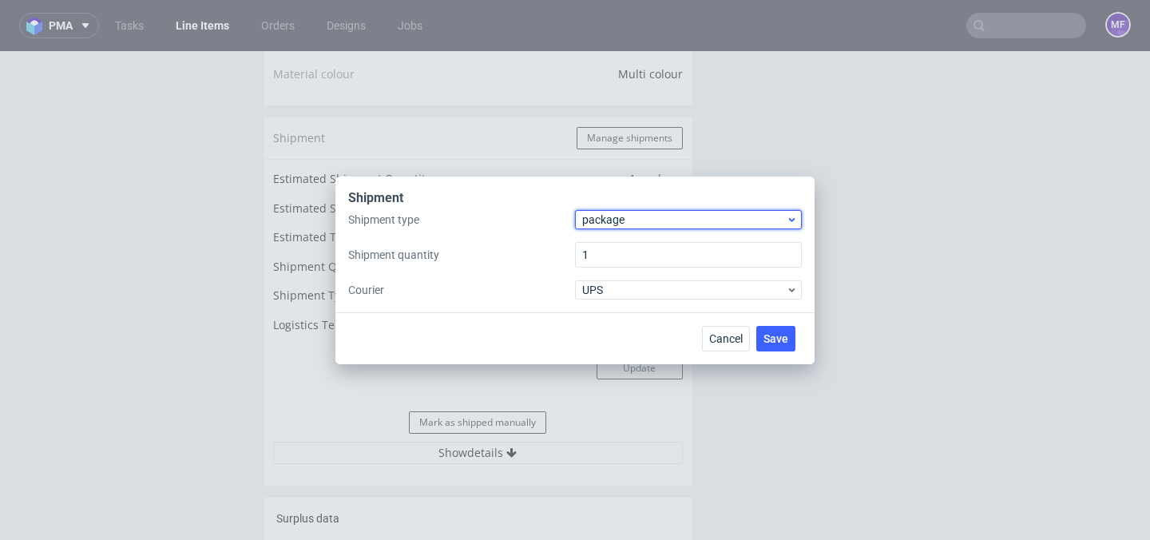
click at [612, 216] on span "package" at bounding box center [684, 220] width 204 height 16
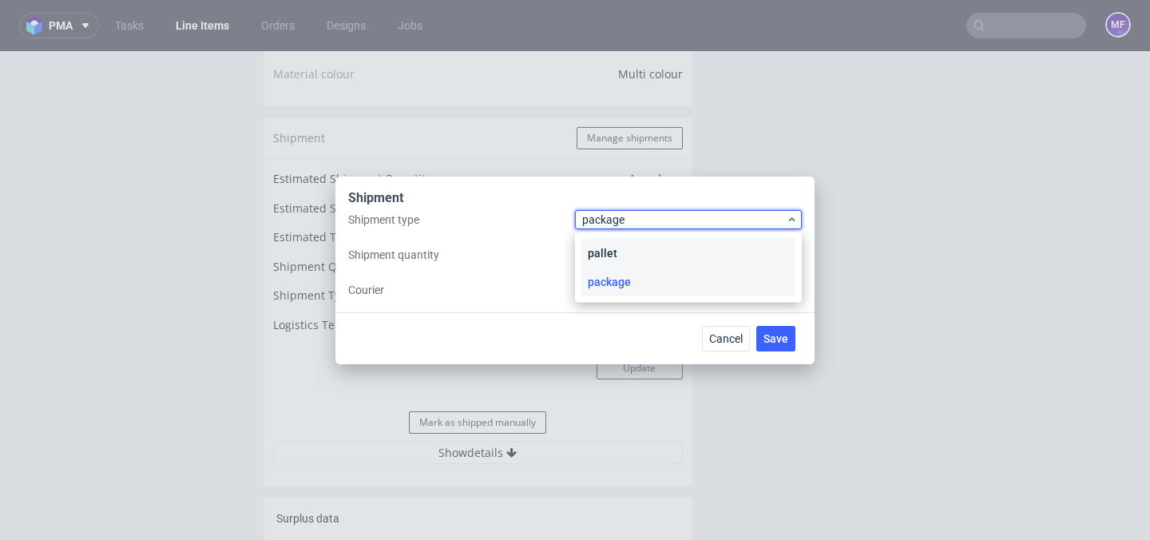
click at [612, 247] on div "pallet" at bounding box center [688, 253] width 214 height 29
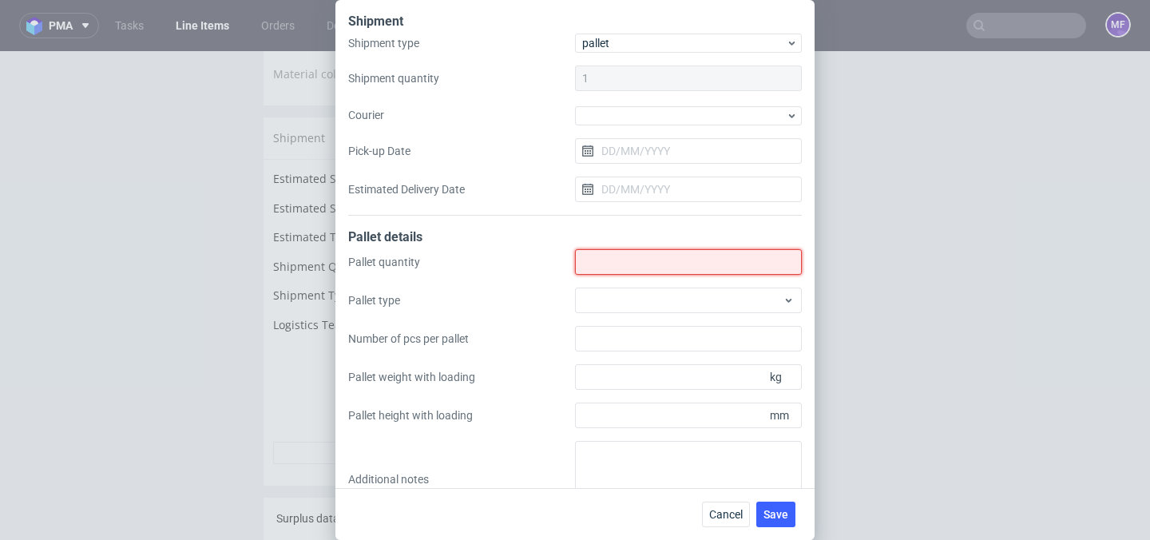
click at [619, 262] on input "Shipment type" at bounding box center [688, 262] width 227 height 26
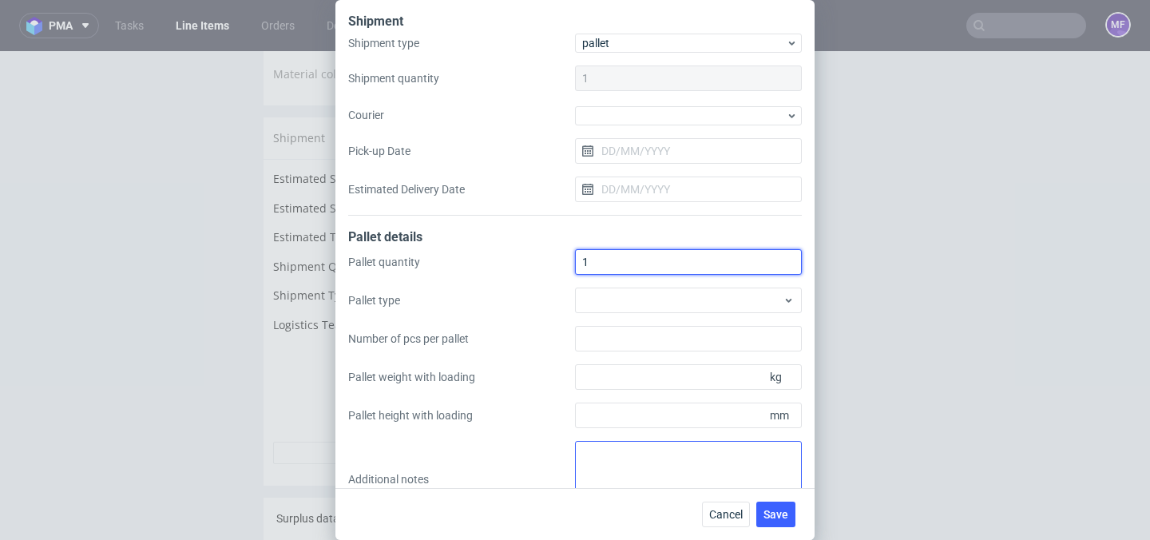
type input "1"
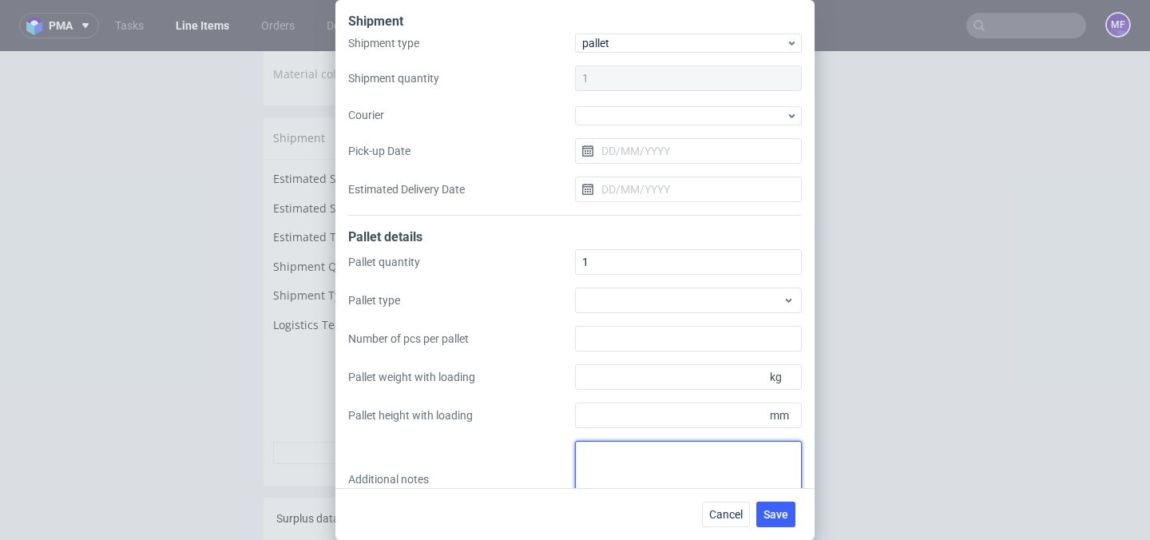
click at [612, 465] on textarea at bounding box center [688, 479] width 227 height 77
paste textarea "45x50x3 0,5 kg"
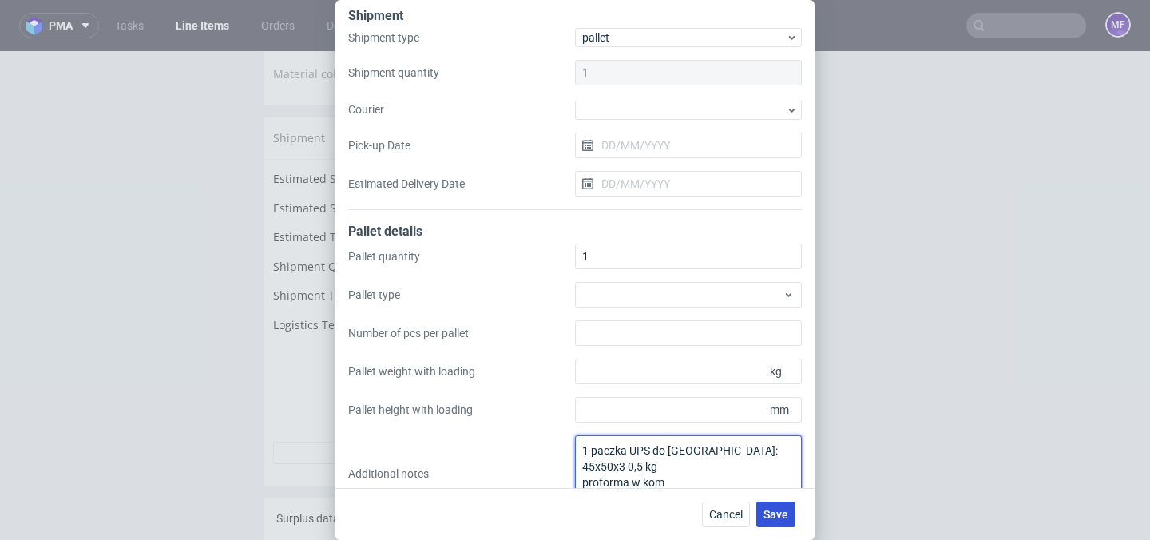
type textarea "1 paczka UPS do UK: 45x50x3 0,5 kg proforma w kom"
click at [770, 513] on span "Save" at bounding box center [776, 514] width 25 height 11
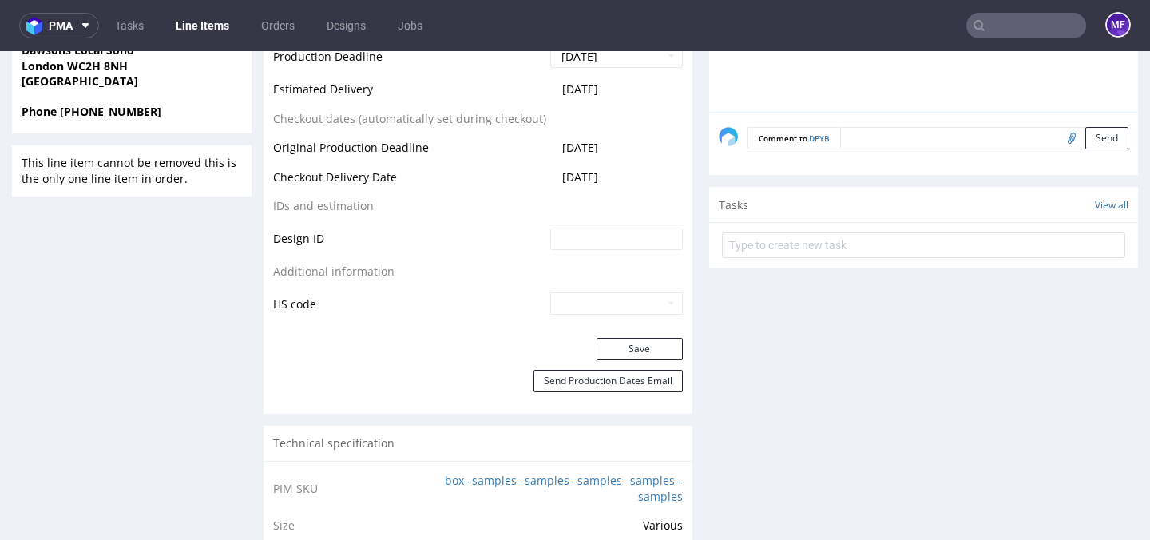
scroll to position [553, 0]
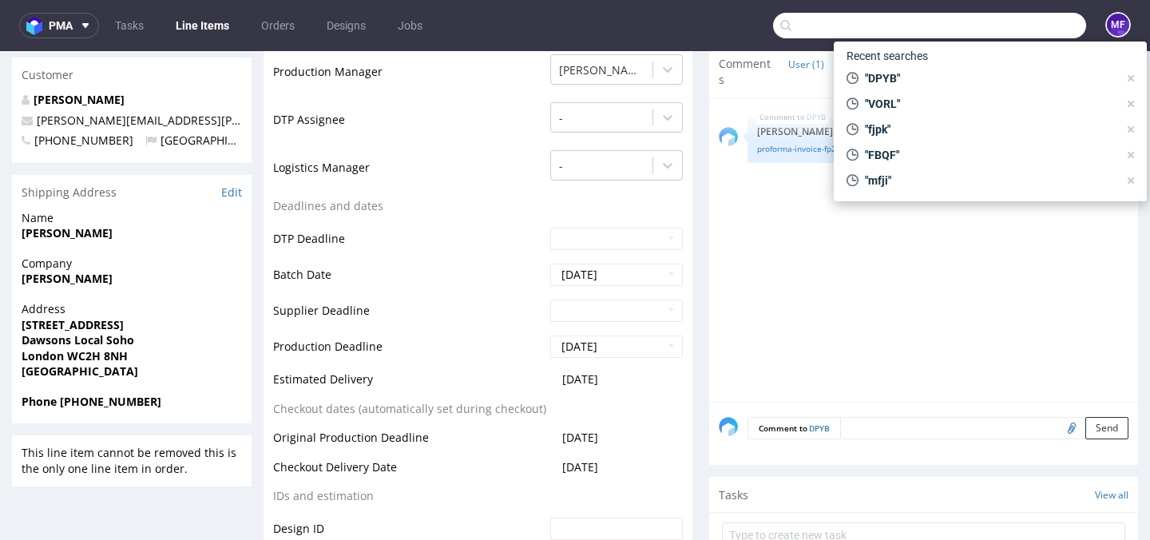
click at [1013, 34] on input "text" at bounding box center [929, 26] width 313 height 26
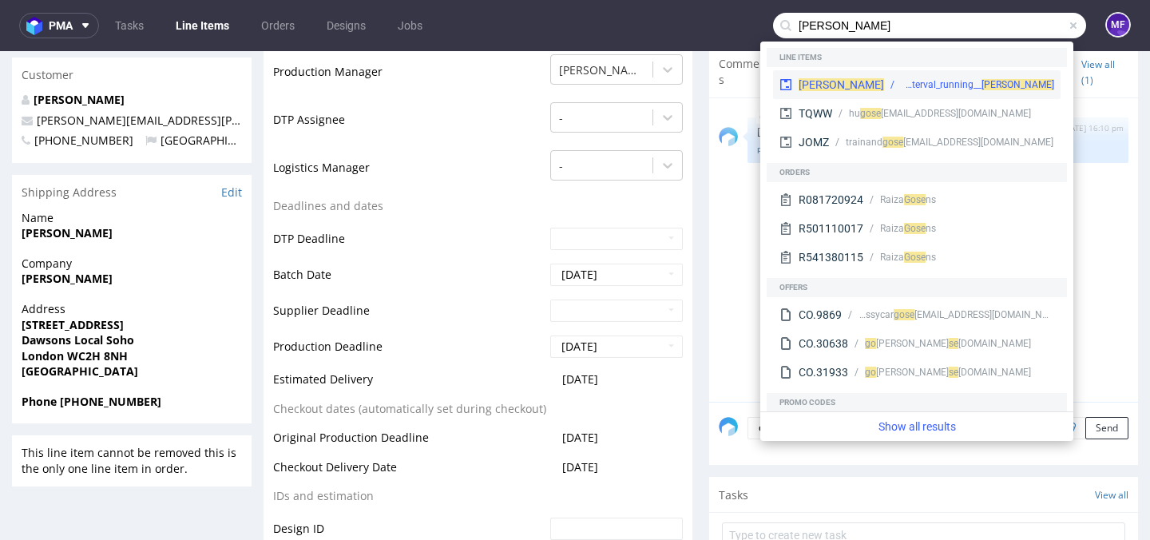
type input "gose"
click at [982, 89] on div "warehouse__y40-16-2-x-4-x-22-9-cm__interval_running__ GOSE" at bounding box center [977, 84] width 153 height 14
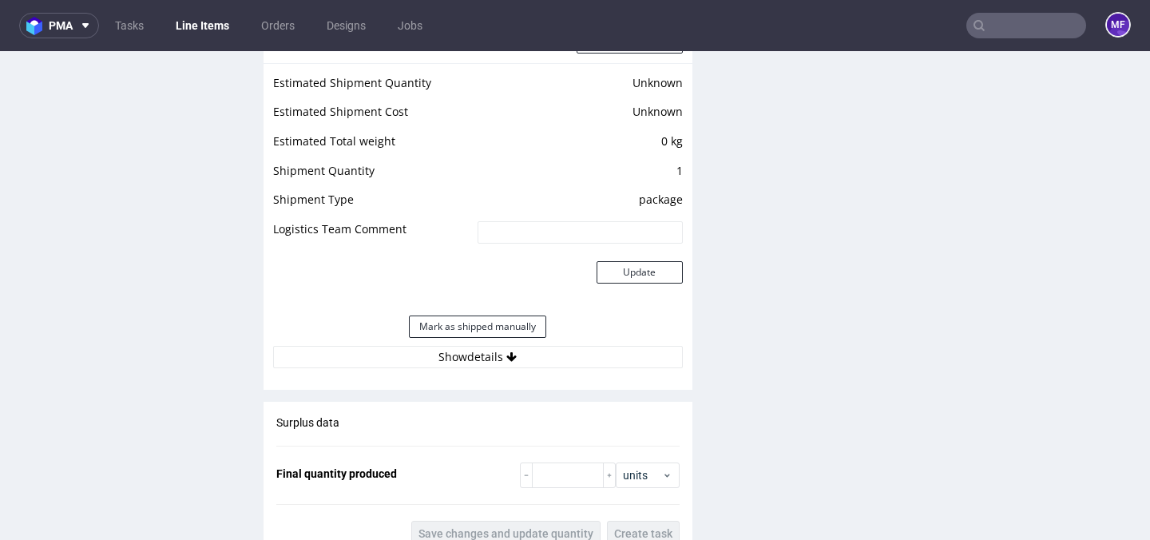
scroll to position [1343, 0]
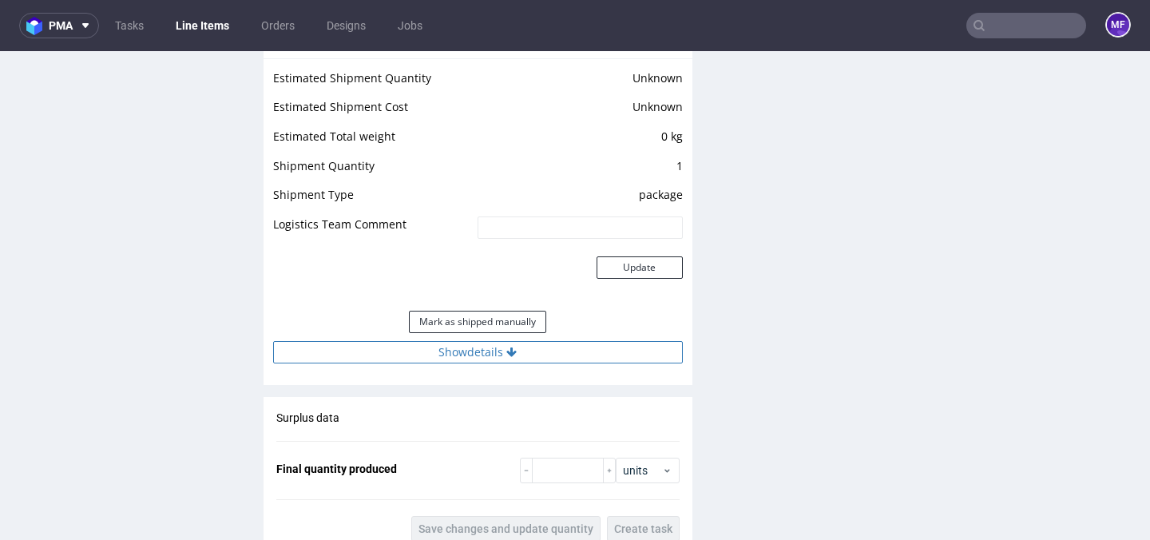
click at [525, 341] on button "Show details" at bounding box center [478, 352] width 410 height 22
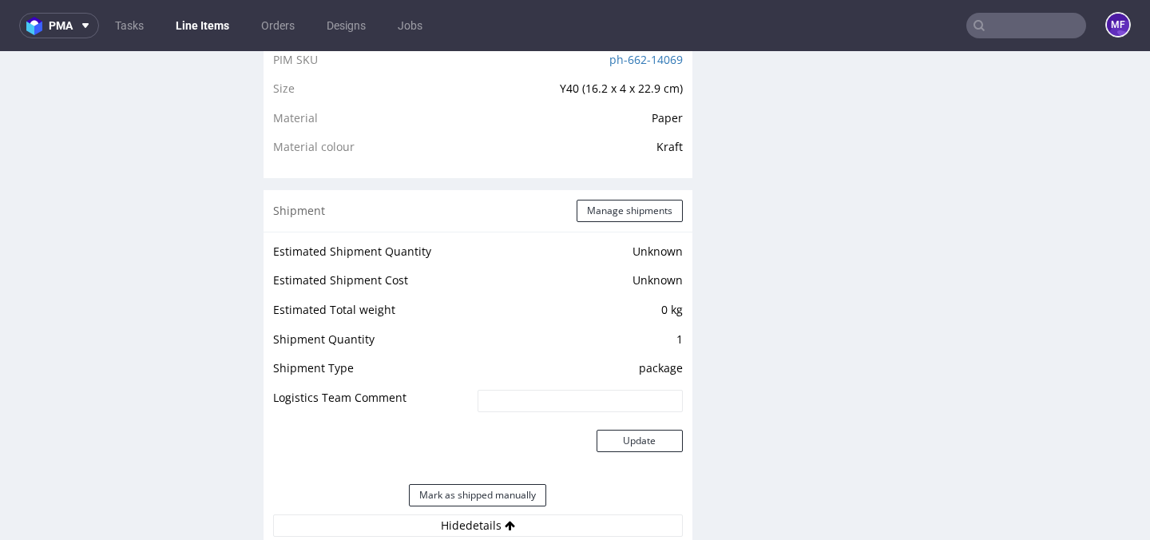
scroll to position [1095, 0]
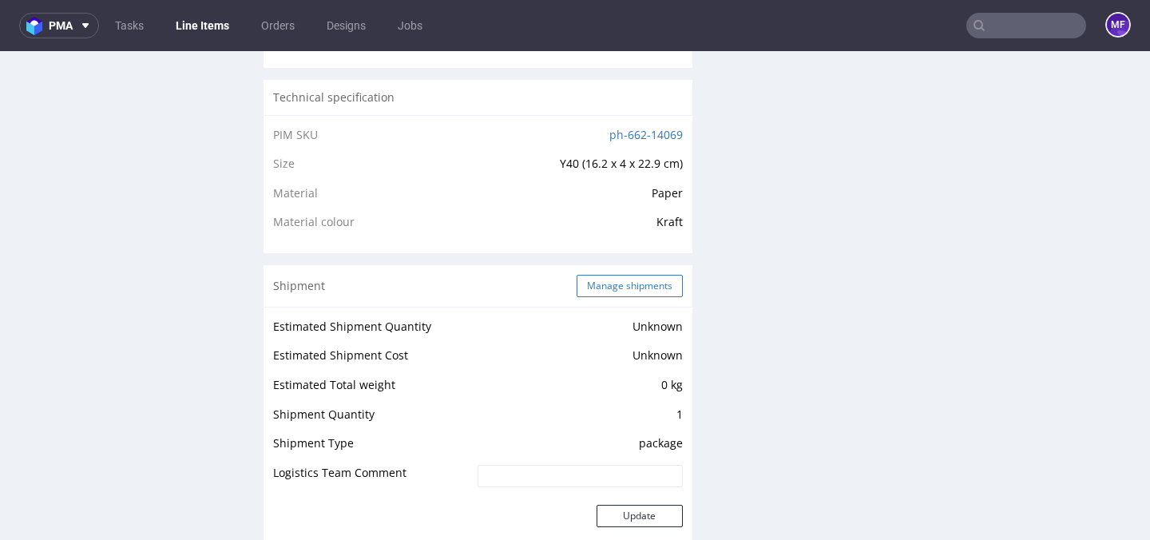
click at [605, 275] on button "Manage shipments" at bounding box center [630, 286] width 106 height 22
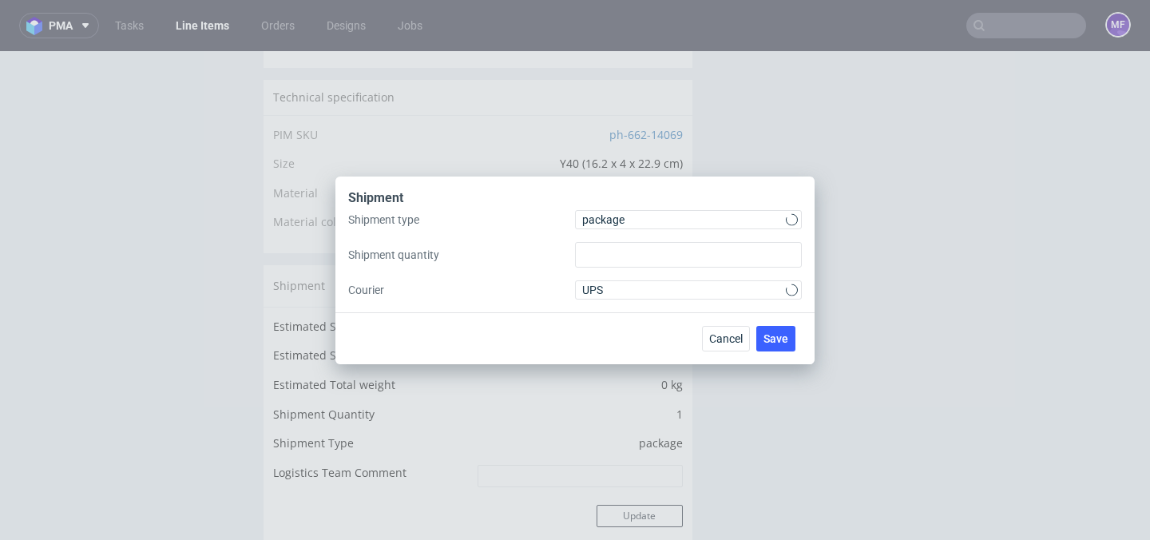
type input "1"
click at [655, 217] on span "package" at bounding box center [684, 220] width 204 height 16
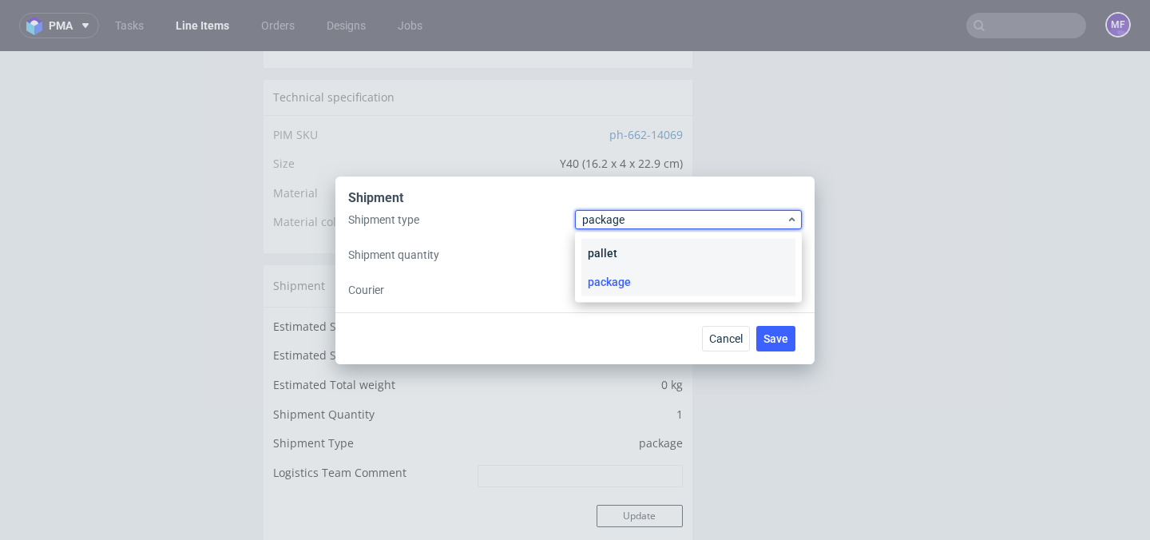
click at [630, 253] on div "pallet" at bounding box center [688, 253] width 214 height 29
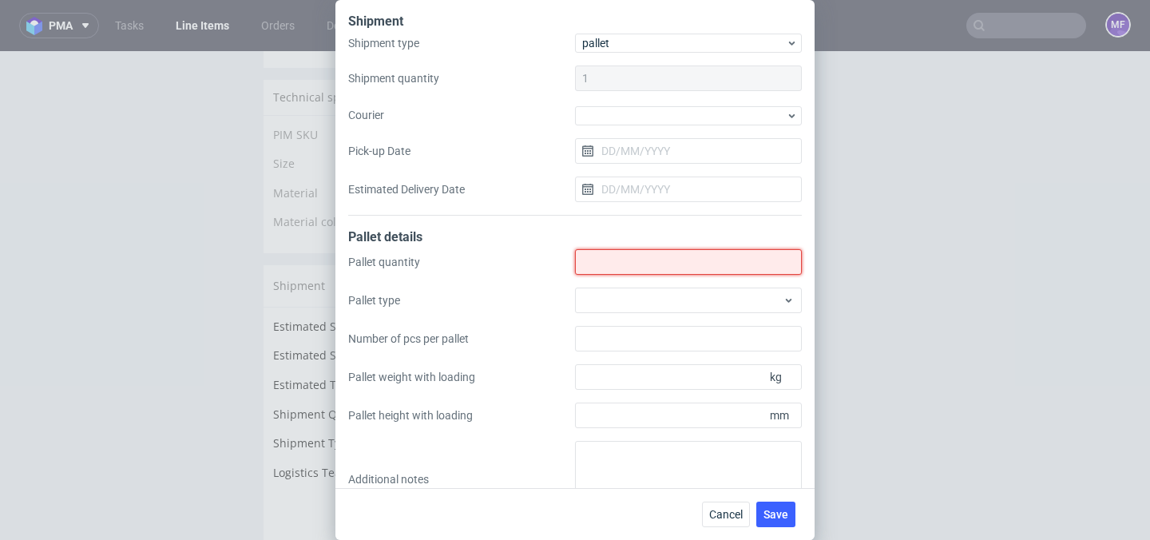
click at [622, 265] on input "Shipment type" at bounding box center [688, 262] width 227 height 26
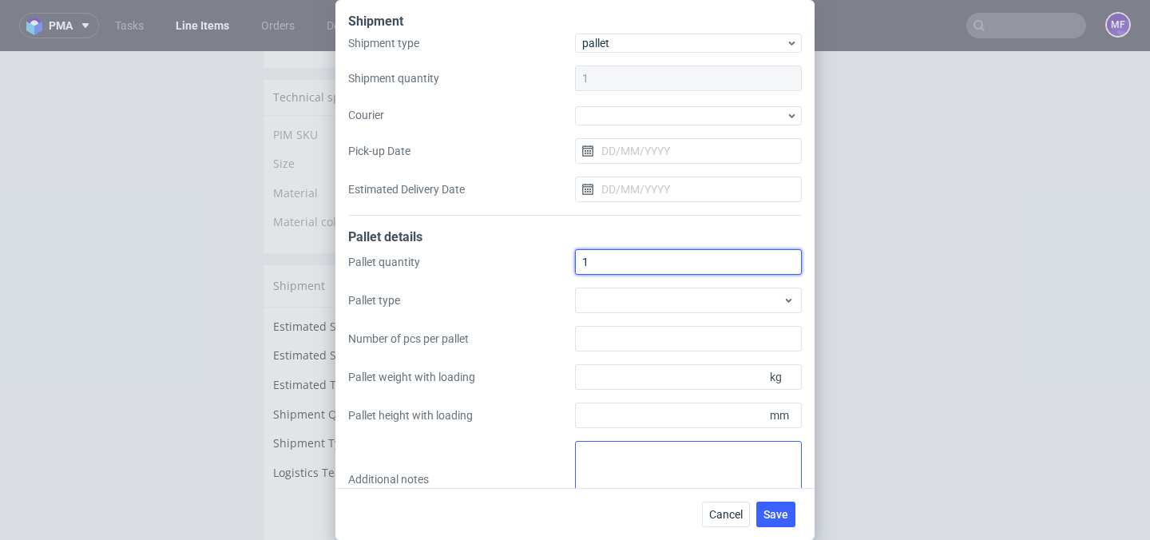
type input "1"
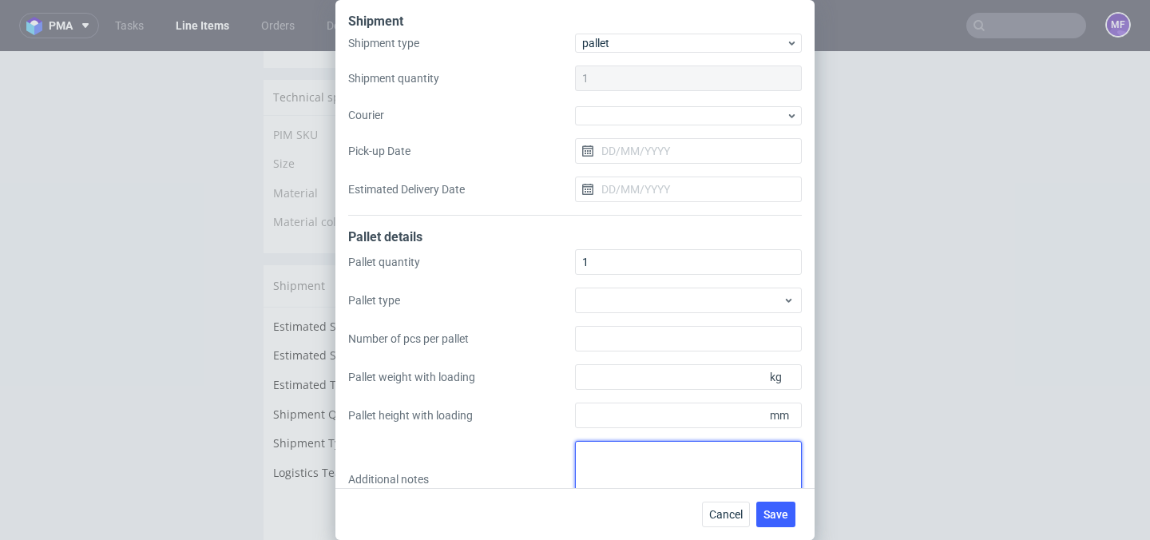
click at [607, 454] on textarea at bounding box center [688, 479] width 227 height 77
paste textarea "40 x 32 x 35 - 8Kg"
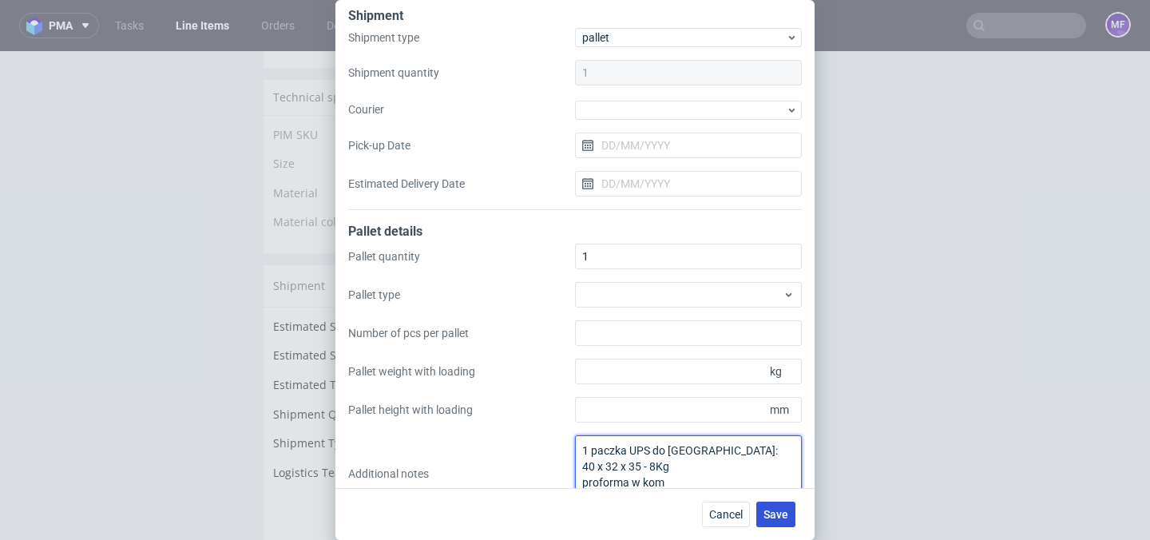
type textarea "1 paczka UPS do UK: 40 x 32 x 35 - 8Kg proforma w kom"
click at [772, 522] on button "Save" at bounding box center [775, 515] width 39 height 26
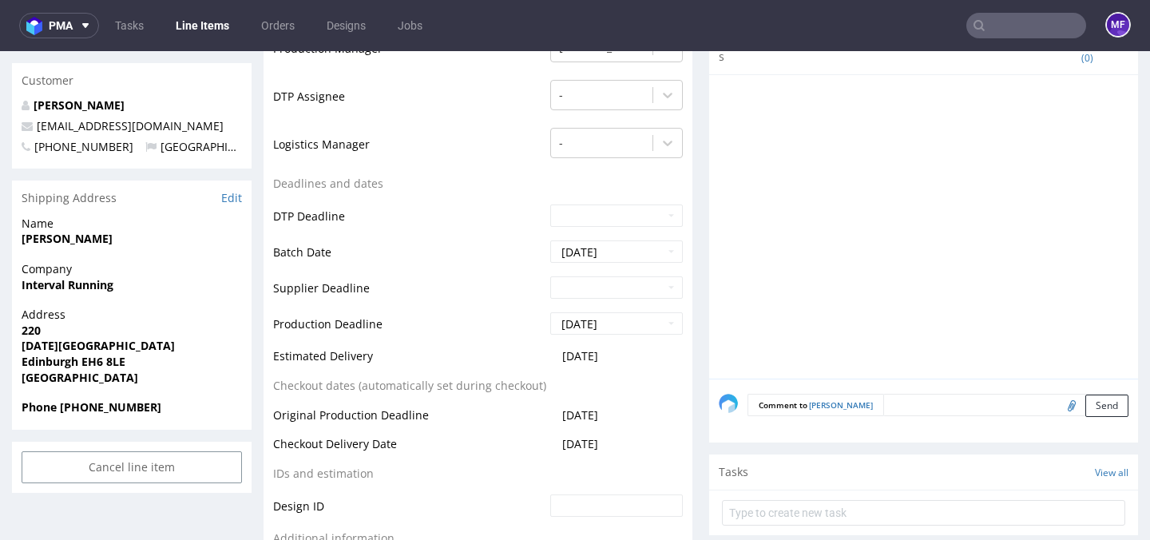
scroll to position [489, 0]
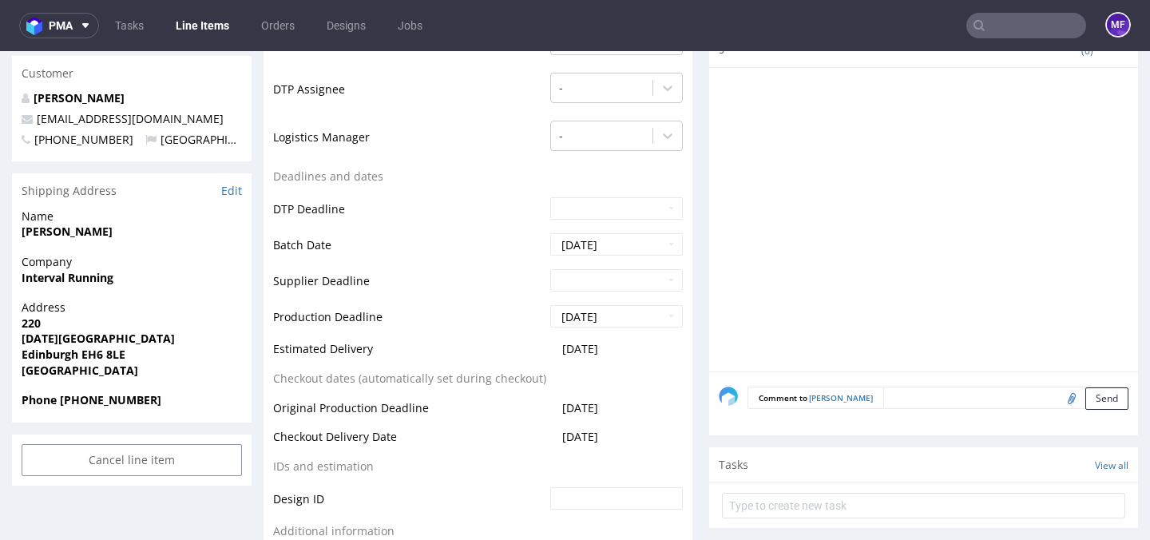
click at [1058, 387] on input "file" at bounding box center [1069, 397] width 22 height 21
type input "C:\fakepath\proforma-invoice-fp2025-10-33.pdf"
click at [1085, 387] on button "Send" at bounding box center [1106, 398] width 43 height 22
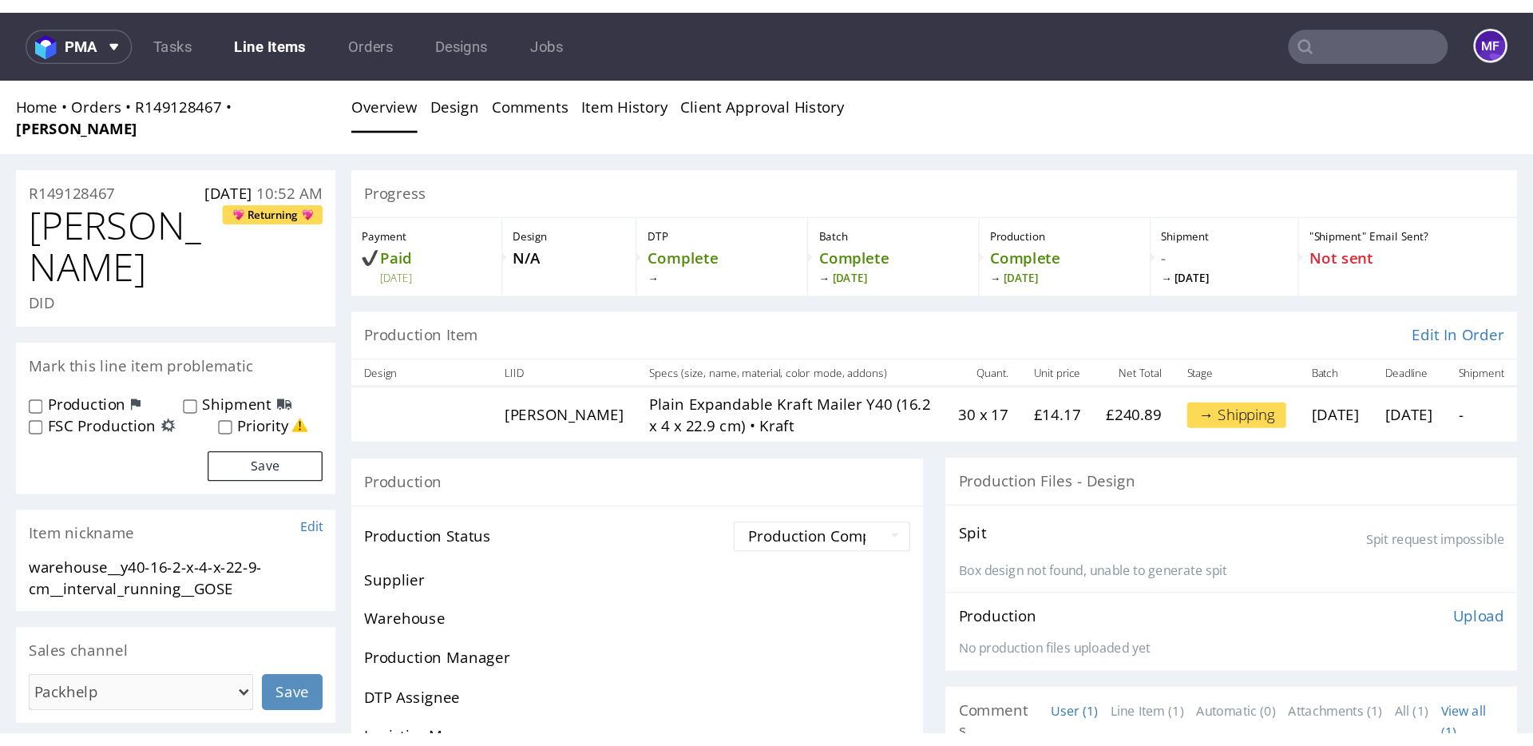
scroll to position [0, 0]
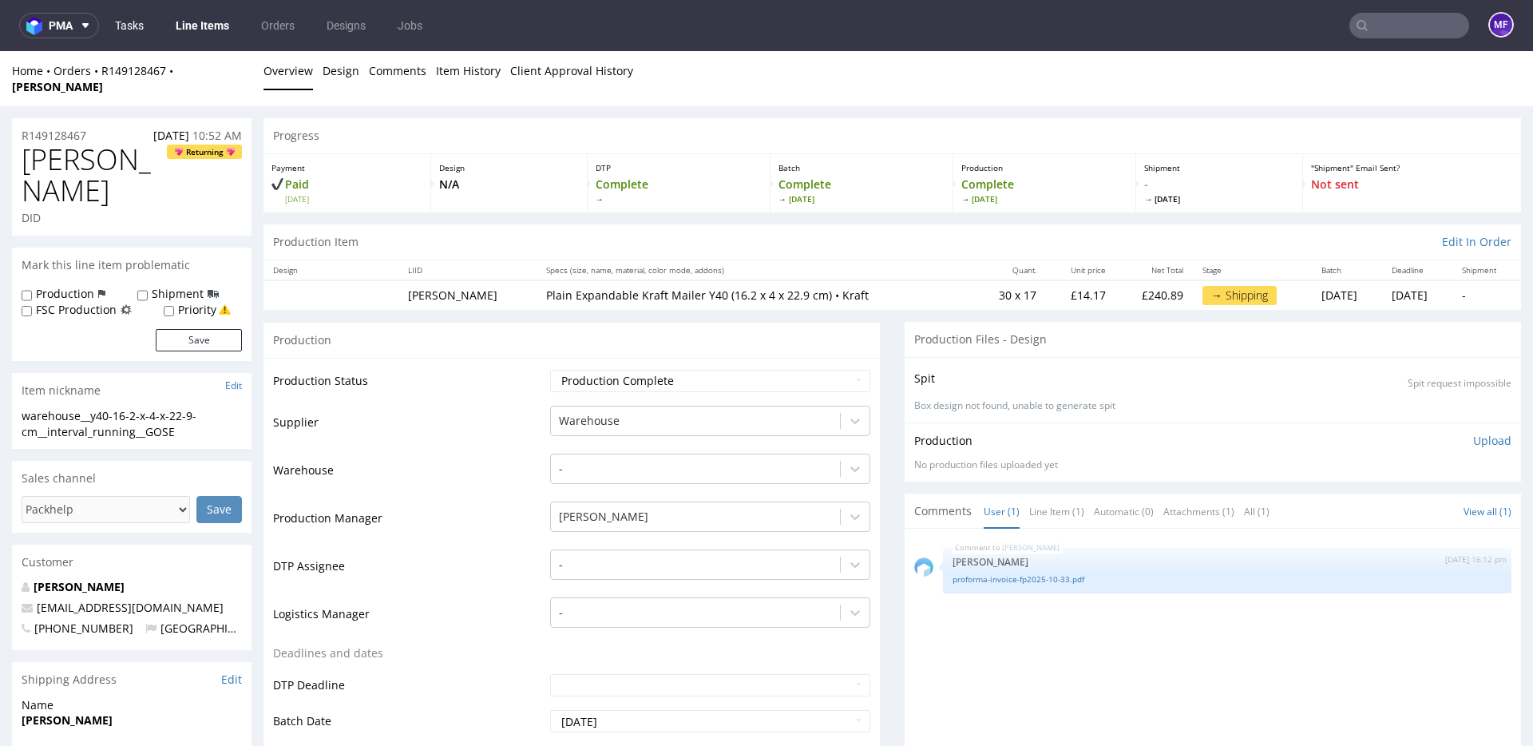
click at [145, 34] on link "Tasks" at bounding box center [129, 26] width 48 height 26
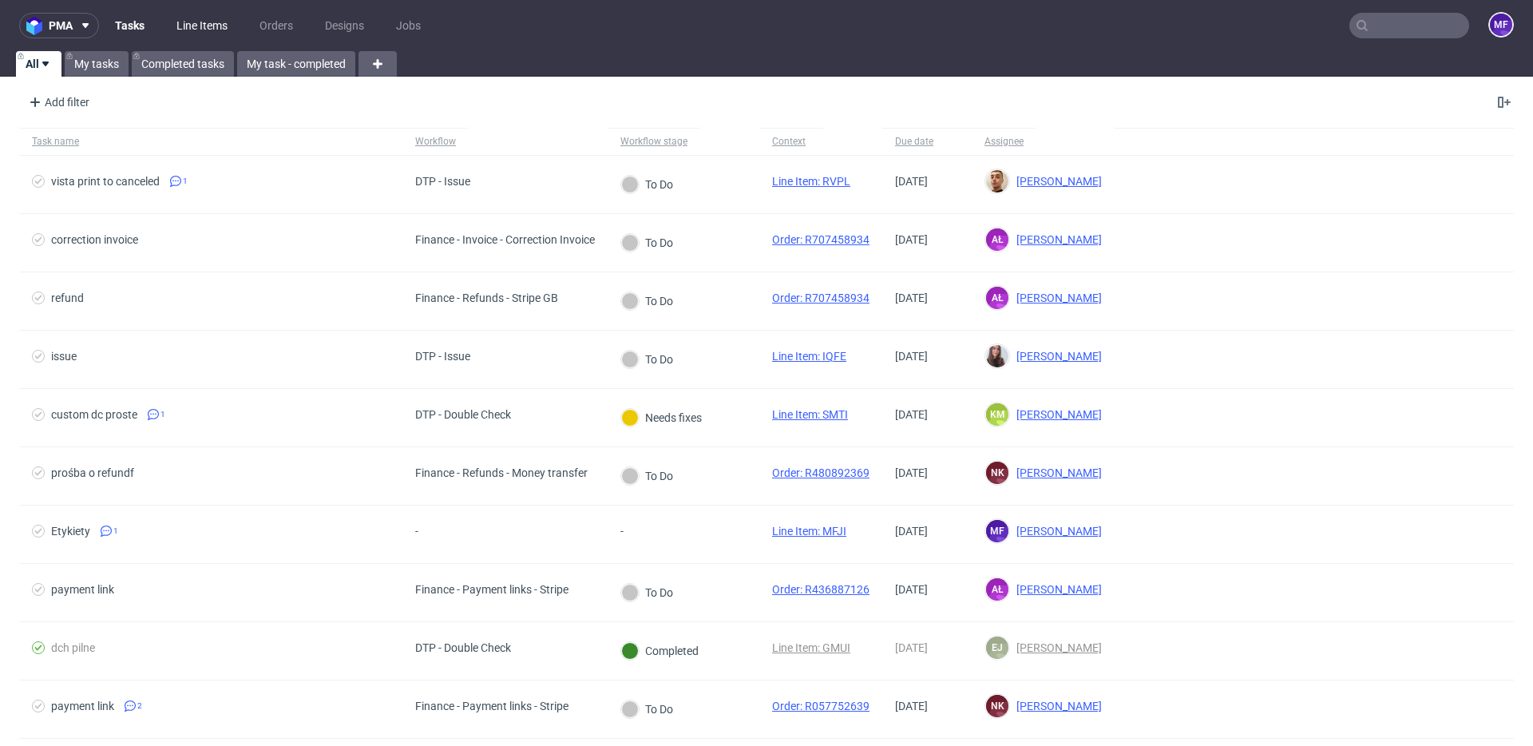
click at [188, 26] on link "Line Items" at bounding box center [202, 26] width 70 height 26
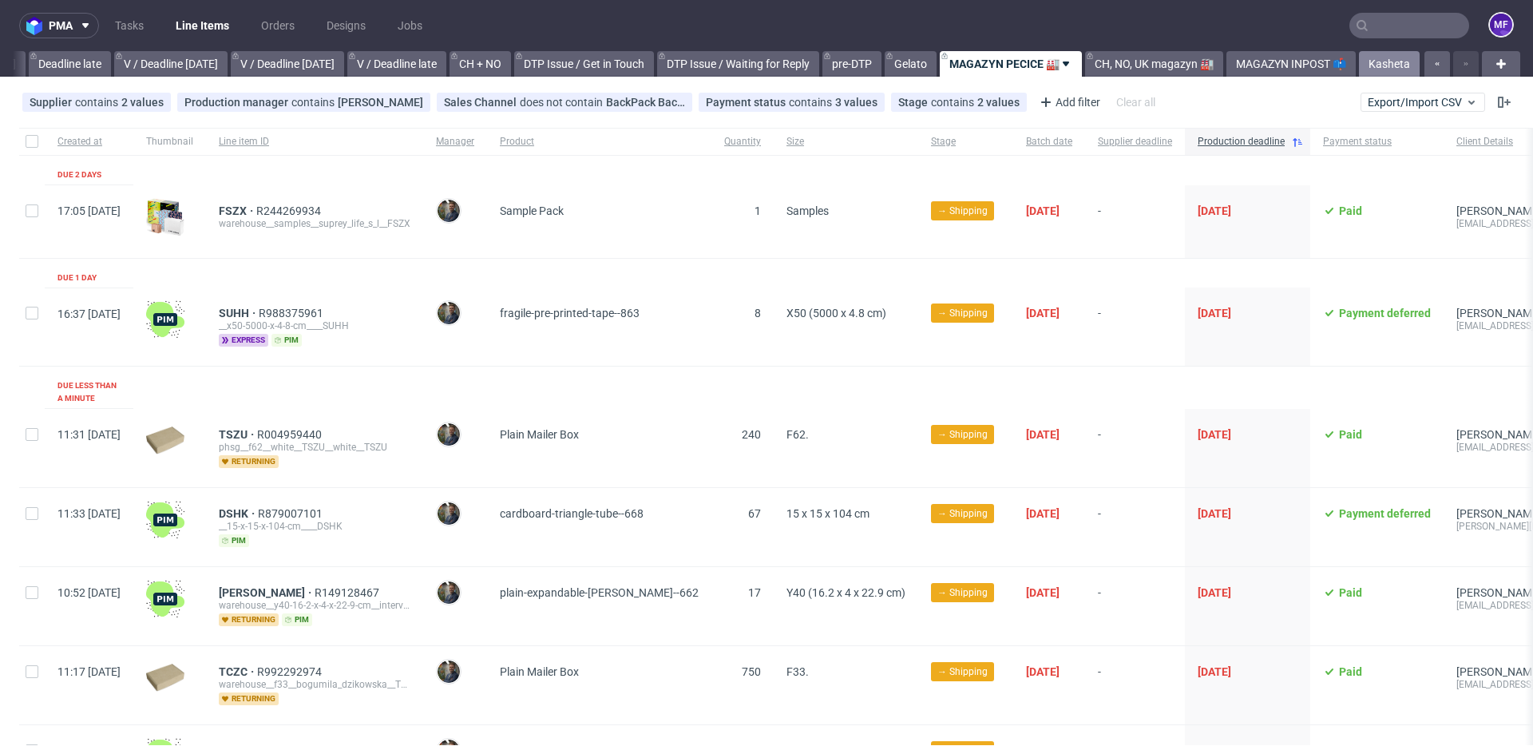
click at [1149, 66] on link "Kasheta" at bounding box center [1389, 64] width 61 height 26
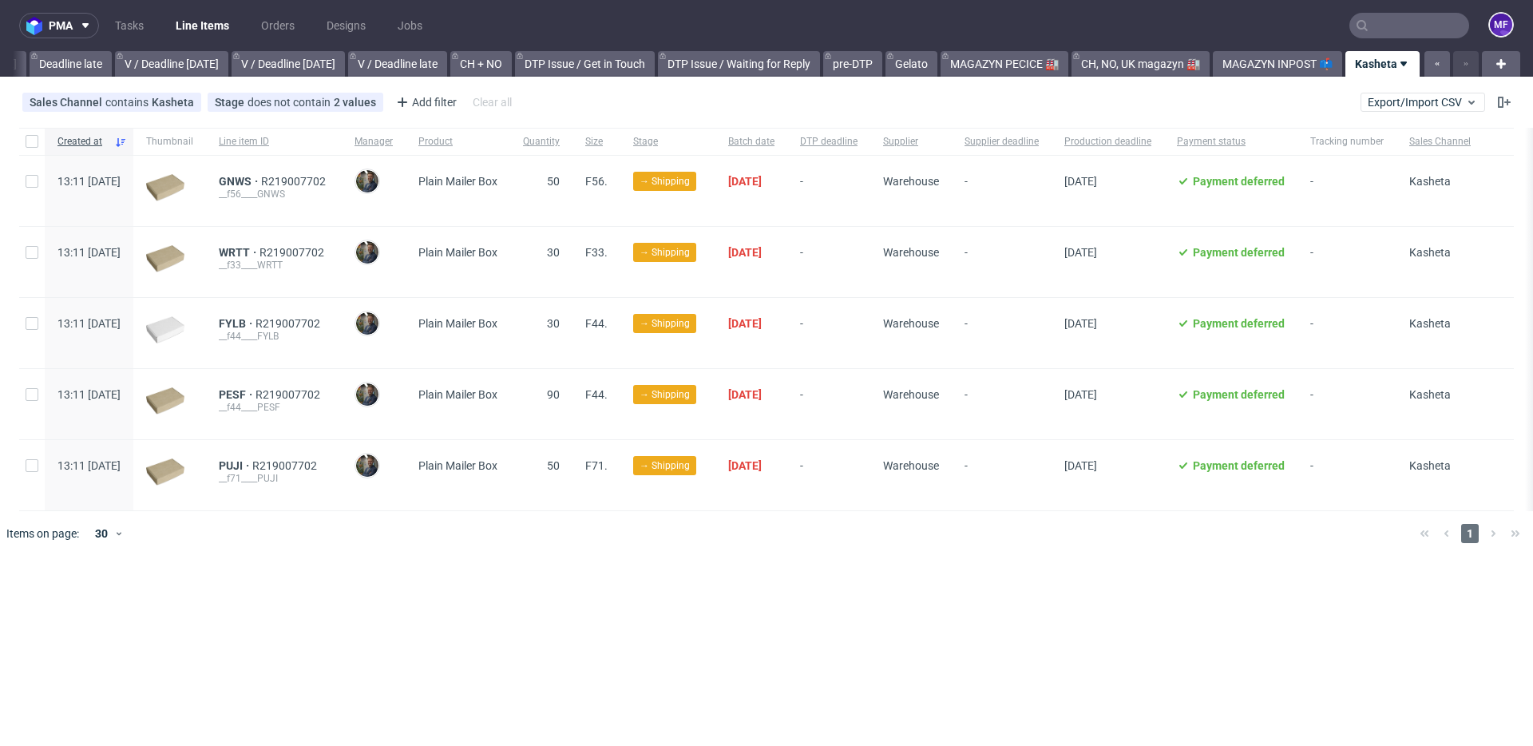
click at [542, 539] on div "Created at Thumbnail Line item ID Manager Product Quantity Size Stage Batch dat…" at bounding box center [766, 341] width 1533 height 441
click at [932, 61] on link "Gelato" at bounding box center [912, 64] width 52 height 26
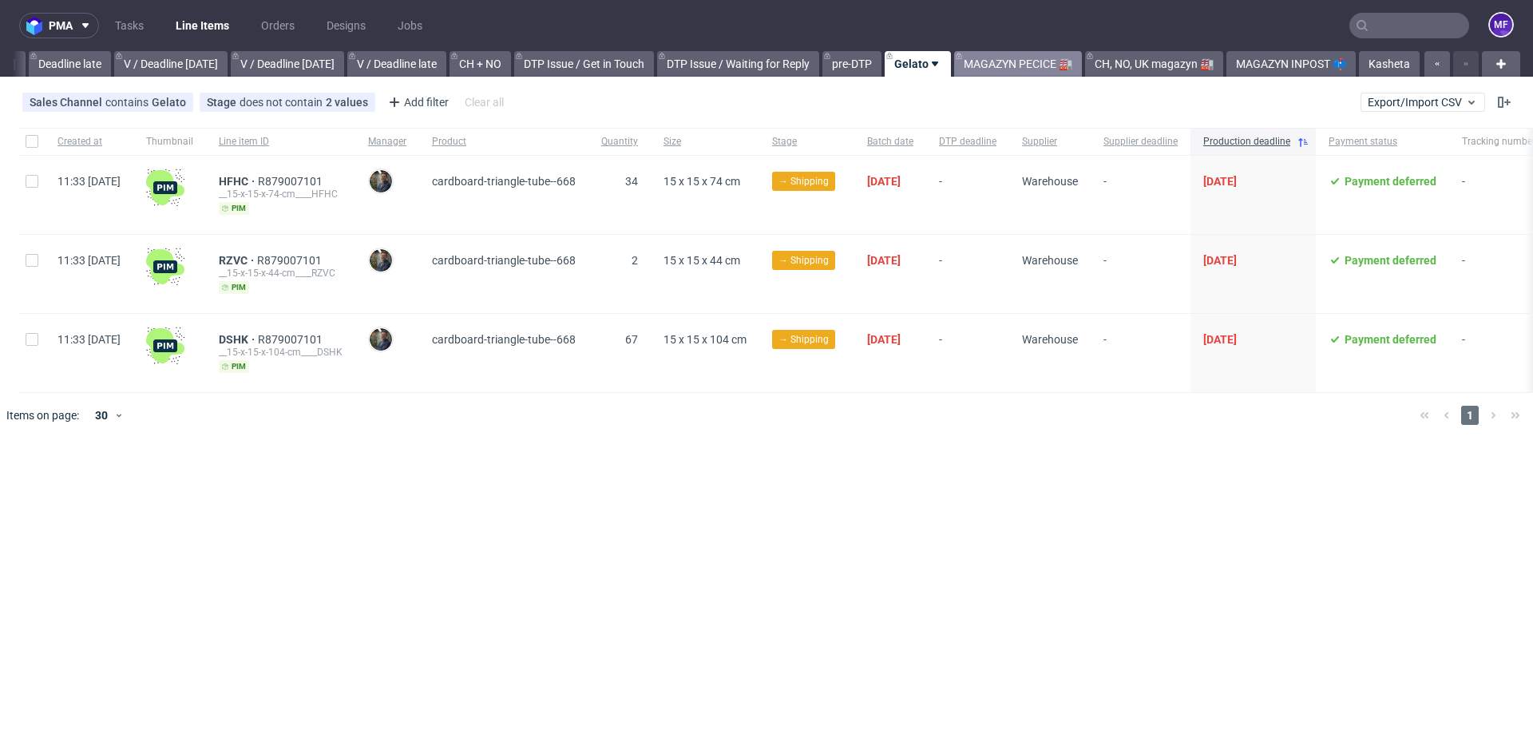
click at [1005, 64] on link "MAGAZYN PECICE 🏭" at bounding box center [1018, 64] width 128 height 26
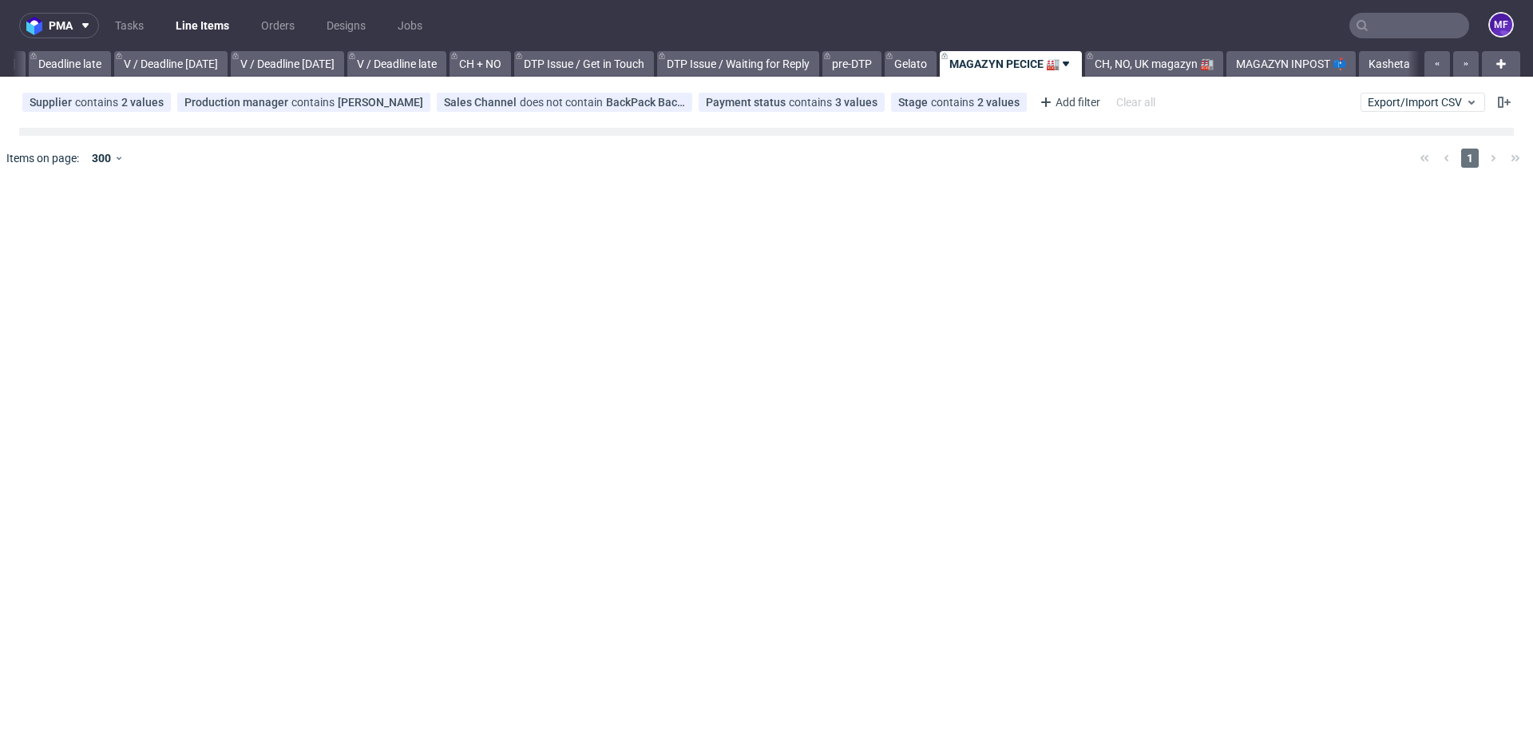
scroll to position [0, 1902]
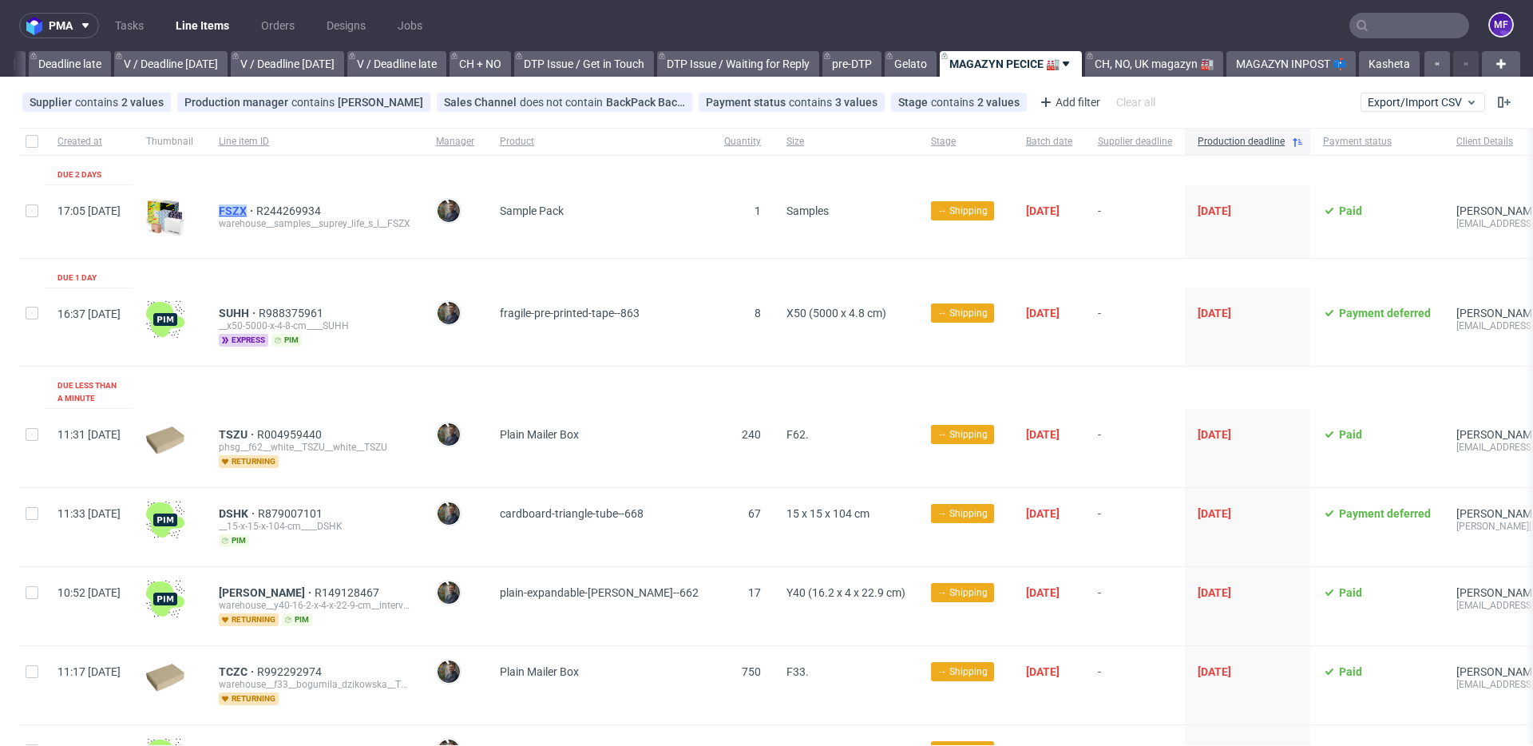
drag, startPoint x: 258, startPoint y: 210, endPoint x: 292, endPoint y: 210, distance: 33.5
click at [292, 210] on div "FSZX R244269934 warehouse__samples__suprey_life_s_l__FSZX" at bounding box center [314, 221] width 217 height 73
copy span "FSZX"
click at [284, 288] on div "SUHH R988375961 __x50-5000-x-4-8-cm____SUHH express pim" at bounding box center [314, 327] width 217 height 78
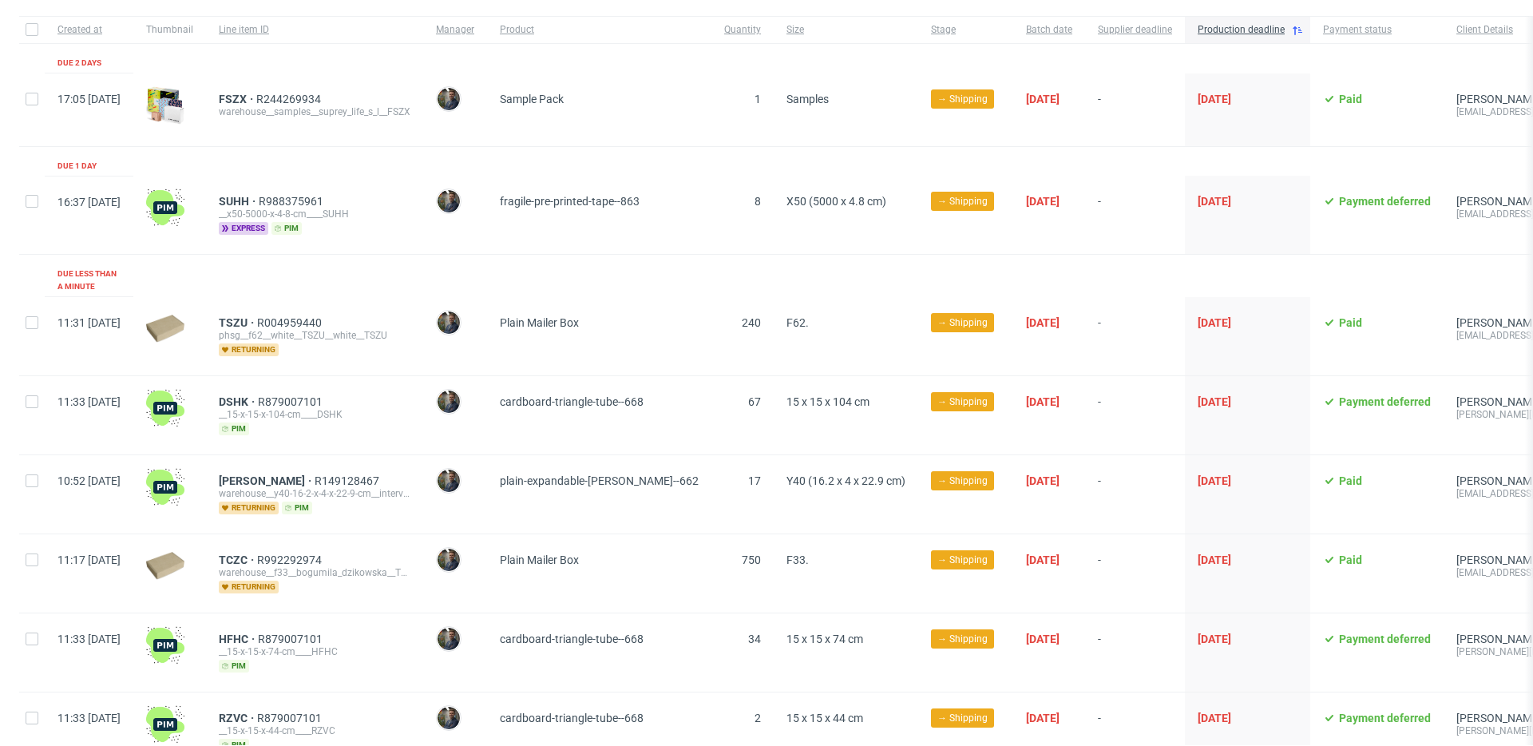
scroll to position [120, 0]
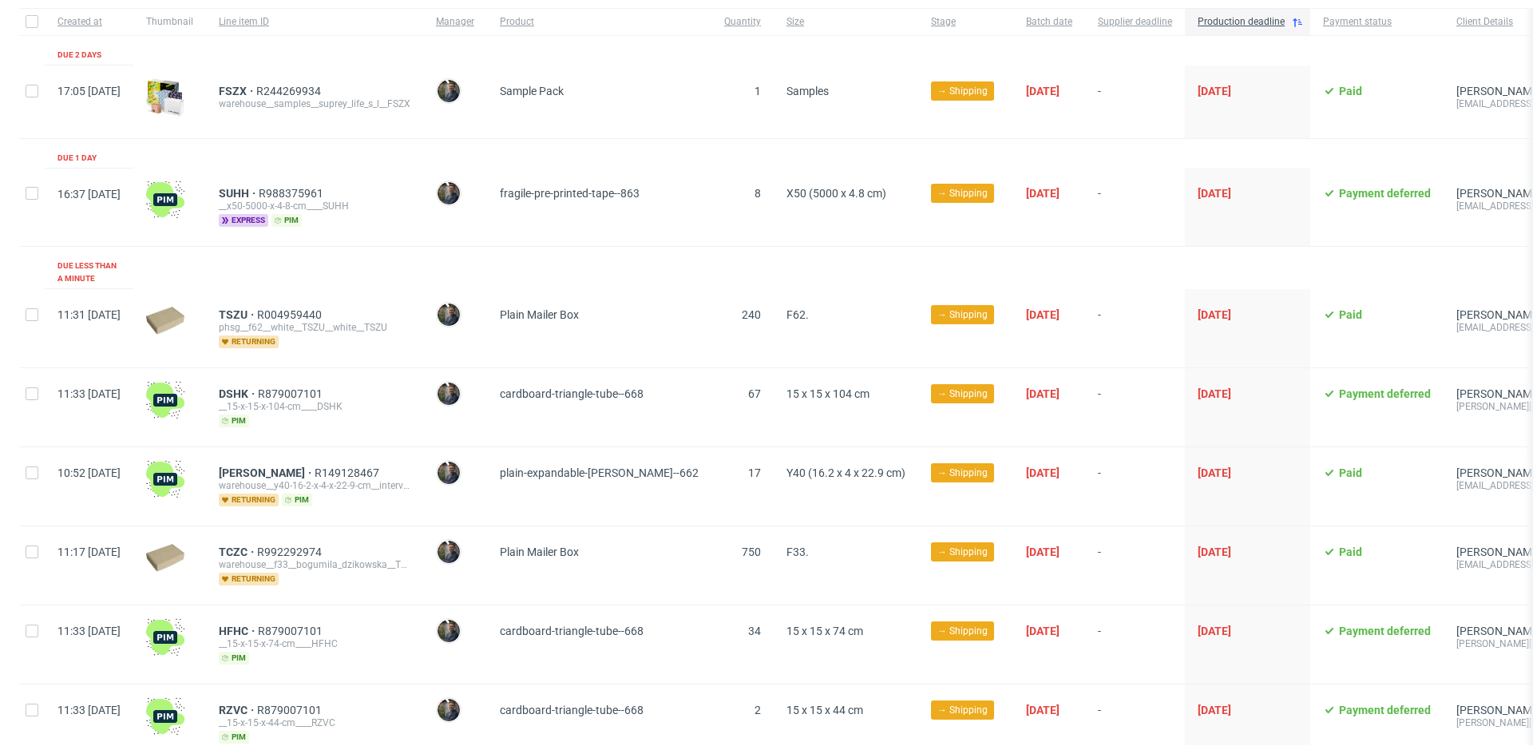
click at [423, 289] on div "TSZU R004959440 phsg__f62__white__TSZU__white__TSZU returning" at bounding box center [314, 328] width 217 height 78
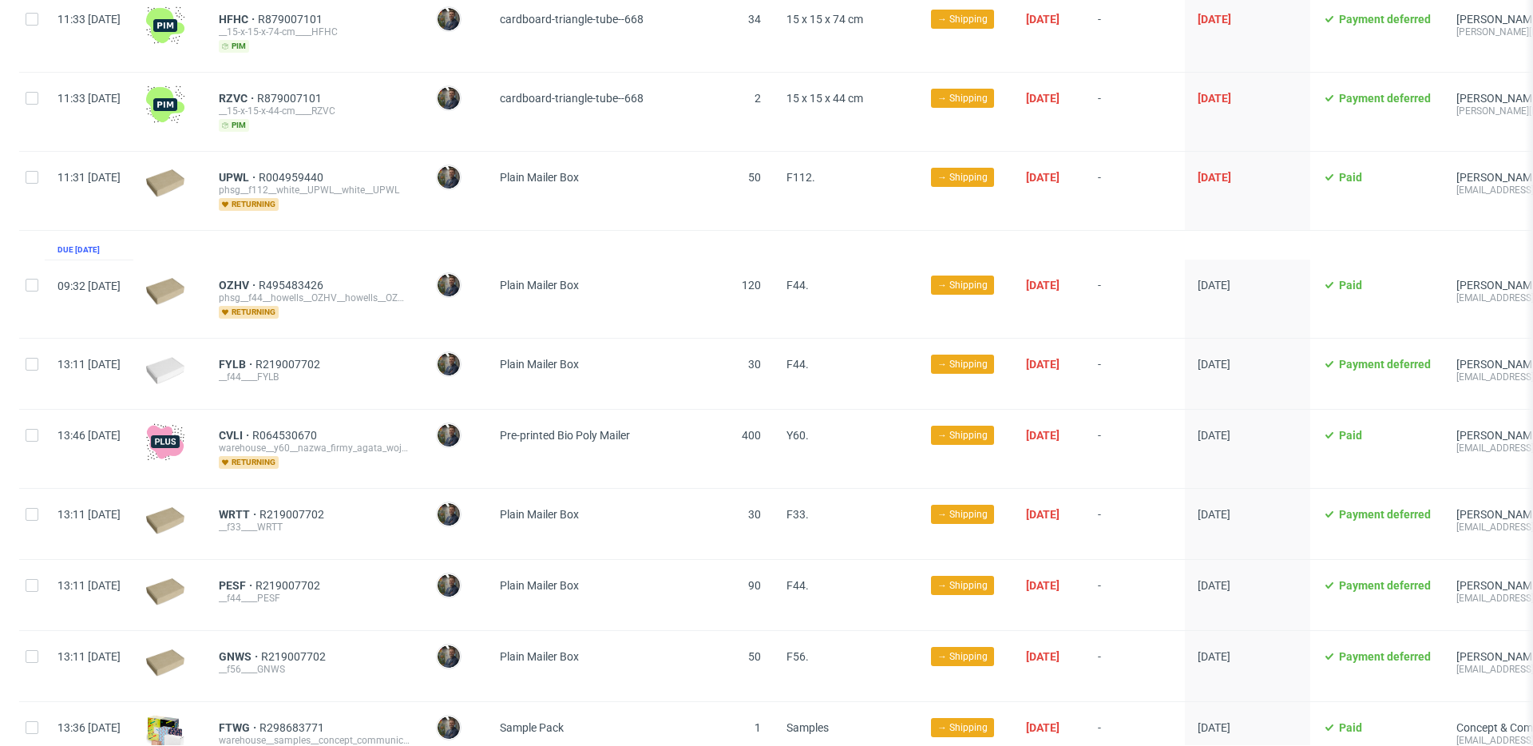
scroll to position [733, 0]
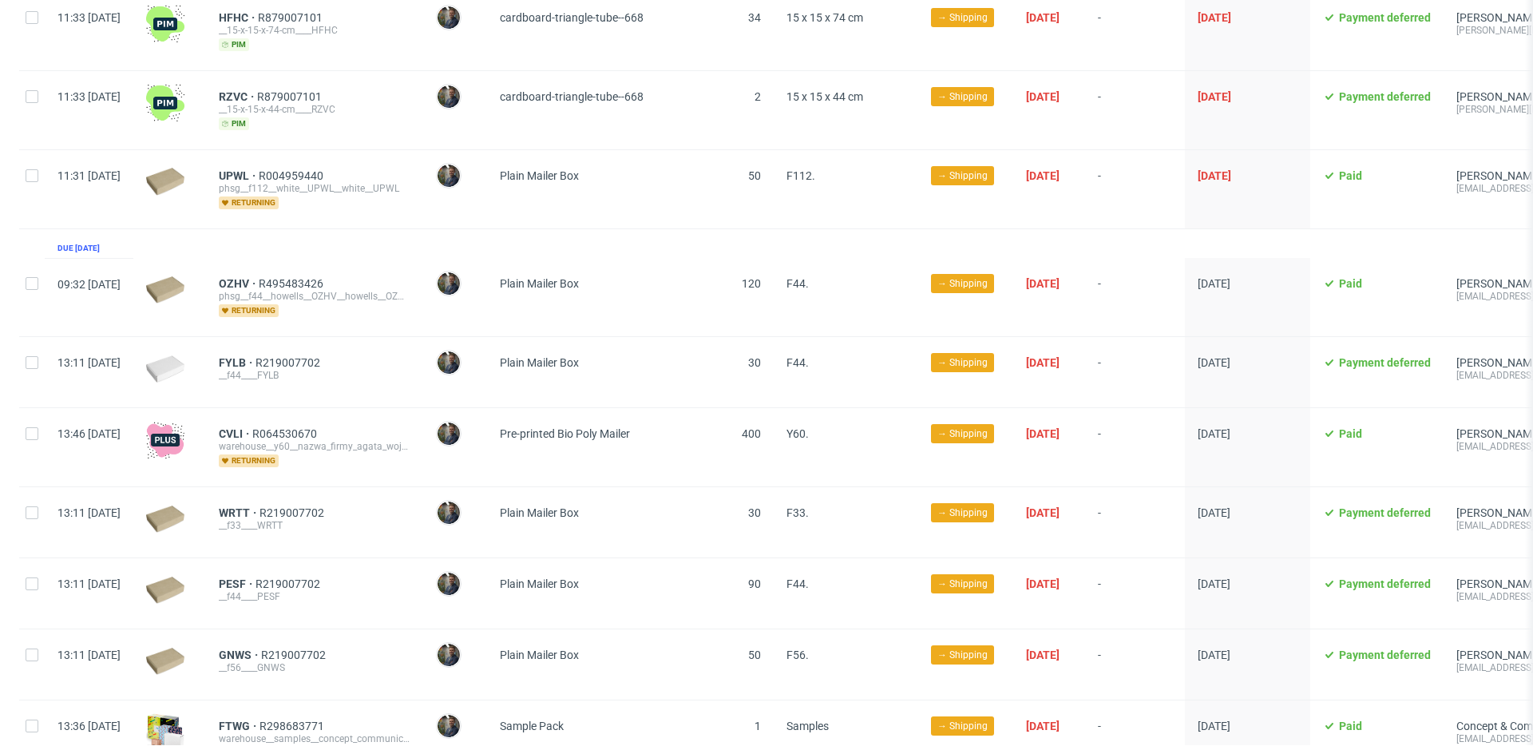
click at [423, 337] on div "FYLB R219007702 __f44____FYLB" at bounding box center [314, 372] width 217 height 70
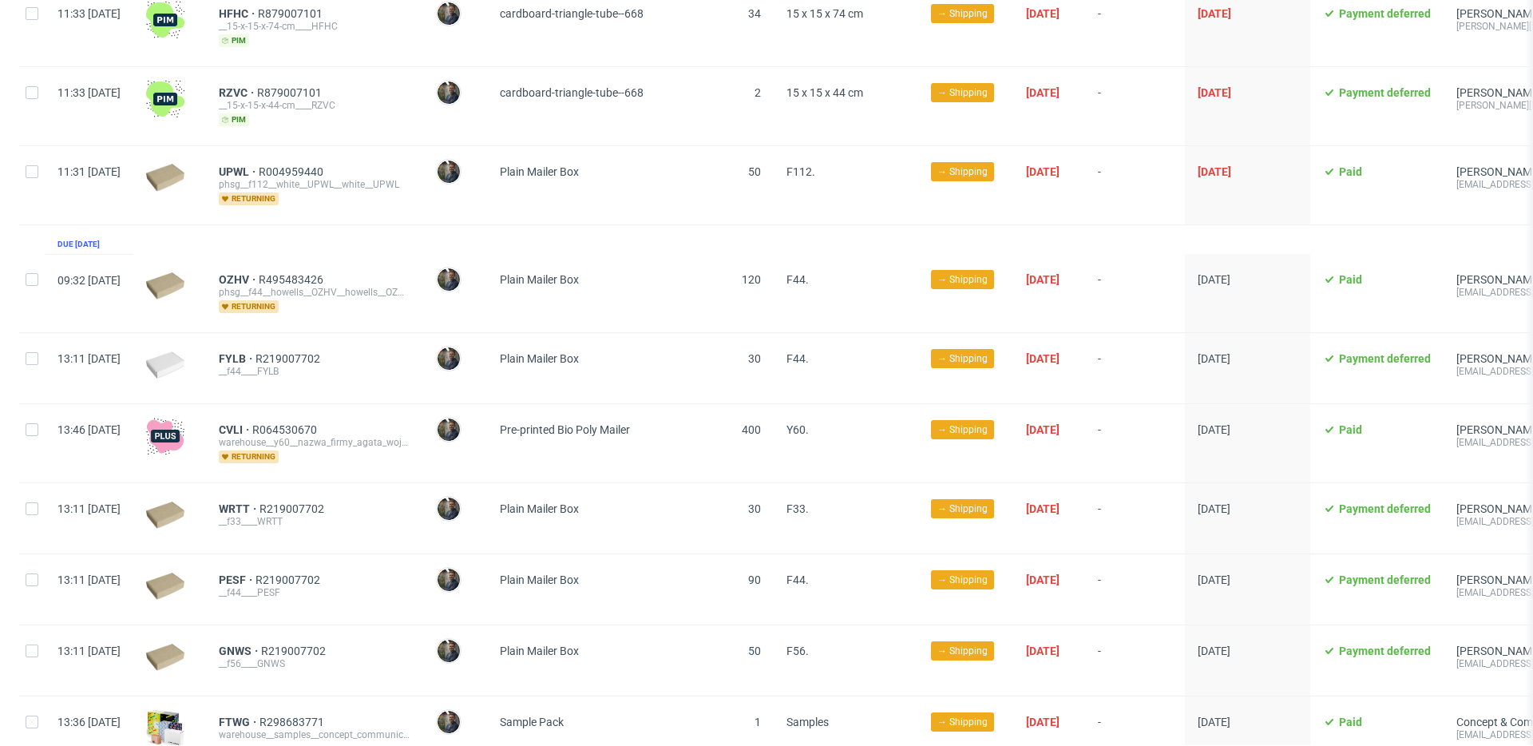
scroll to position [738, 0]
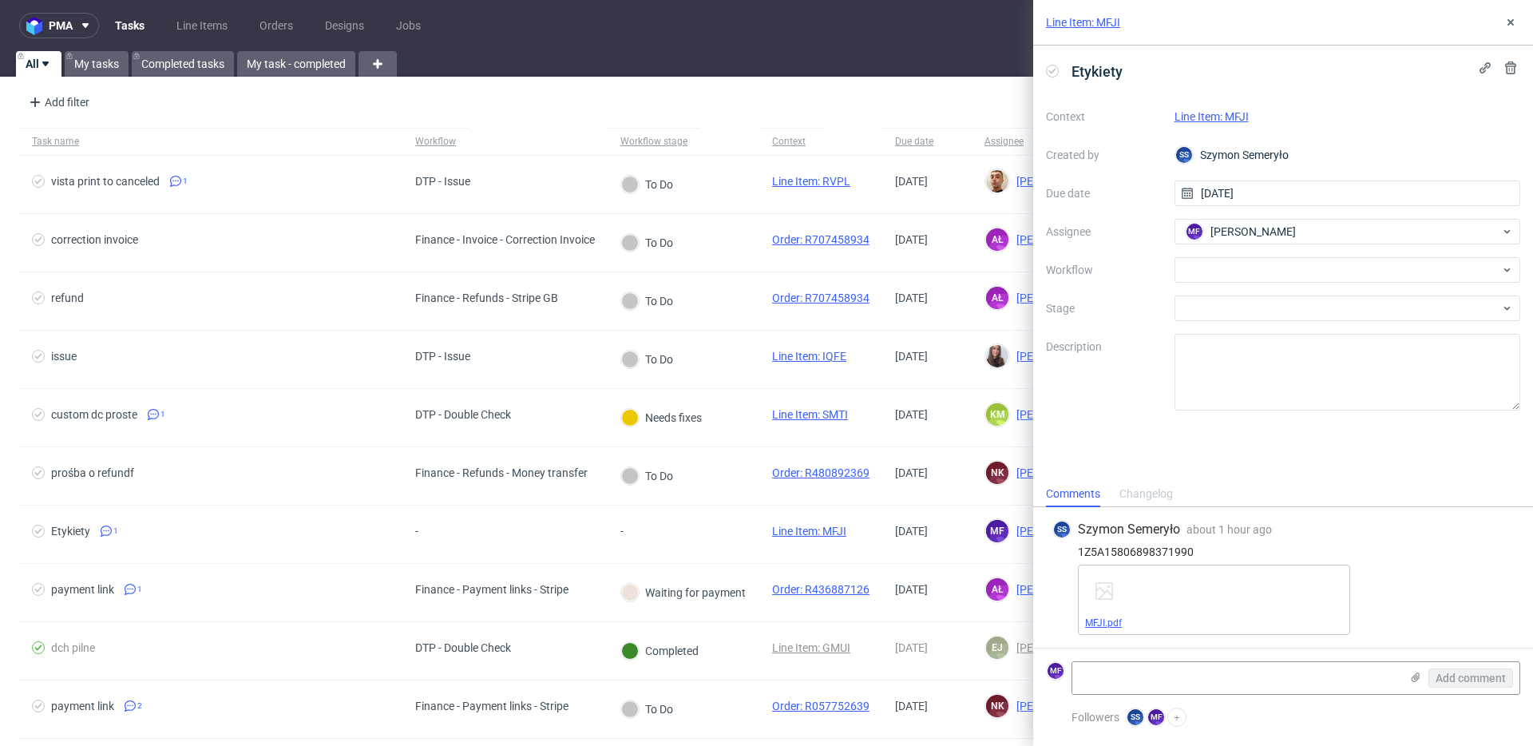
click at [1097, 621] on link "MFJI.pdf" at bounding box center [1103, 622] width 37 height 11
click at [1205, 271] on div at bounding box center [1348, 270] width 347 height 26
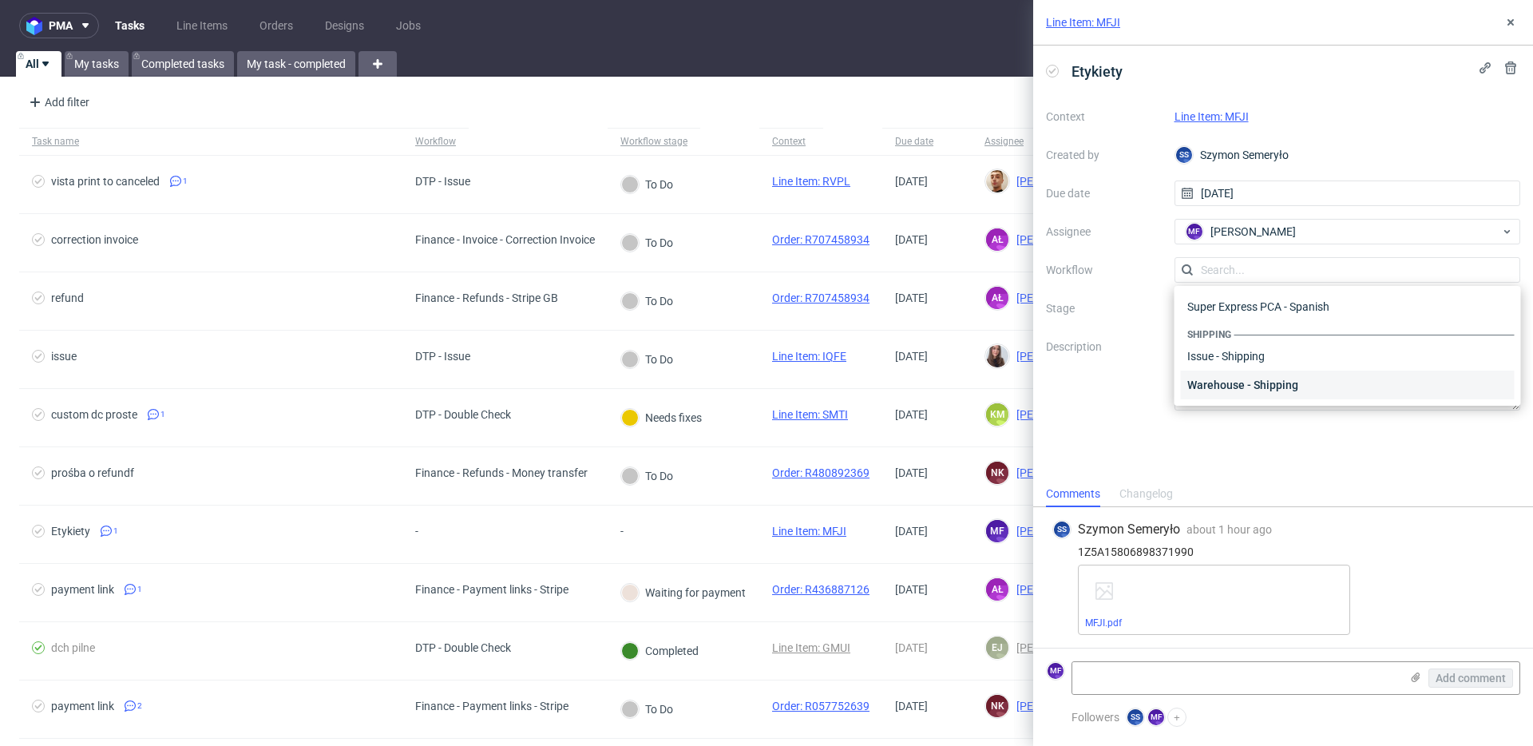
click at [1259, 395] on div "Warehouse - Shipping" at bounding box center [1348, 385] width 334 height 29
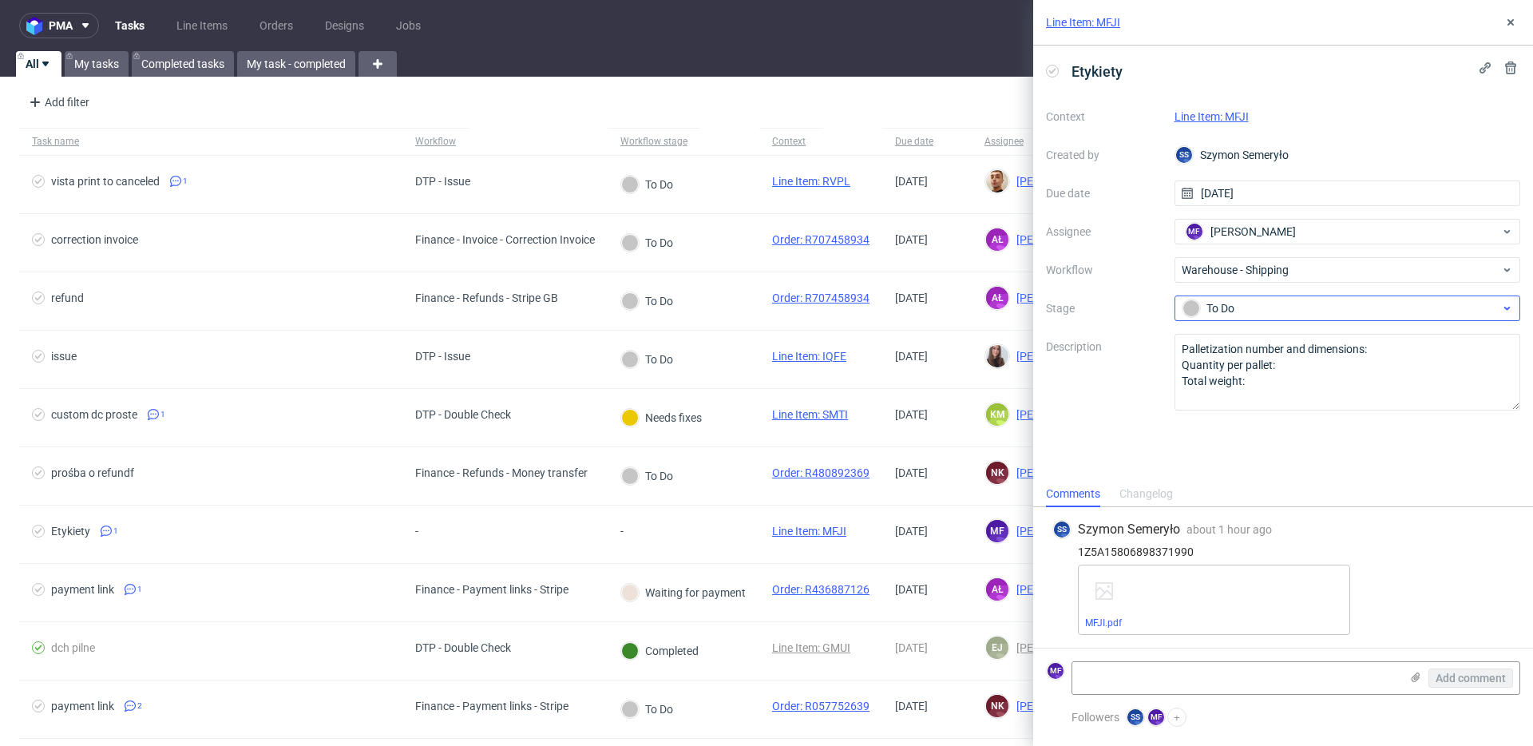
drag, startPoint x: 1232, startPoint y: 323, endPoint x: 1233, endPoint y: 311, distance: 11.2
click at [1233, 319] on div "Context Line Item: MFJI Created by SS [PERSON_NAME] Due date [DATE] Assignee MF…" at bounding box center [1283, 257] width 474 height 307
click at [1233, 311] on div "To Do" at bounding box center [1342, 309] width 318 height 18
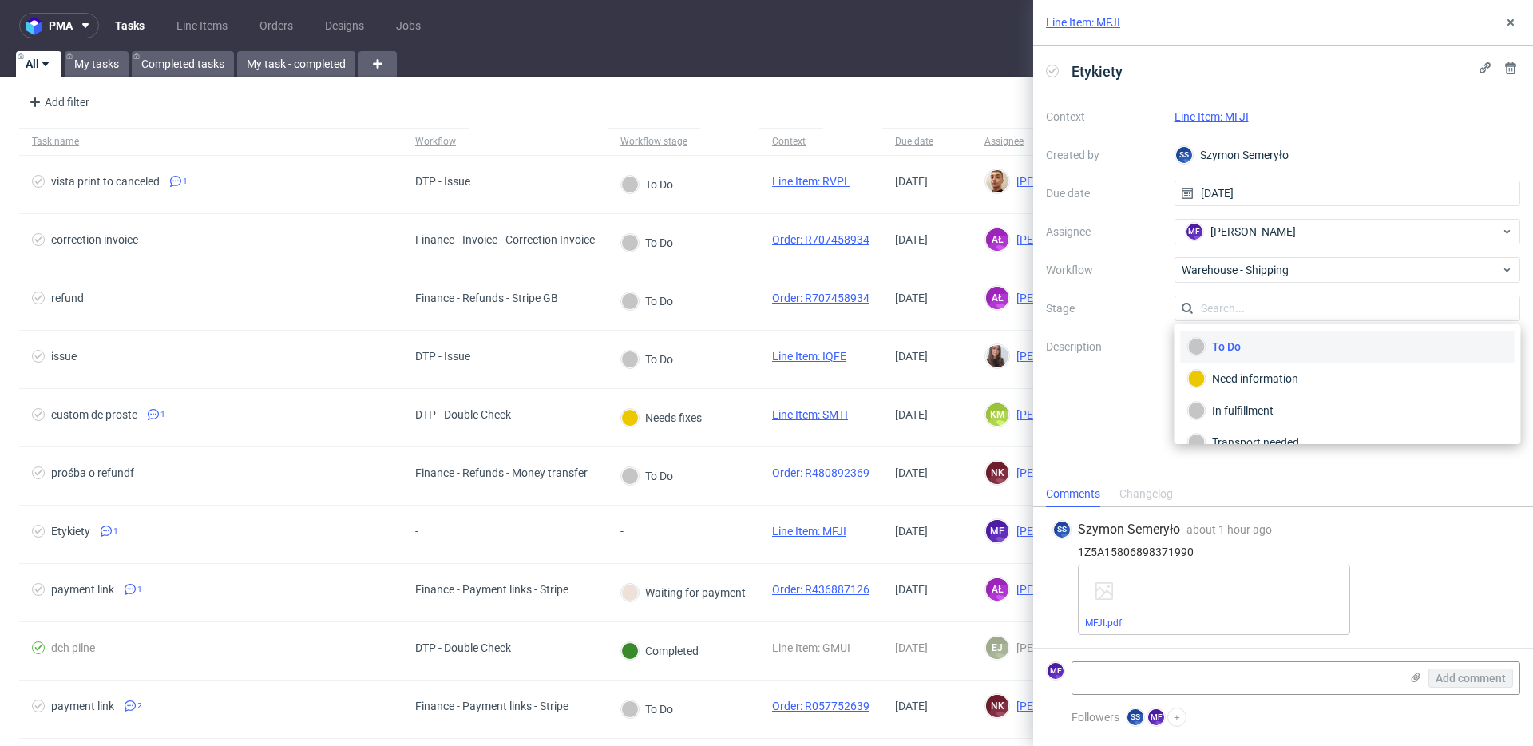
scroll to position [85, 0]
click at [1268, 418] on div "Completed" at bounding box center [1347, 422] width 319 height 18
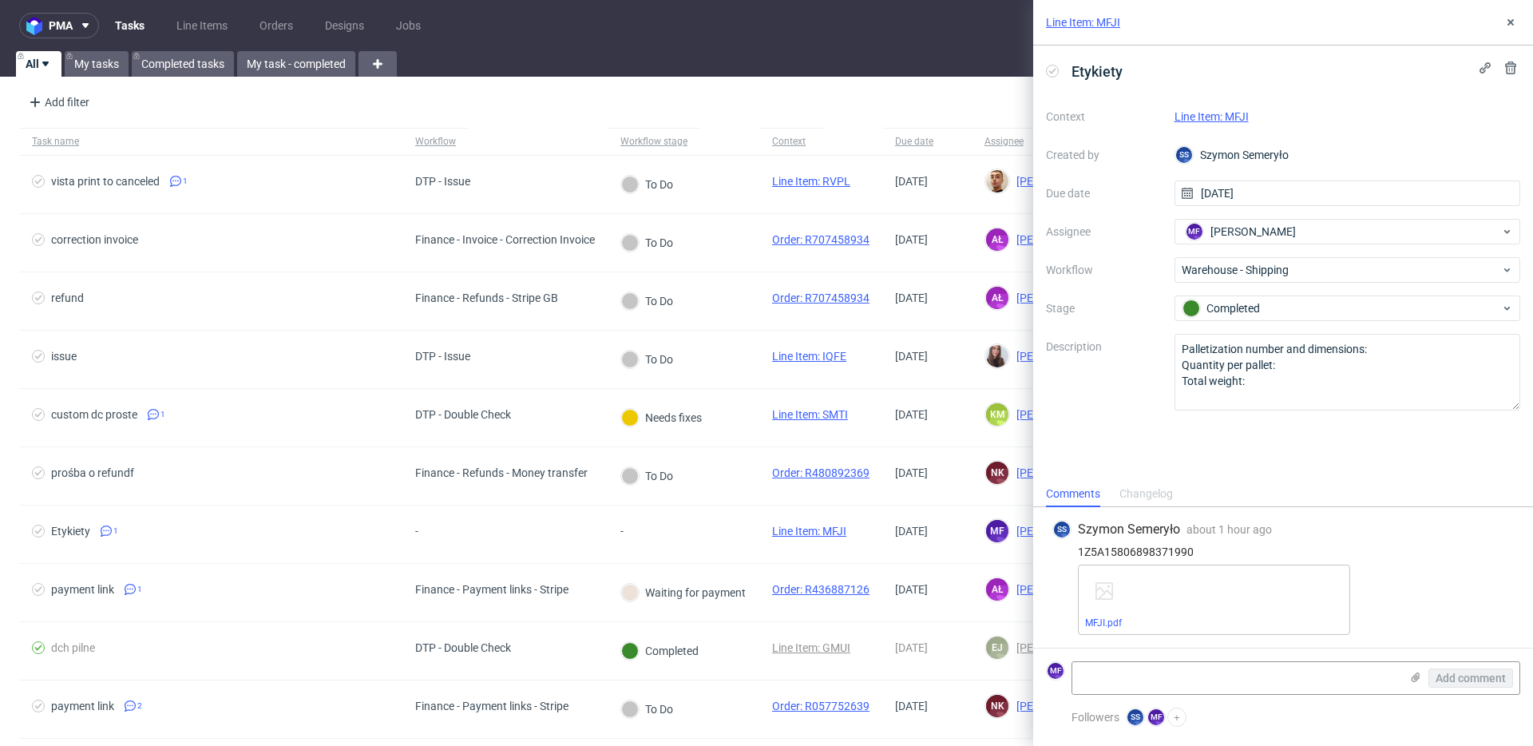
click at [1216, 121] on link "Line Item: MFJI" at bounding box center [1212, 116] width 74 height 13
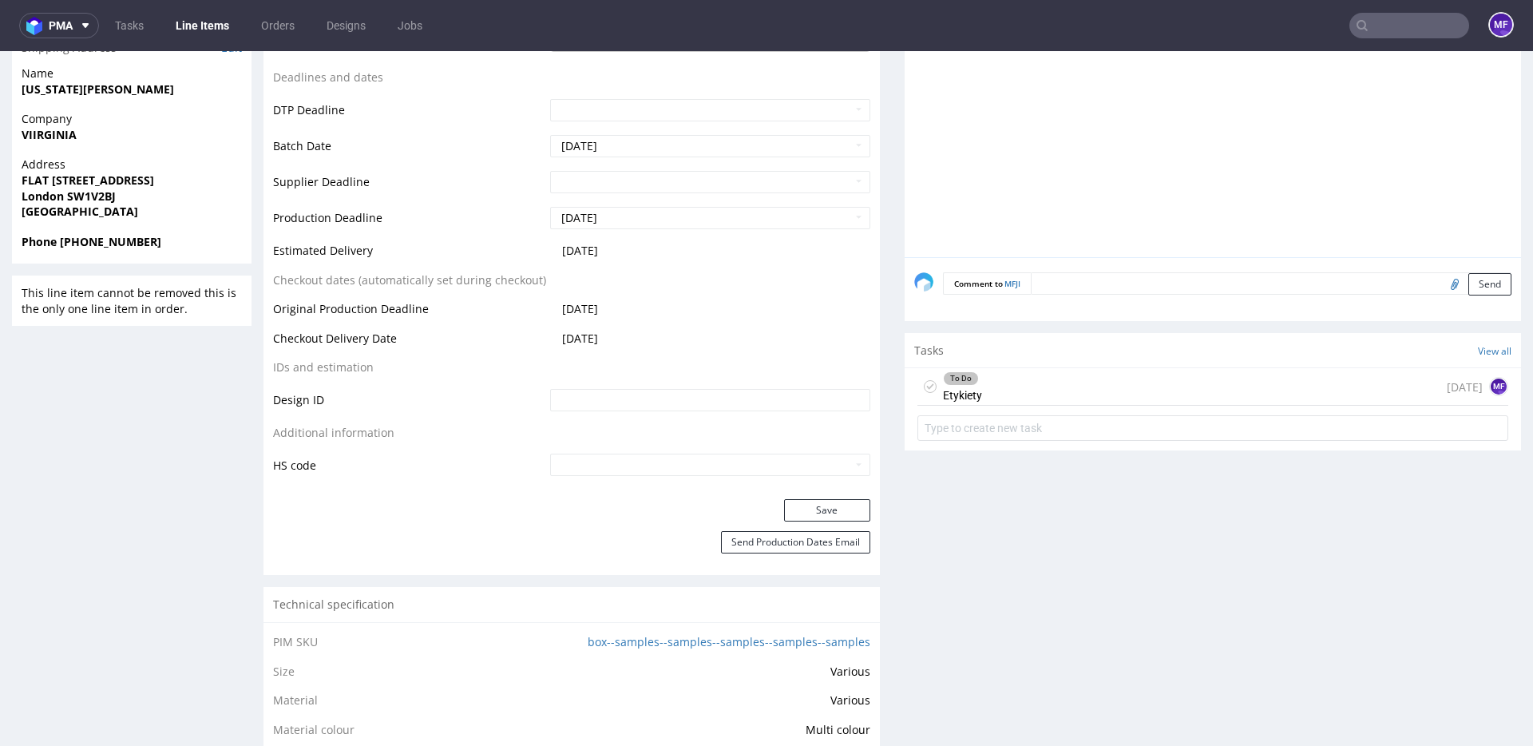
scroll to position [647, 0]
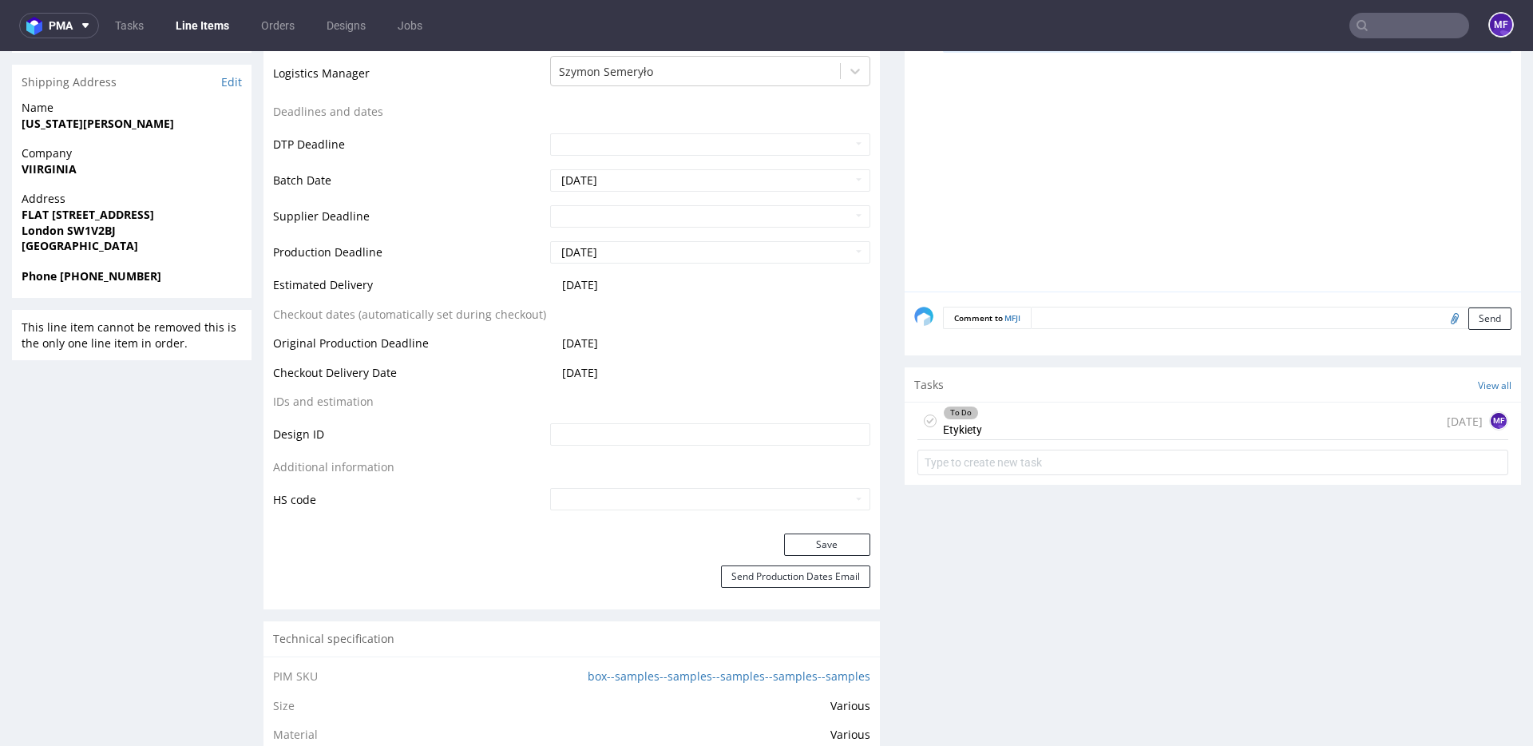
click at [1005, 414] on div "To Do Etykiety [DATE] MF" at bounding box center [1213, 422] width 591 height 38
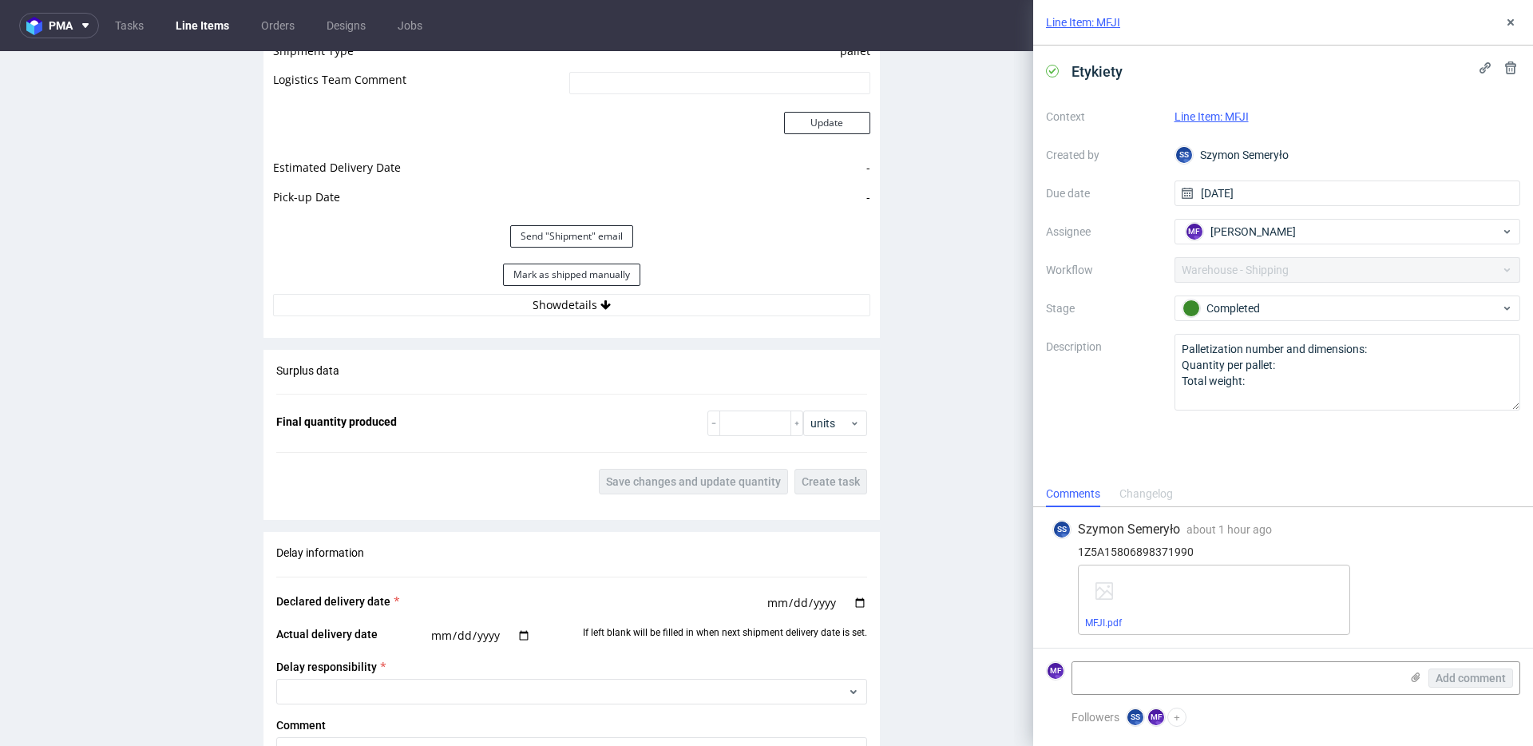
scroll to position [1596, 0]
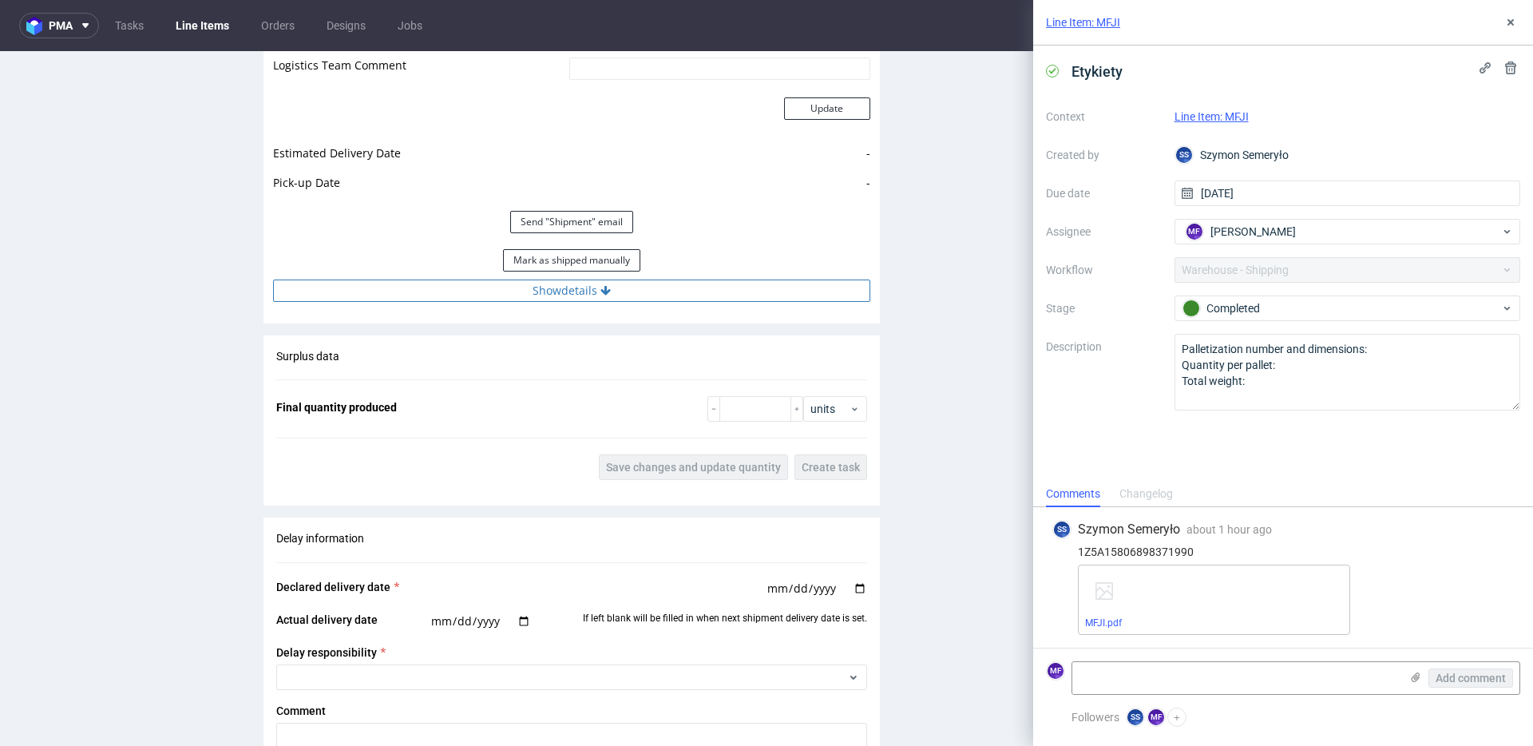
click at [557, 296] on button "Show details" at bounding box center [571, 291] width 597 height 22
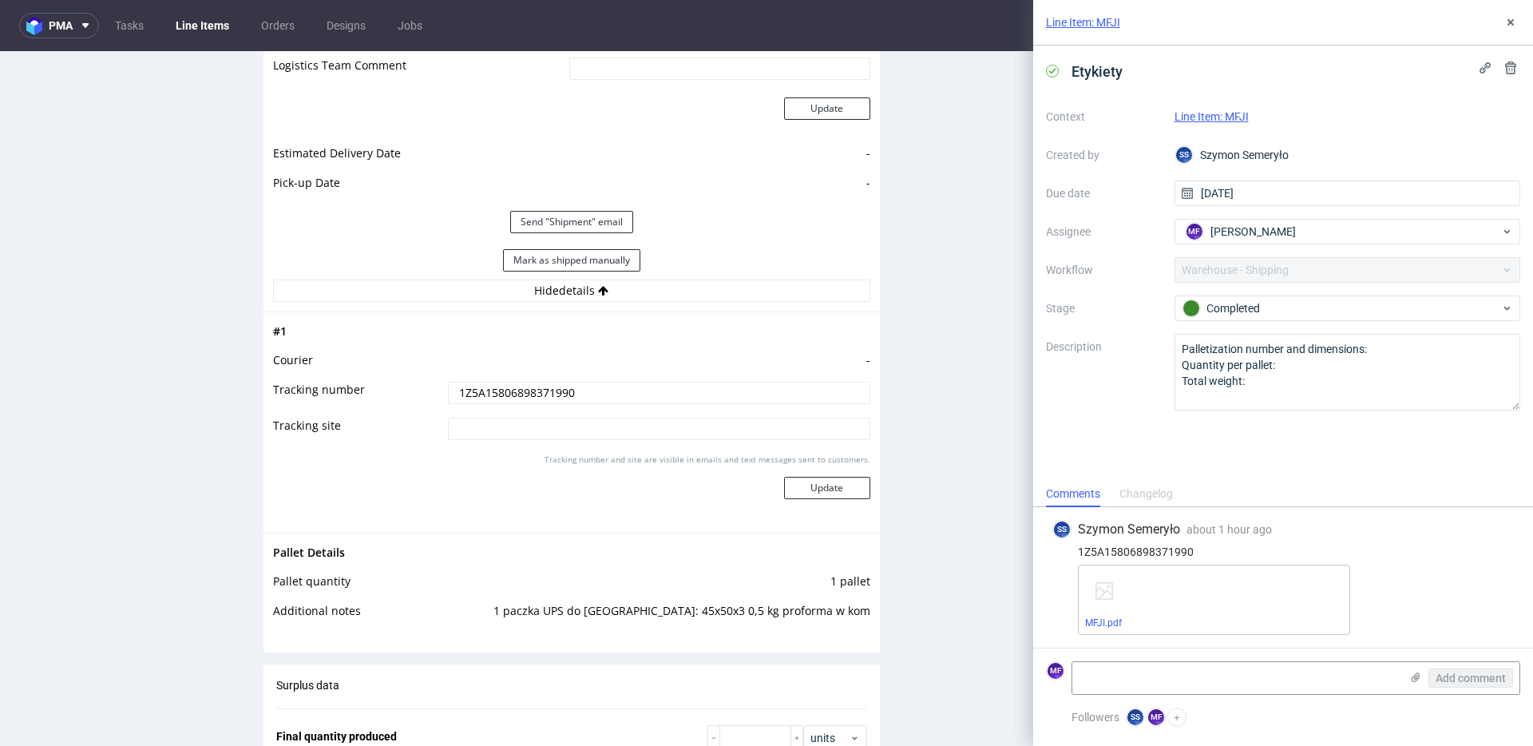
drag, startPoint x: 557, startPoint y: 296, endPoint x: 559, endPoint y: 276, distance: 19.2
click at [557, 296] on button "Hide details" at bounding box center [571, 291] width 597 height 22
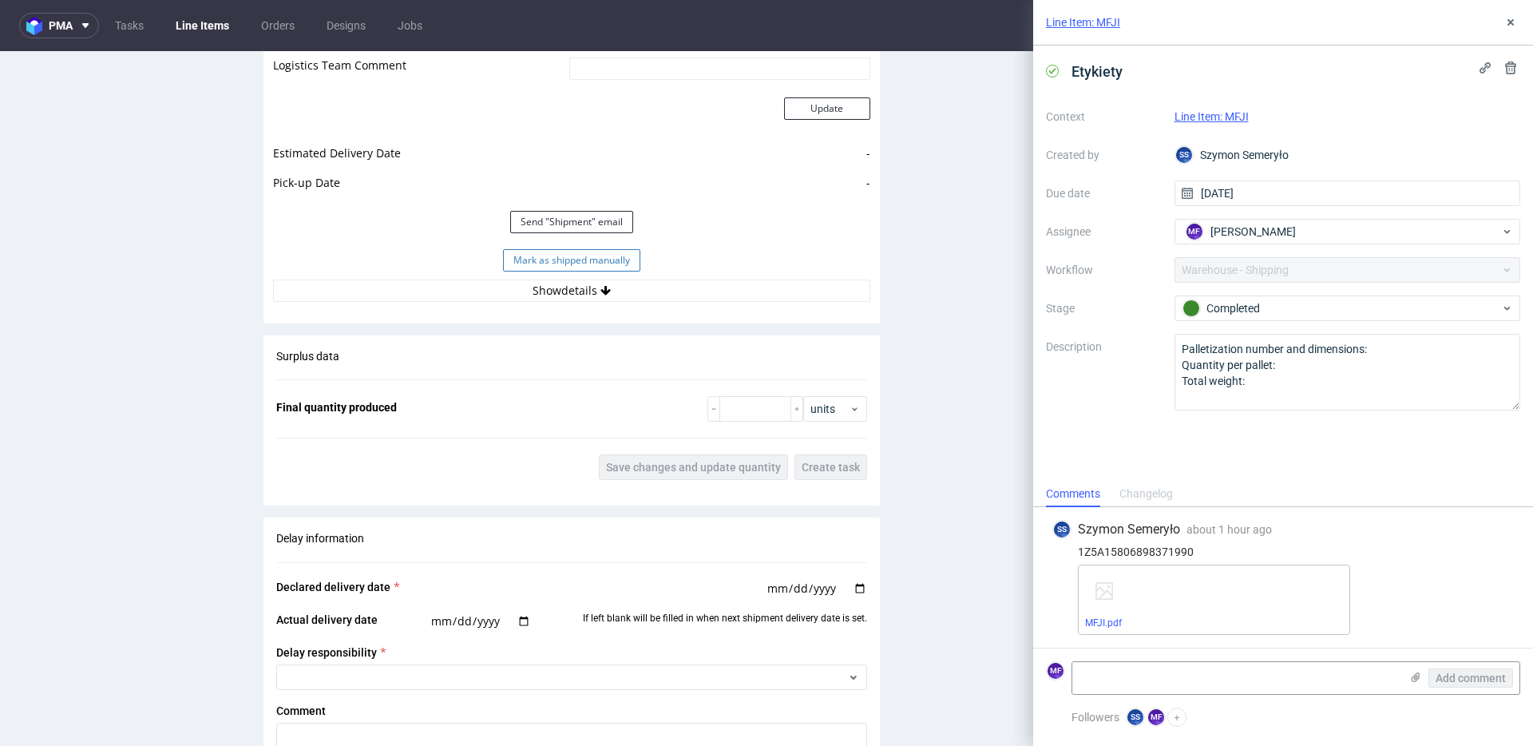
click at [564, 256] on button "Mark as shipped manually" at bounding box center [571, 260] width 137 height 22
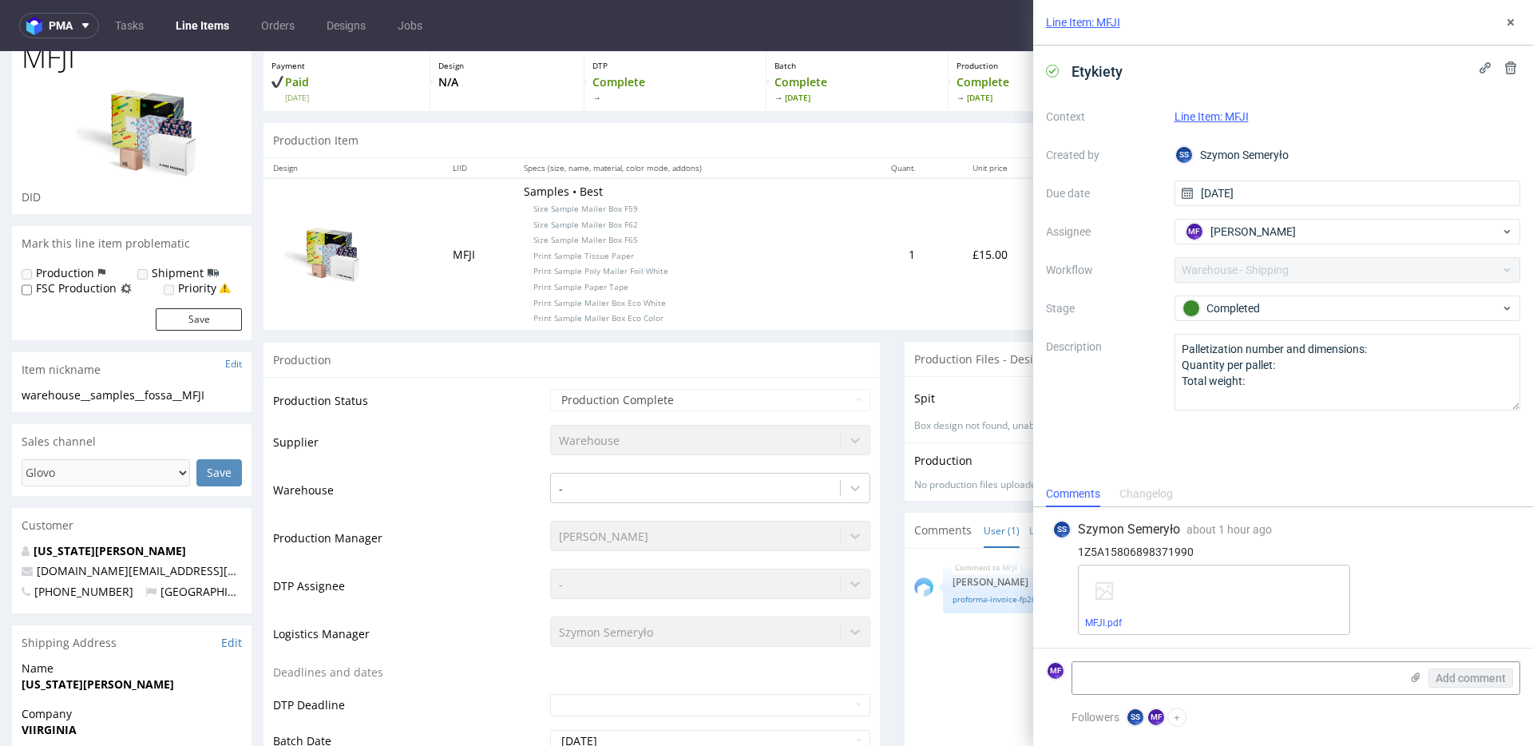
scroll to position [0, 0]
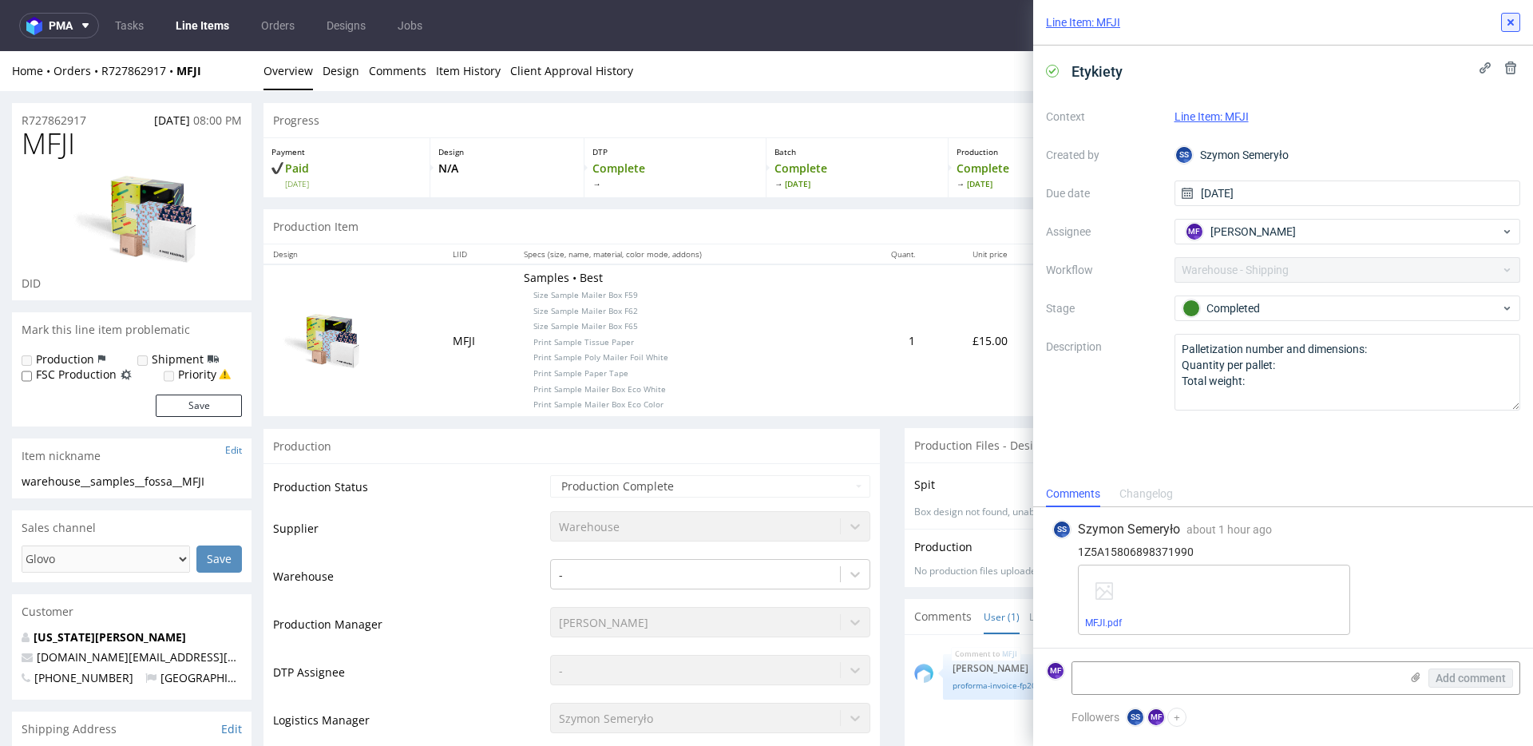
click at [1513, 27] on icon at bounding box center [1511, 22] width 13 height 13
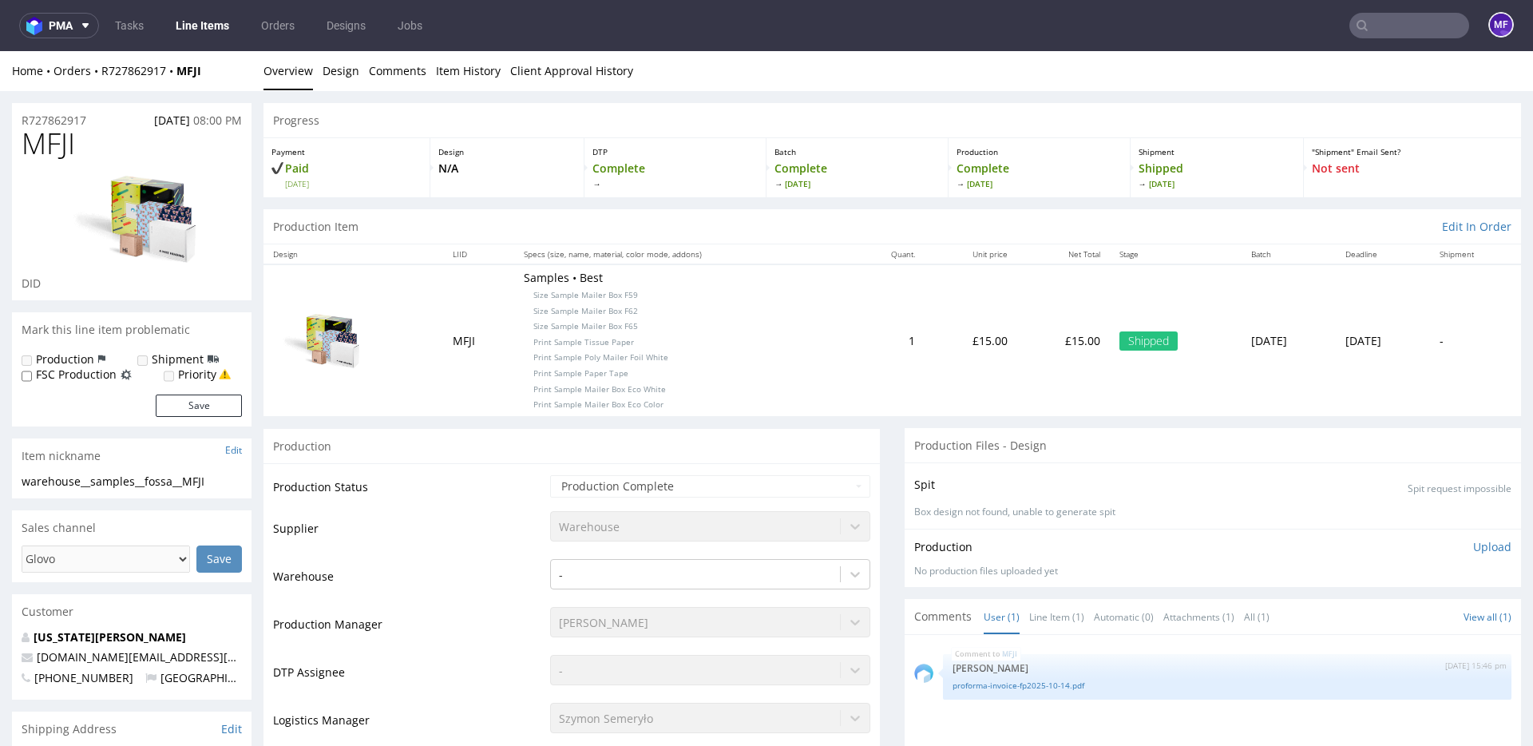
click at [1242, 413] on td "[DATE]" at bounding box center [1289, 339] width 94 height 151
